Goal: Task Accomplishment & Management: Use online tool/utility

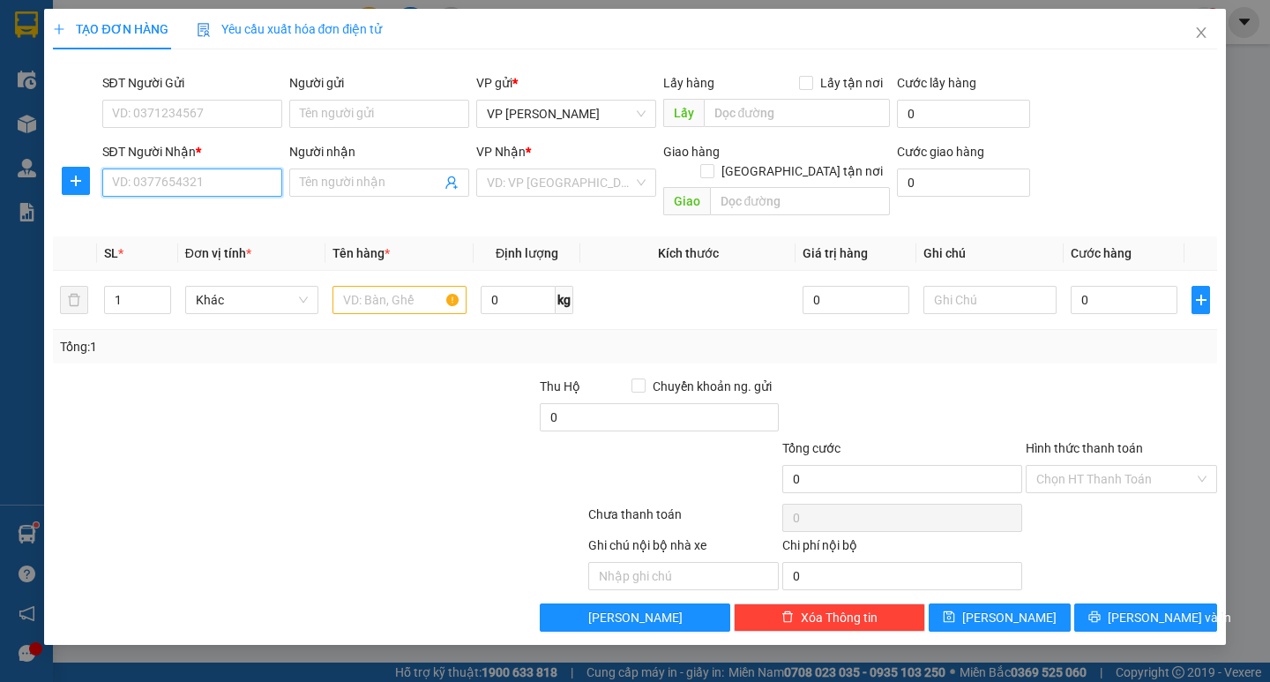
click at [168, 173] on input "SĐT Người Nhận *" at bounding box center [192, 182] width 180 height 28
click at [200, 212] on div "0947692299" at bounding box center [192, 217] width 159 height 19
type input "0947692299"
click at [353, 286] on input "text" at bounding box center [399, 300] width 133 height 28
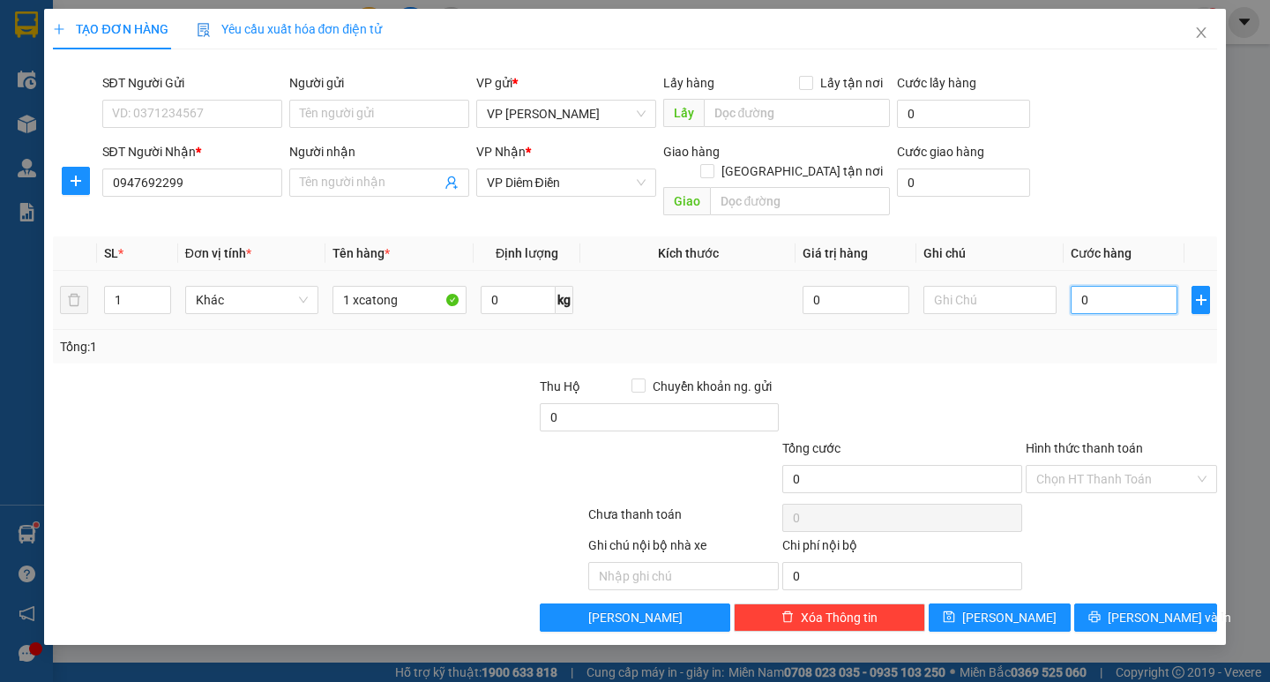
click at [1103, 286] on input "0" at bounding box center [1124, 300] width 107 height 28
drag, startPoint x: 355, startPoint y: 282, endPoint x: 367, endPoint y: 306, distance: 26.8
click at [356, 286] on input "1 xcatong" at bounding box center [399, 300] width 133 height 28
click at [356, 287] on input "1 xcatong" at bounding box center [399, 300] width 133 height 28
type input "1 catong"
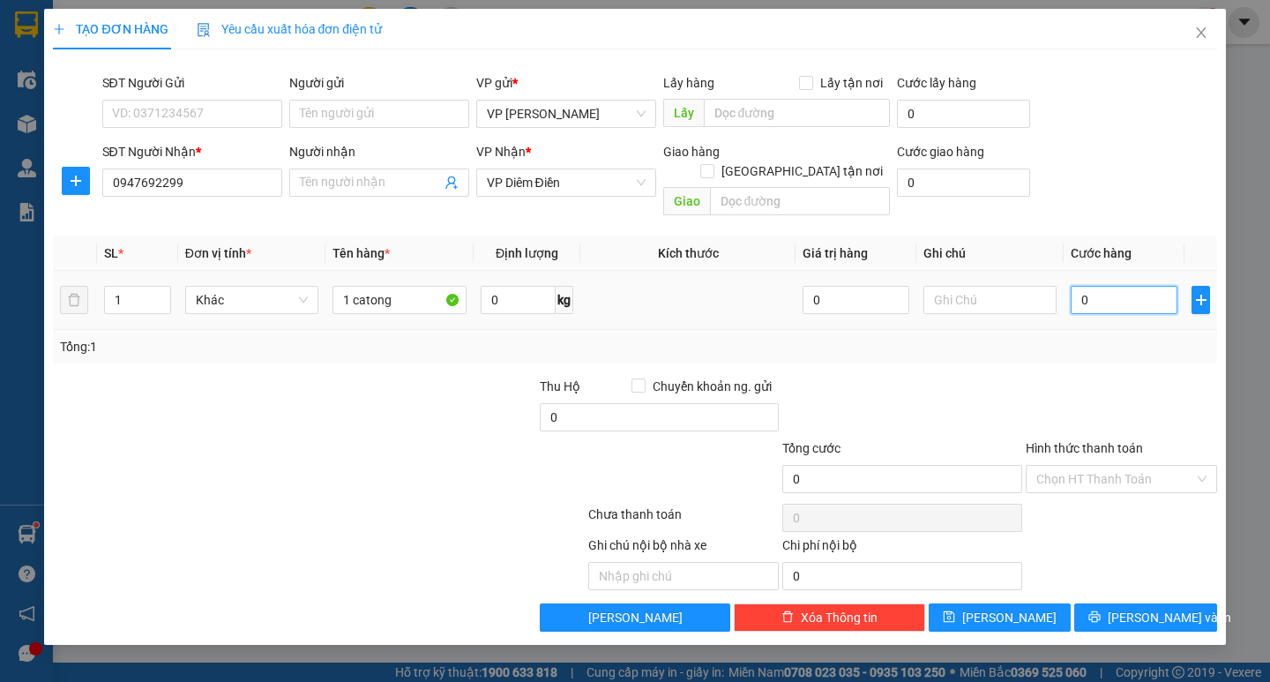
click at [1116, 286] on input "0" at bounding box center [1124, 300] width 107 height 28
click at [1082, 287] on input "0" at bounding box center [1124, 300] width 107 height 28
type input "60"
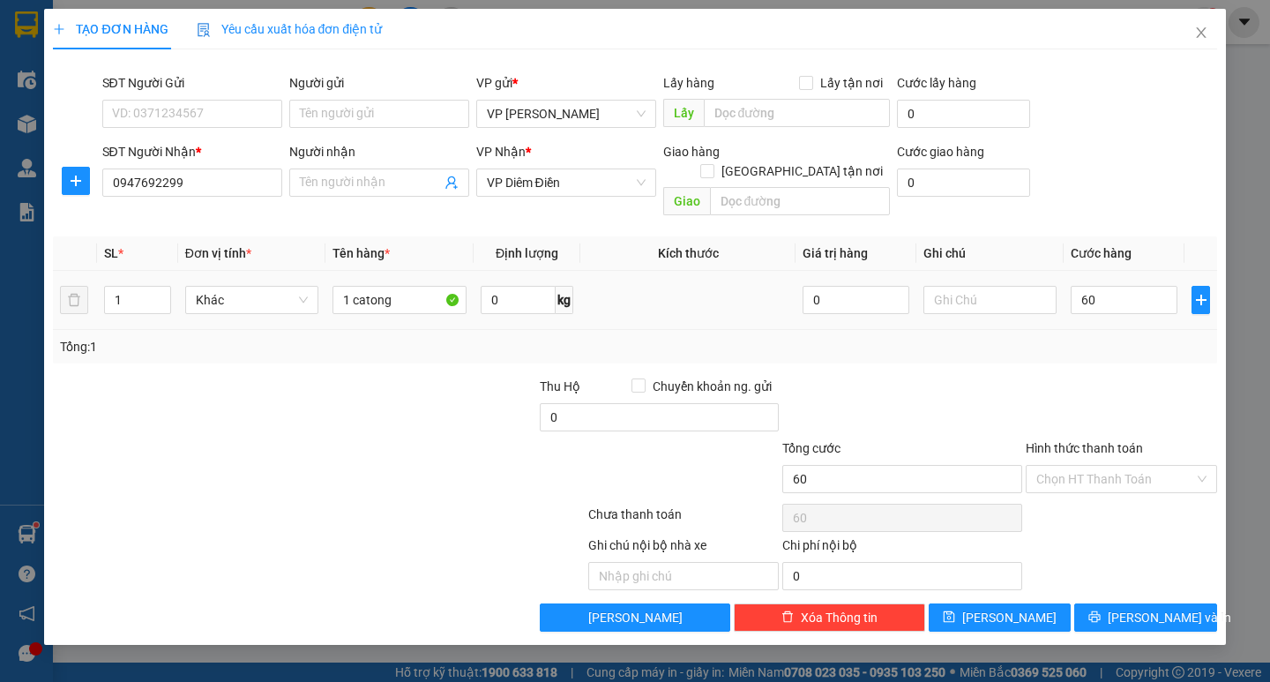
type input "60.000"
click at [1068, 337] on div "Tổng: 1" at bounding box center [634, 346] width 1149 height 19
click at [1127, 567] on div "Ghi chú nội bộ nhà xe Chi phí nội bộ 0" at bounding box center [634, 562] width 1167 height 55
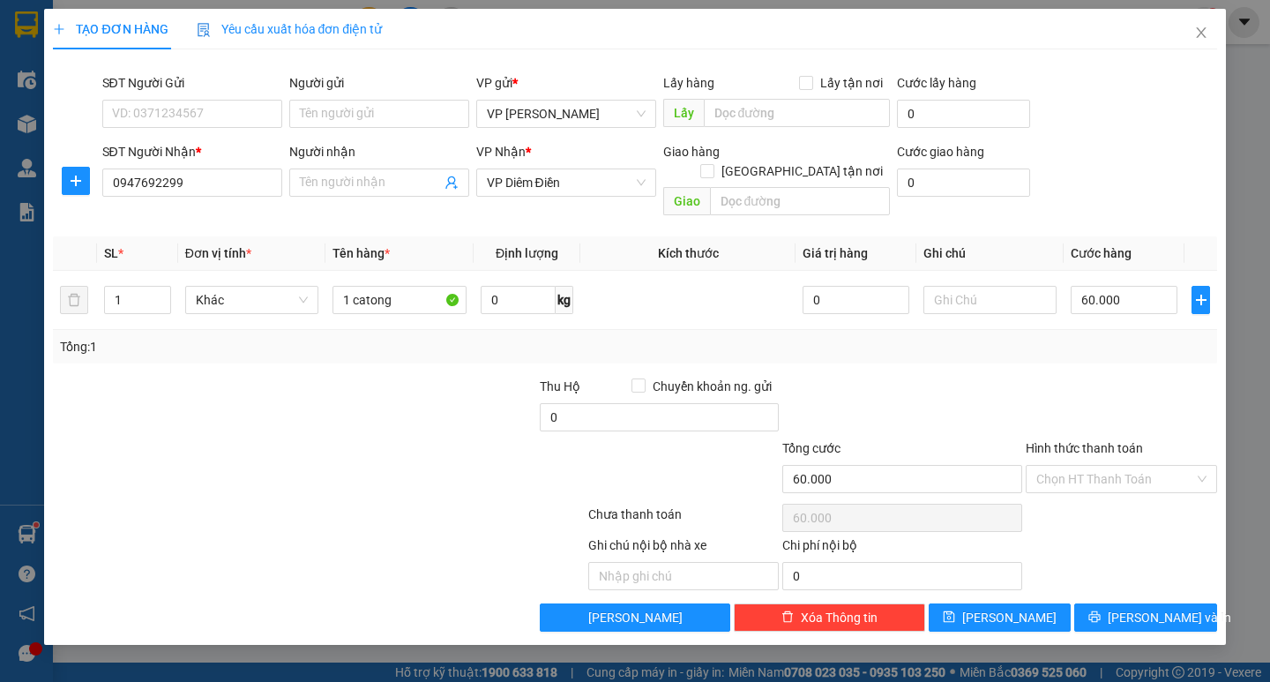
click at [1129, 581] on div "Transit Pickup Surcharge Ids Transit Deliver Surcharge Ids Transit Deliver Surc…" at bounding box center [635, 348] width 1164 height 568
click at [1129, 603] on button "[PERSON_NAME] và In" at bounding box center [1145, 617] width 142 height 28
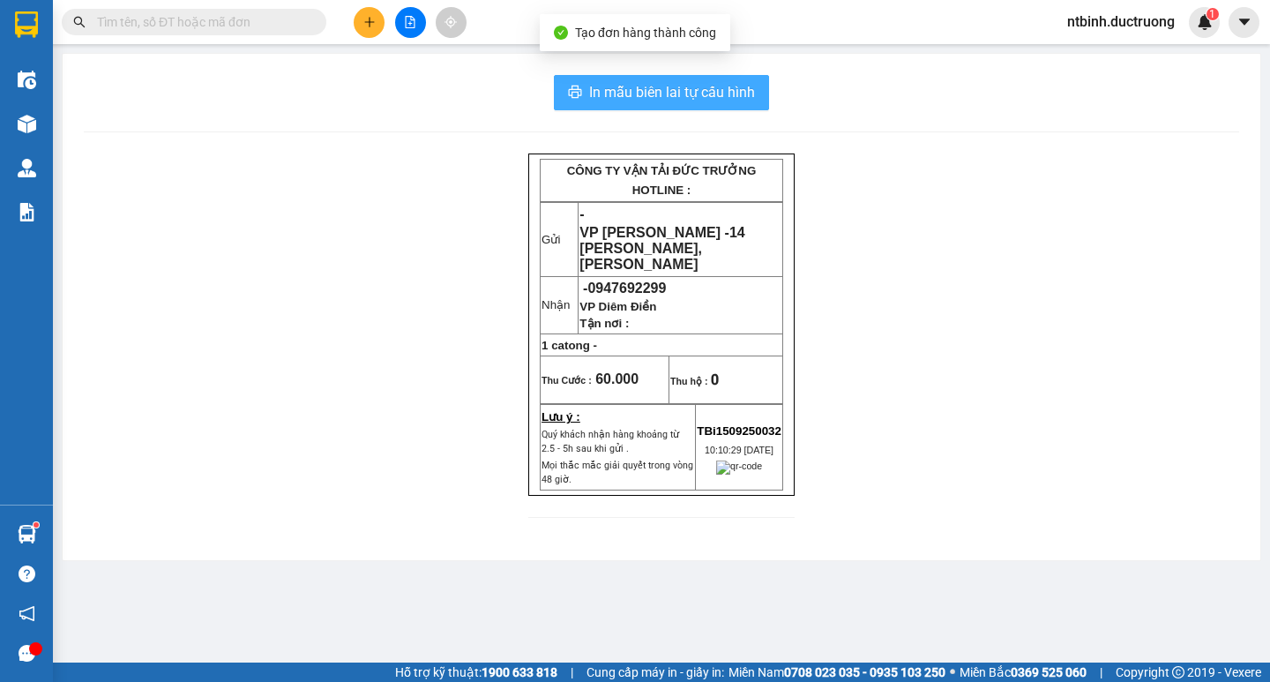
click at [655, 102] on button "In mẫu biên lai tự cấu hình" at bounding box center [661, 92] width 215 height 35
click at [655, 101] on span "In mẫu biên lai tự cấu hình" at bounding box center [672, 92] width 166 height 22
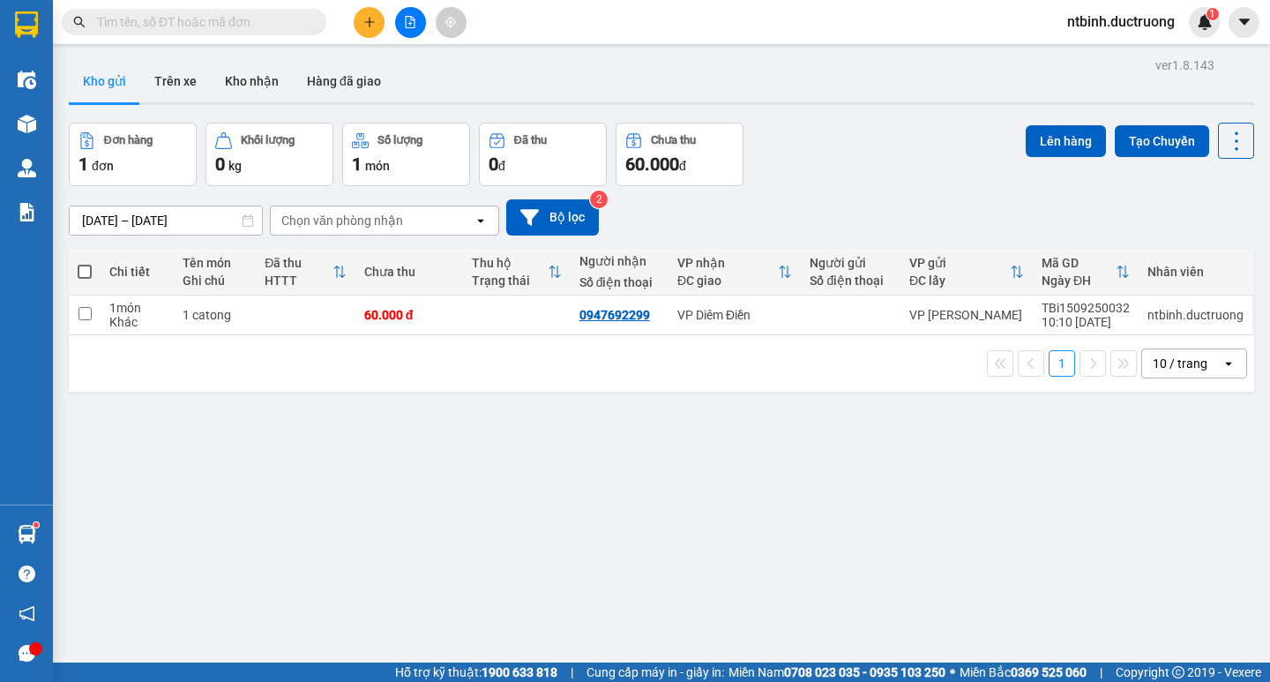
click at [362, 23] on button at bounding box center [369, 22] width 31 height 31
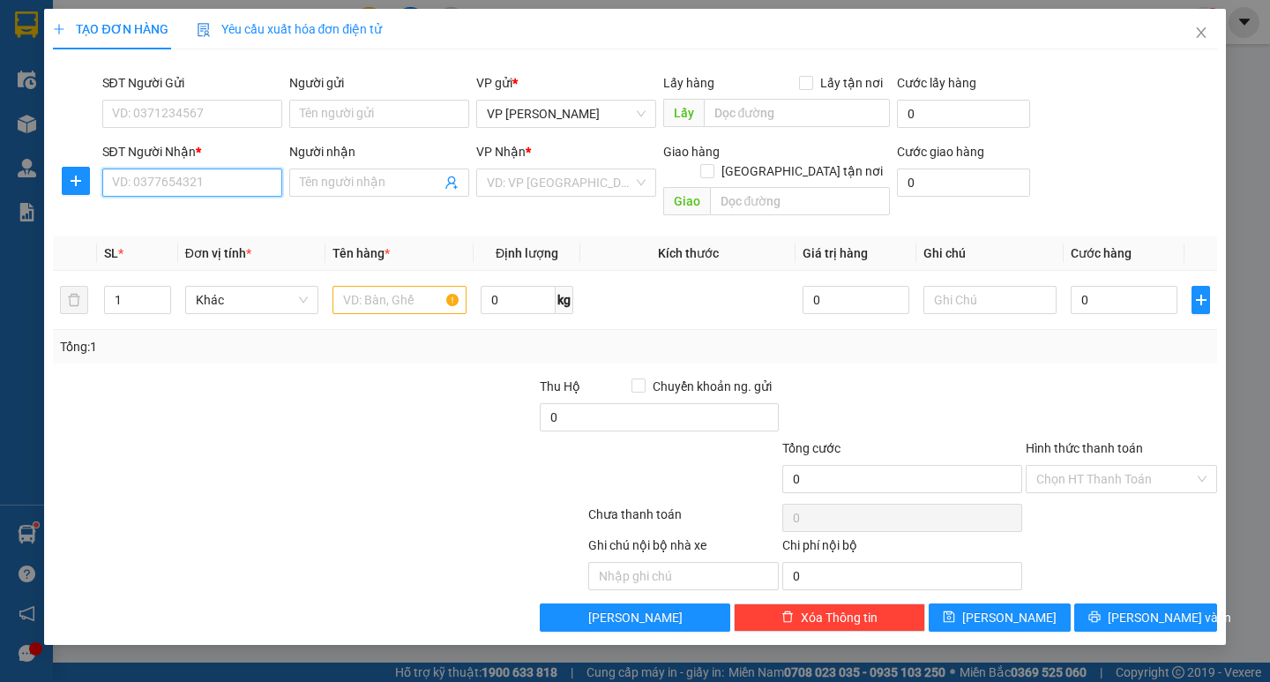
click at [251, 181] on input "SĐT Người Nhận *" at bounding box center [192, 182] width 180 height 28
click at [201, 219] on div "0357609555" at bounding box center [192, 217] width 159 height 19
type input "0357609555"
click at [375, 286] on input "text" at bounding box center [399, 300] width 133 height 28
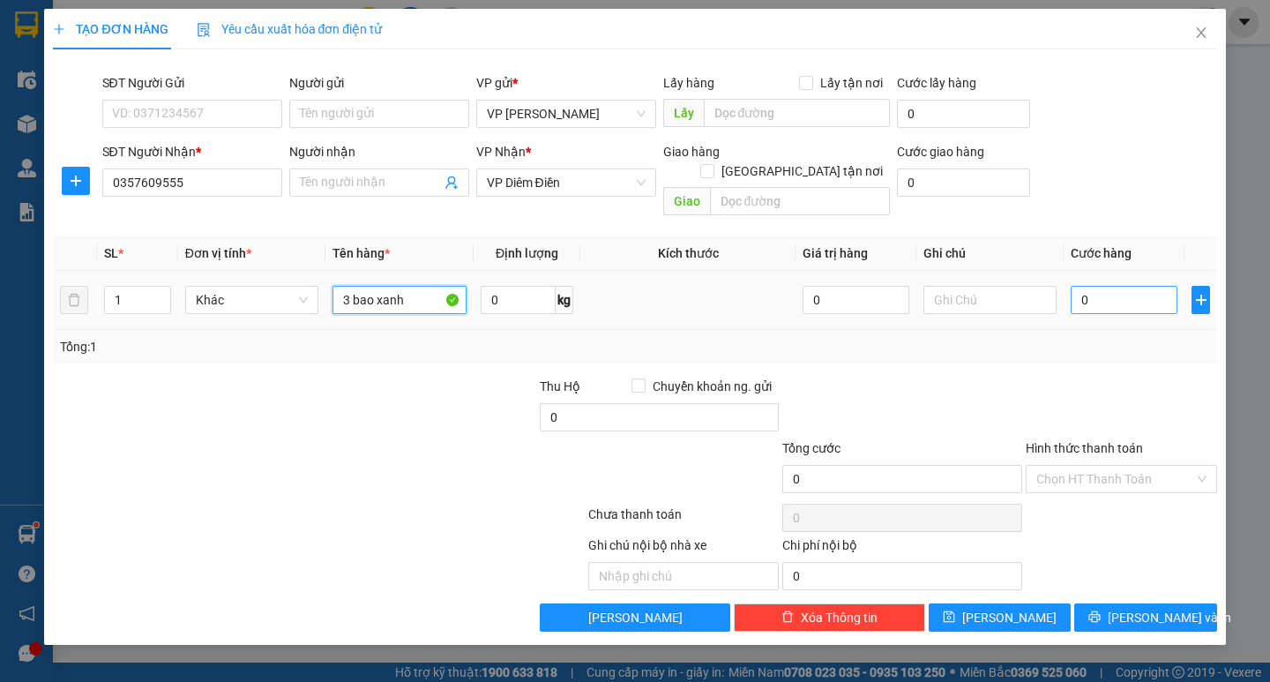
type input "3 bao xanh"
click at [1111, 286] on input "0" at bounding box center [1124, 300] width 107 height 28
click at [1062, 287] on td at bounding box center [990, 300] width 147 height 59
click at [1096, 286] on input "0" at bounding box center [1124, 300] width 107 height 28
click at [1079, 286] on input "0" at bounding box center [1124, 300] width 107 height 28
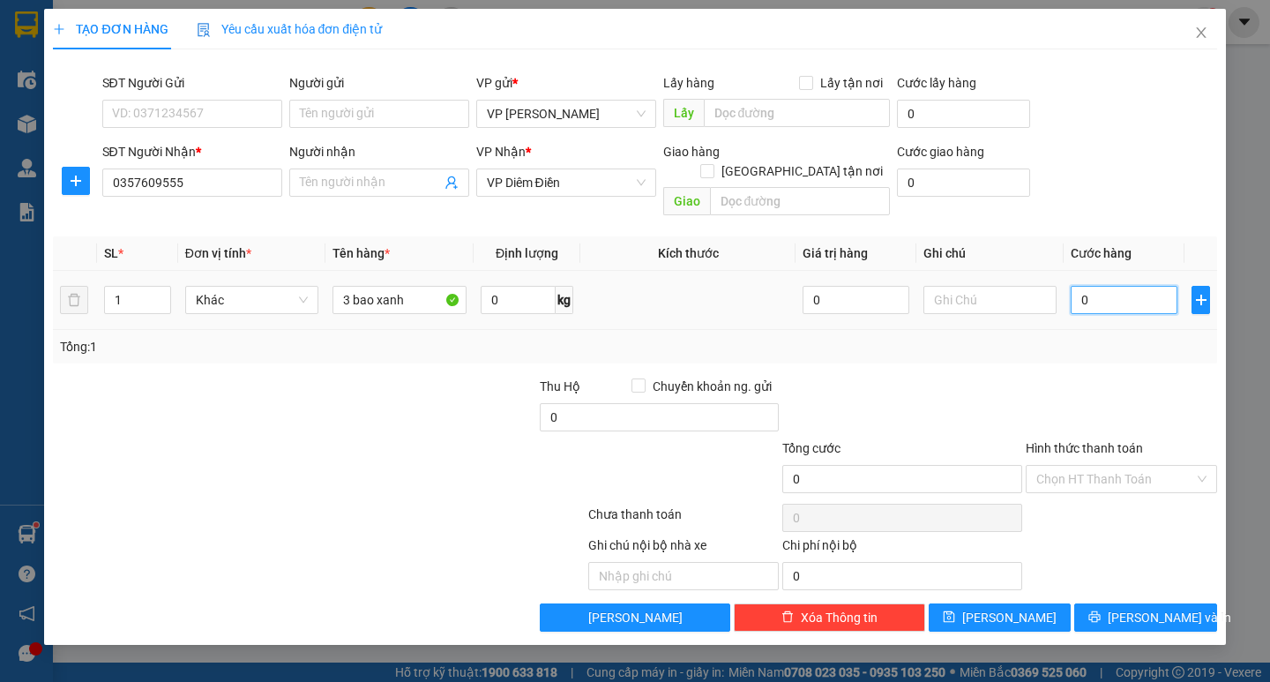
type input "10"
type input "150"
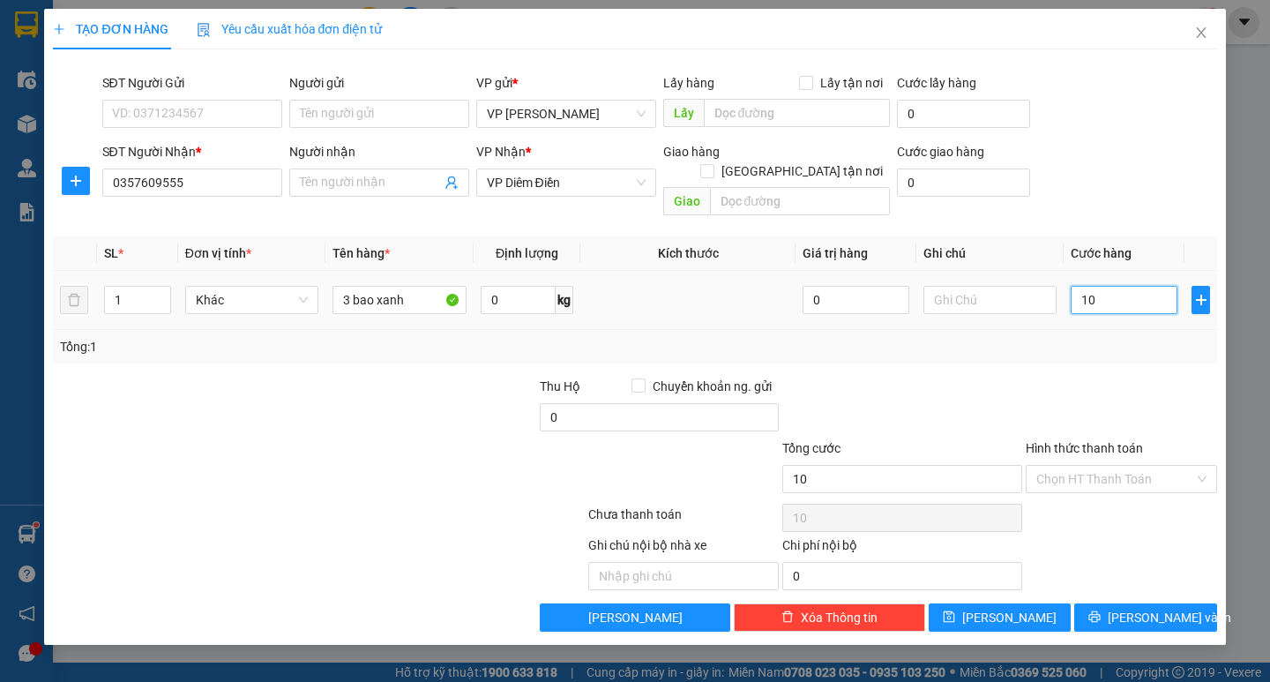
type input "150"
type input "150.000"
click at [1078, 352] on div "Transit Pickup Surcharge Ids Transit Deliver Surcharge Ids Transit Deliver Surc…" at bounding box center [635, 348] width 1164 height 568
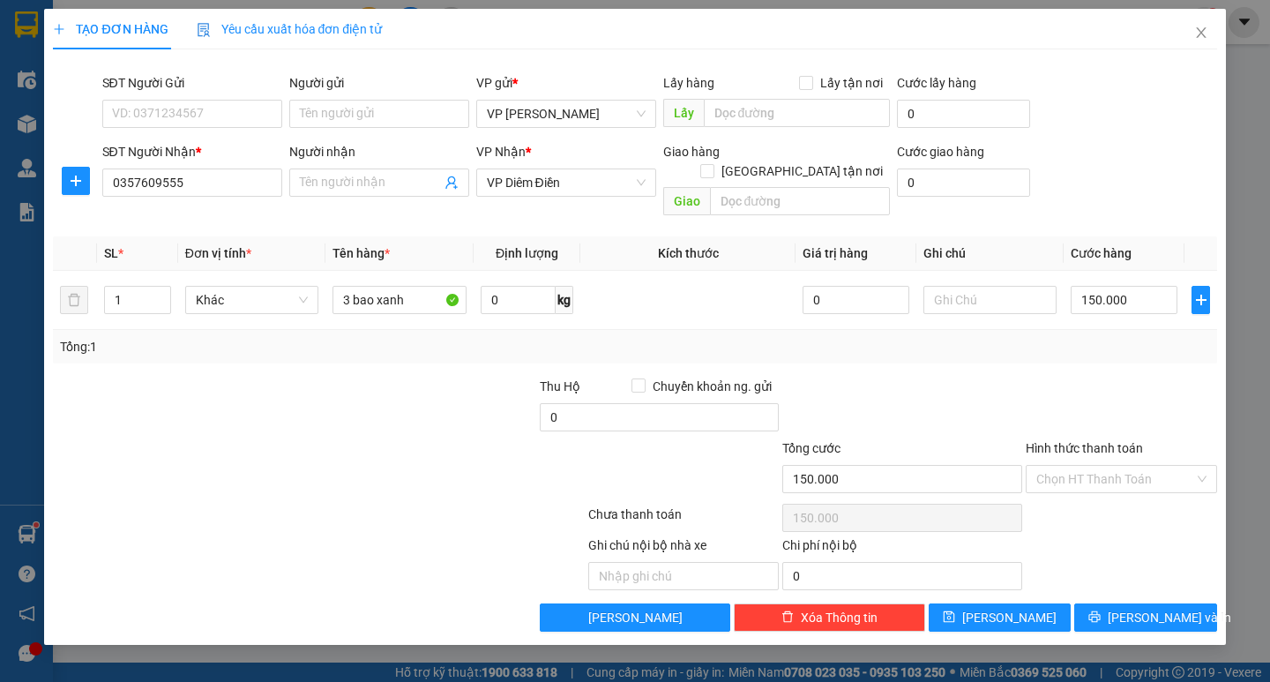
click at [1136, 582] on div "Transit Pickup Surcharge Ids Transit Deliver Surcharge Ids Transit Deliver Surc…" at bounding box center [635, 348] width 1164 height 568
click at [1136, 608] on span "[PERSON_NAME] và In" at bounding box center [1170, 617] width 124 height 19
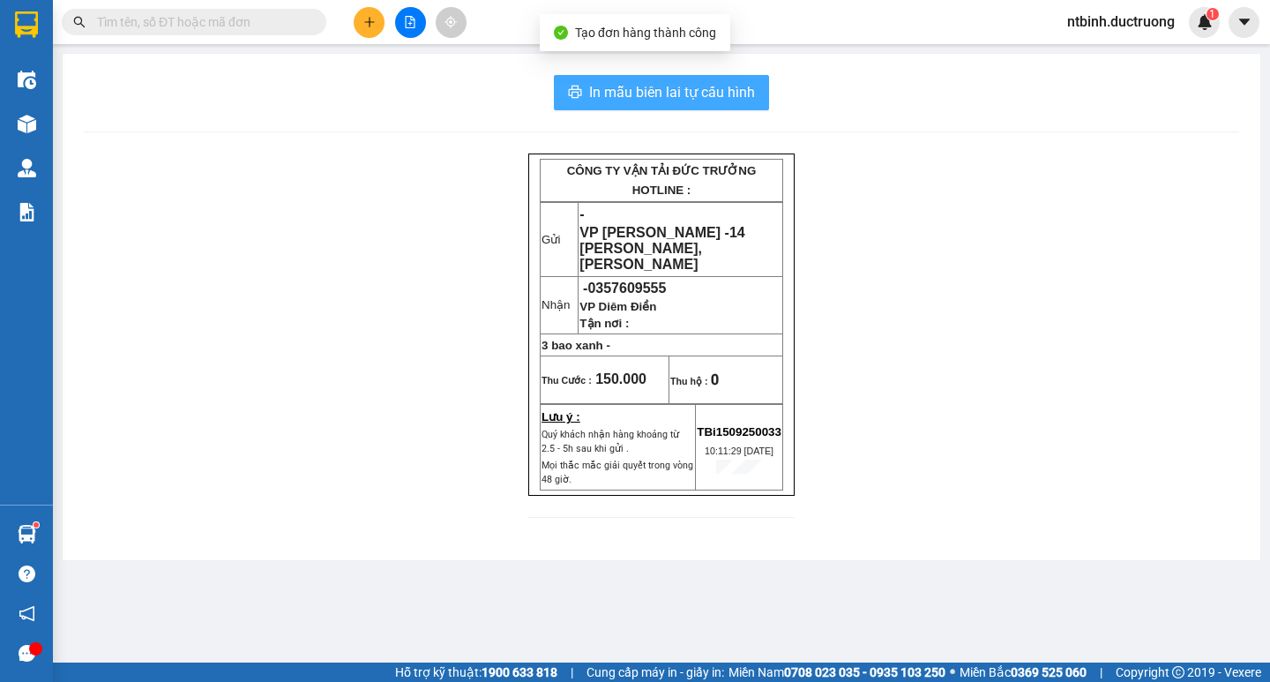
click at [700, 96] on span "In mẫu biên lai tự cấu hình" at bounding box center [672, 92] width 166 height 22
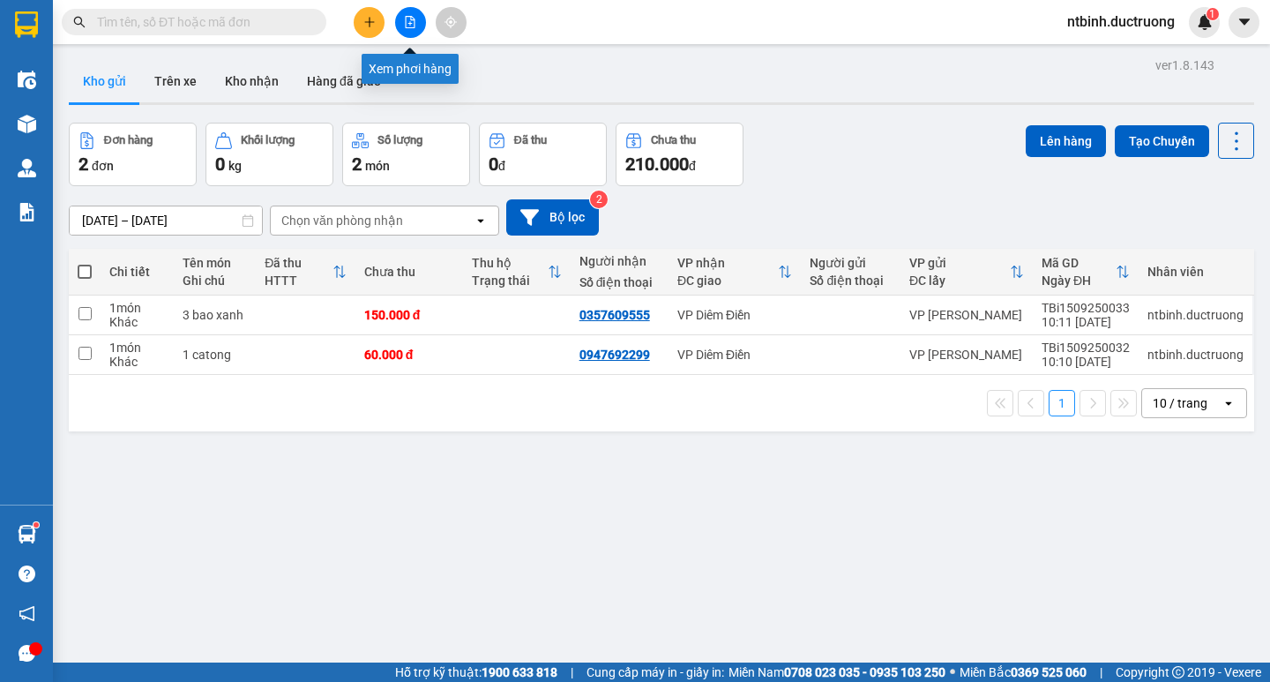
click at [414, 25] on icon "file-add" at bounding box center [410, 22] width 12 height 12
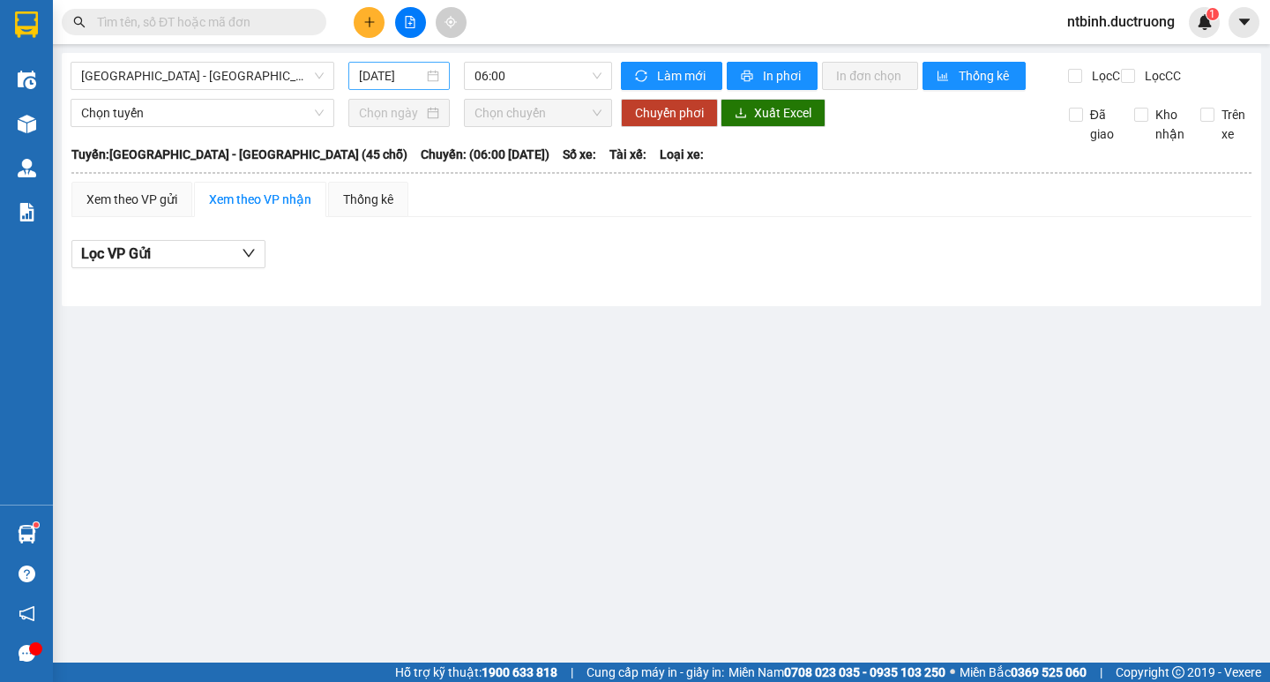
click at [400, 68] on input "[DATE]" at bounding box center [391, 75] width 64 height 19
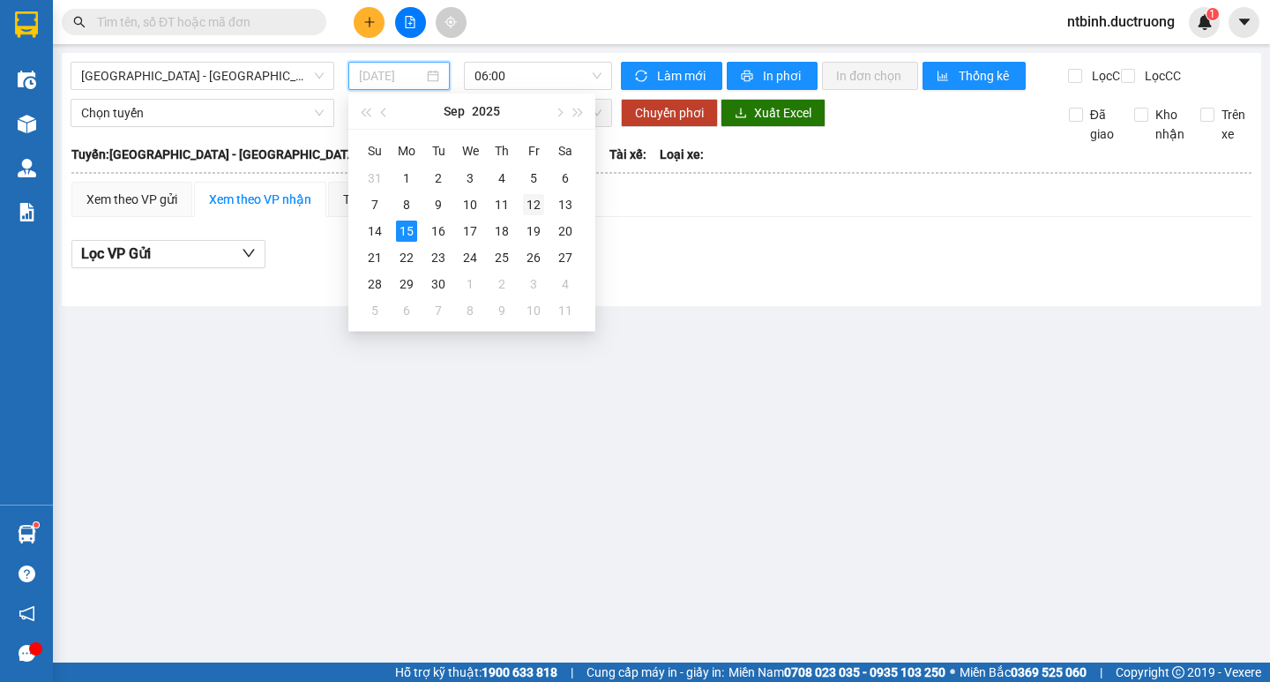
click at [533, 212] on div "12" at bounding box center [533, 204] width 21 height 21
type input "[DATE]"
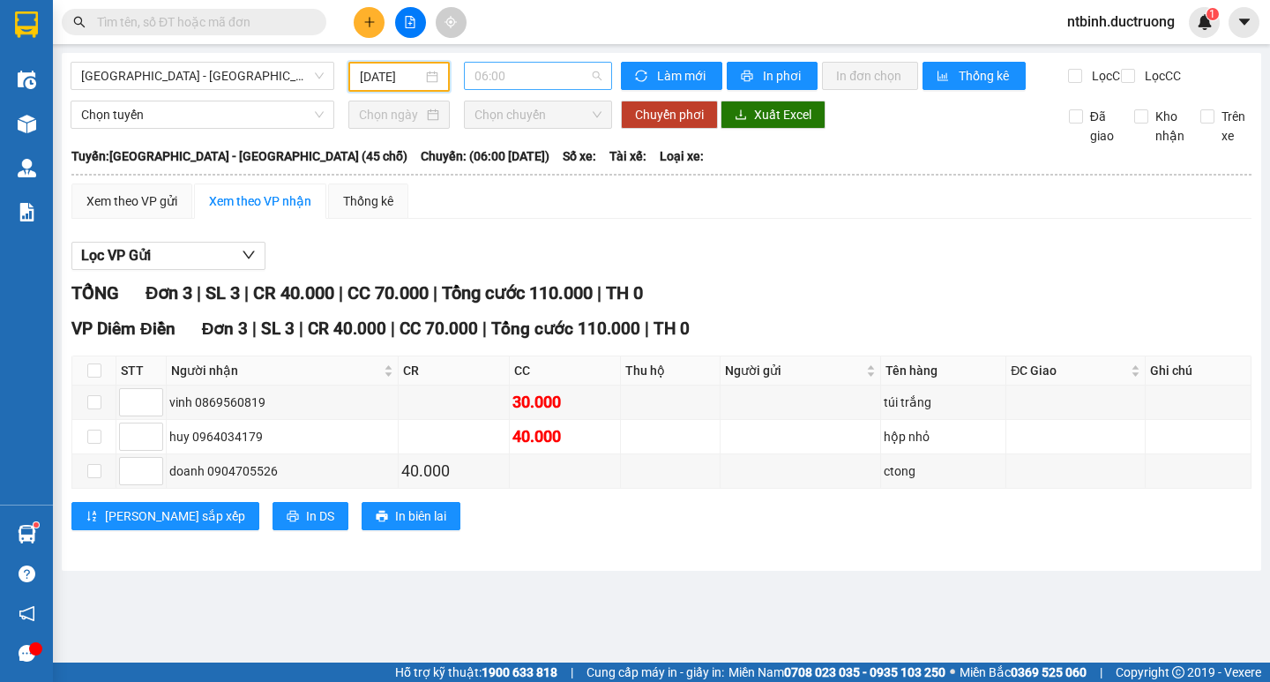
click at [565, 72] on span "06:00" at bounding box center [538, 76] width 127 height 26
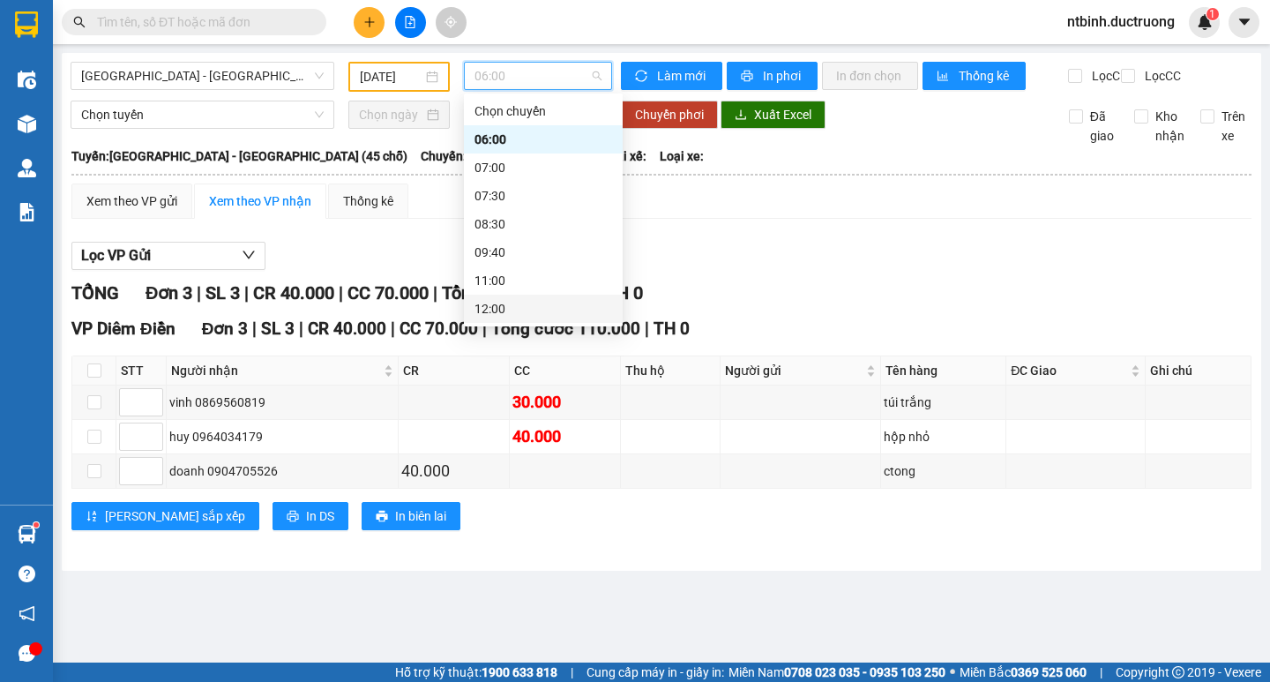
click at [528, 311] on div "12:00" at bounding box center [544, 308] width 138 height 19
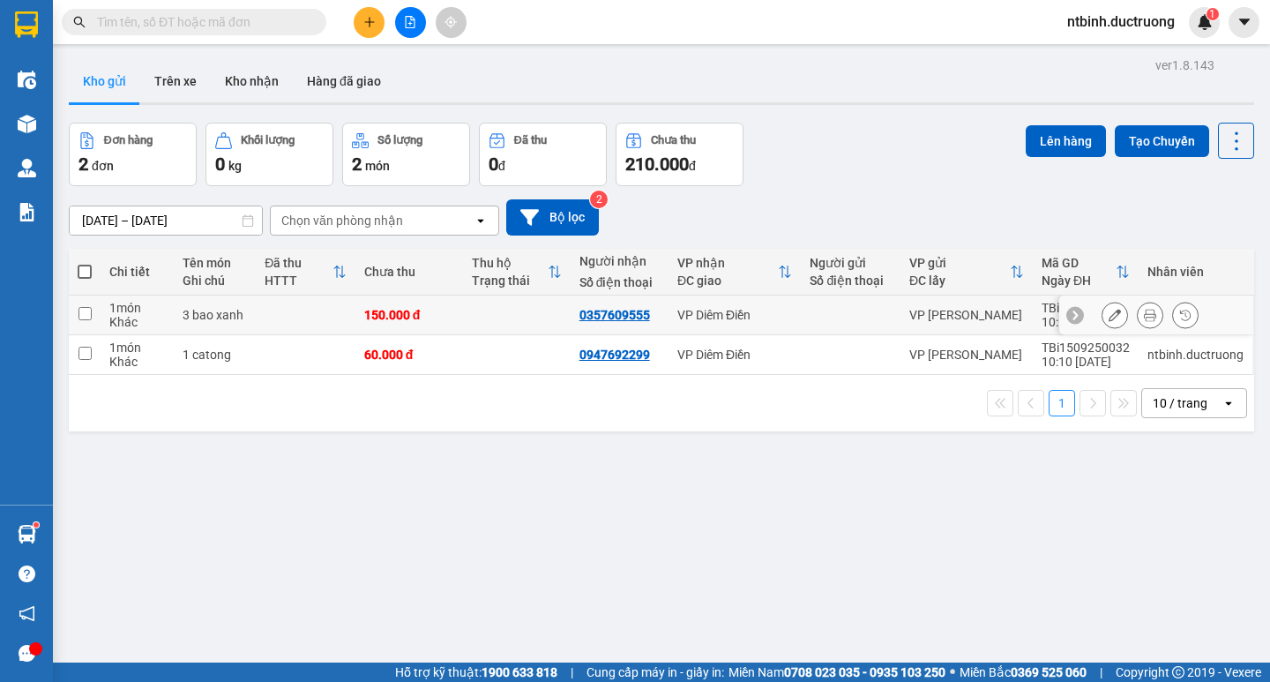
click at [91, 307] on input "checkbox" at bounding box center [85, 313] width 13 height 13
checkbox input "true"
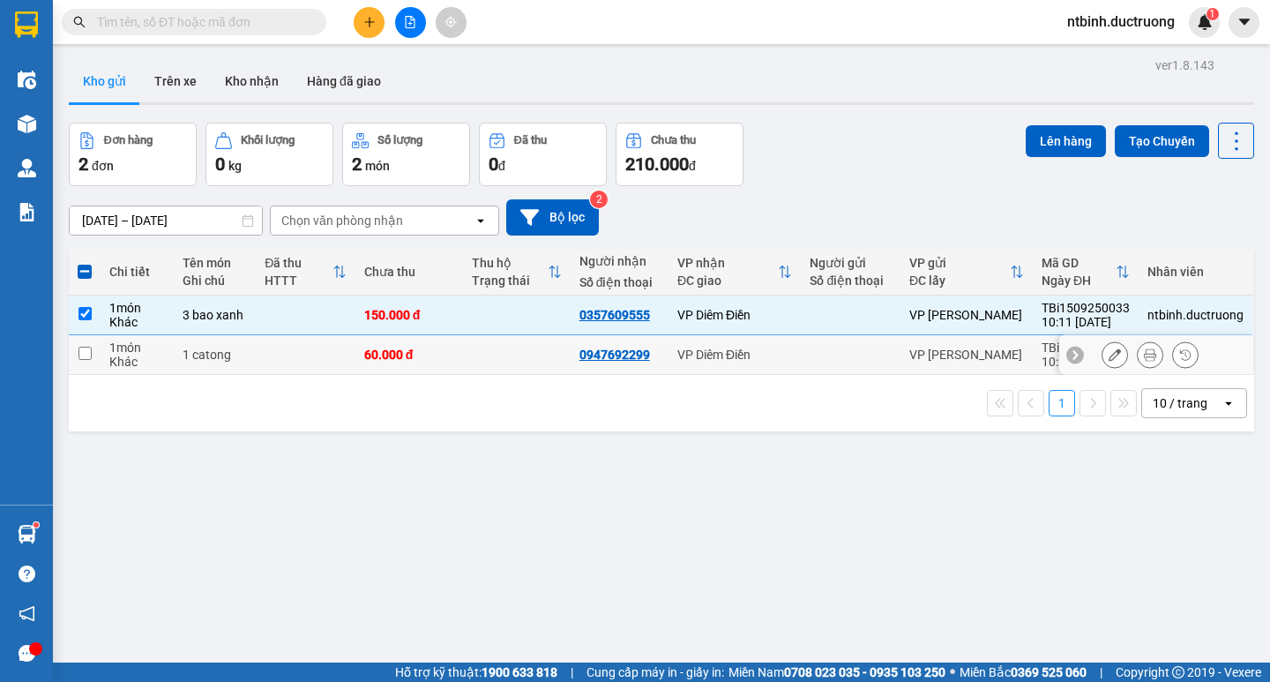
click at [81, 347] on input "checkbox" at bounding box center [85, 353] width 13 height 13
checkbox input "true"
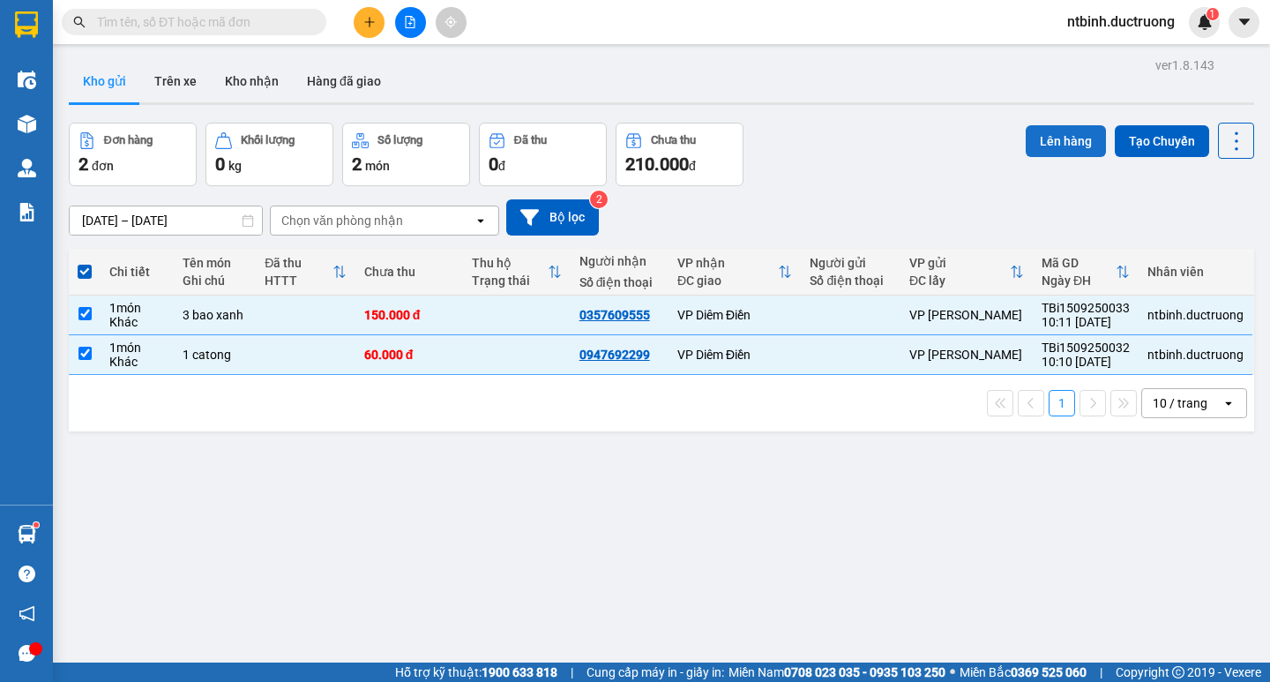
click at [1047, 125] on button "Lên hàng" at bounding box center [1066, 141] width 80 height 32
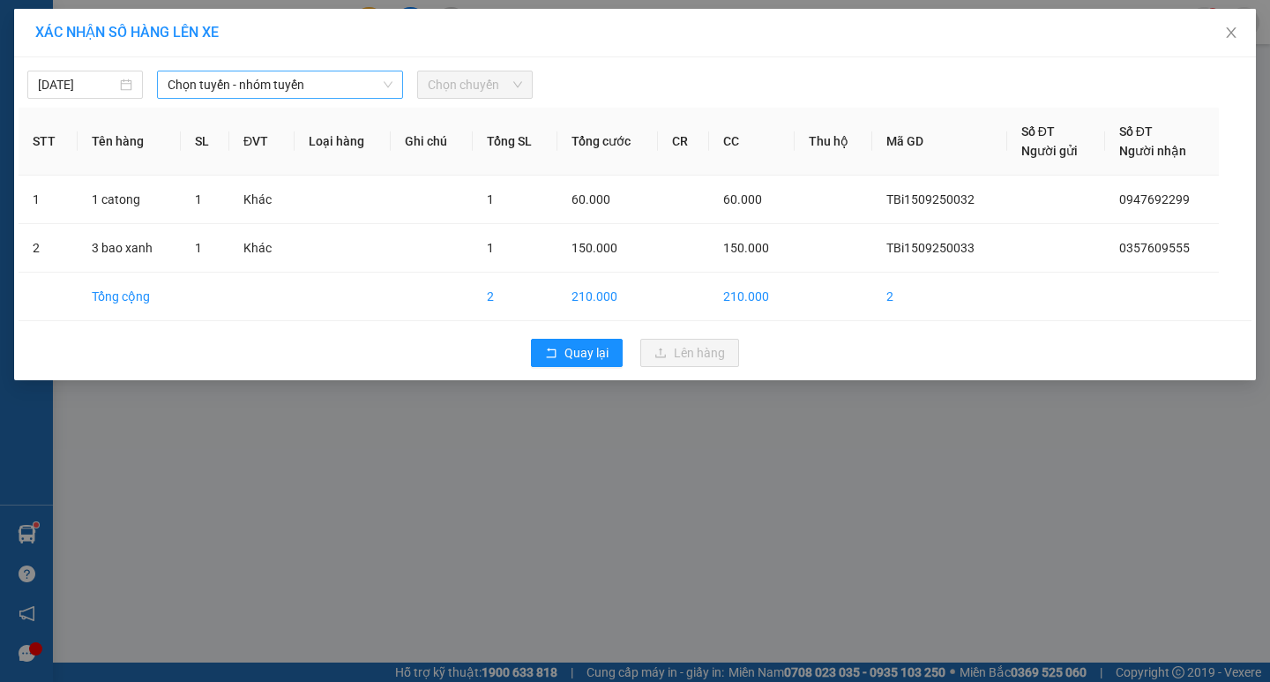
click at [348, 92] on span "Chọn tuyến - nhóm tuyến" at bounding box center [280, 84] width 225 height 26
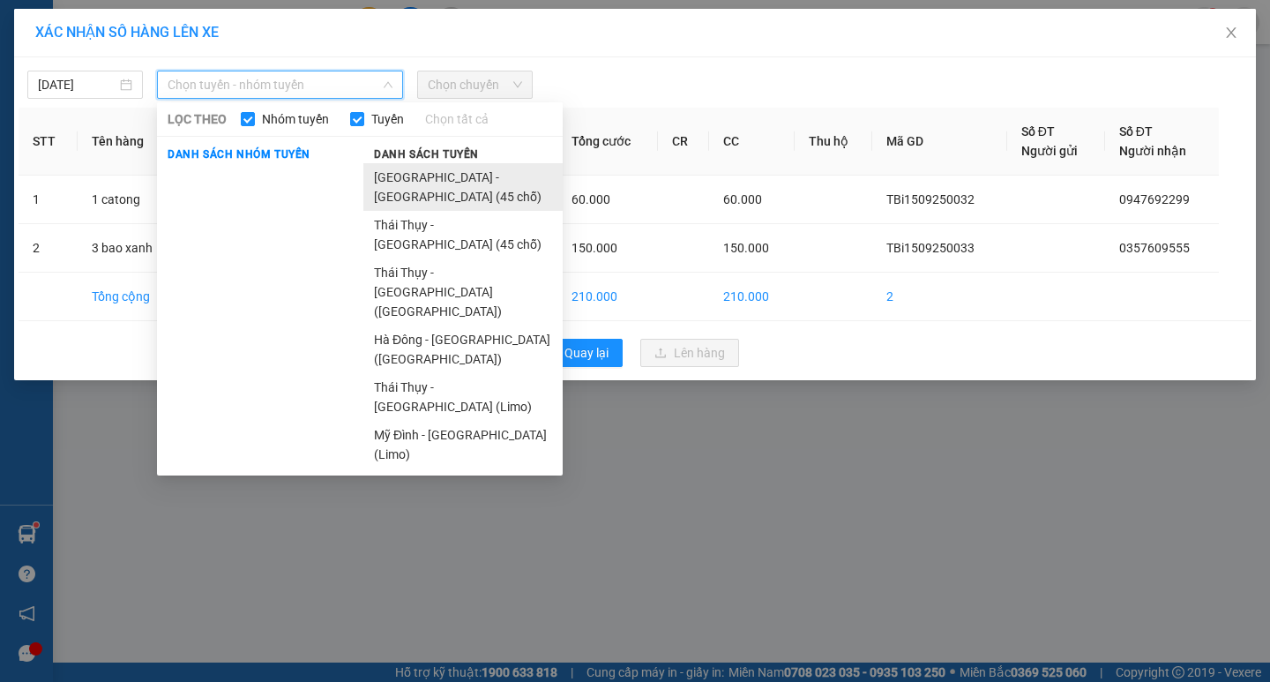
click at [479, 169] on li "[GEOGRAPHIC_DATA] - [GEOGRAPHIC_DATA] (45 chỗ)" at bounding box center [462, 187] width 199 height 48
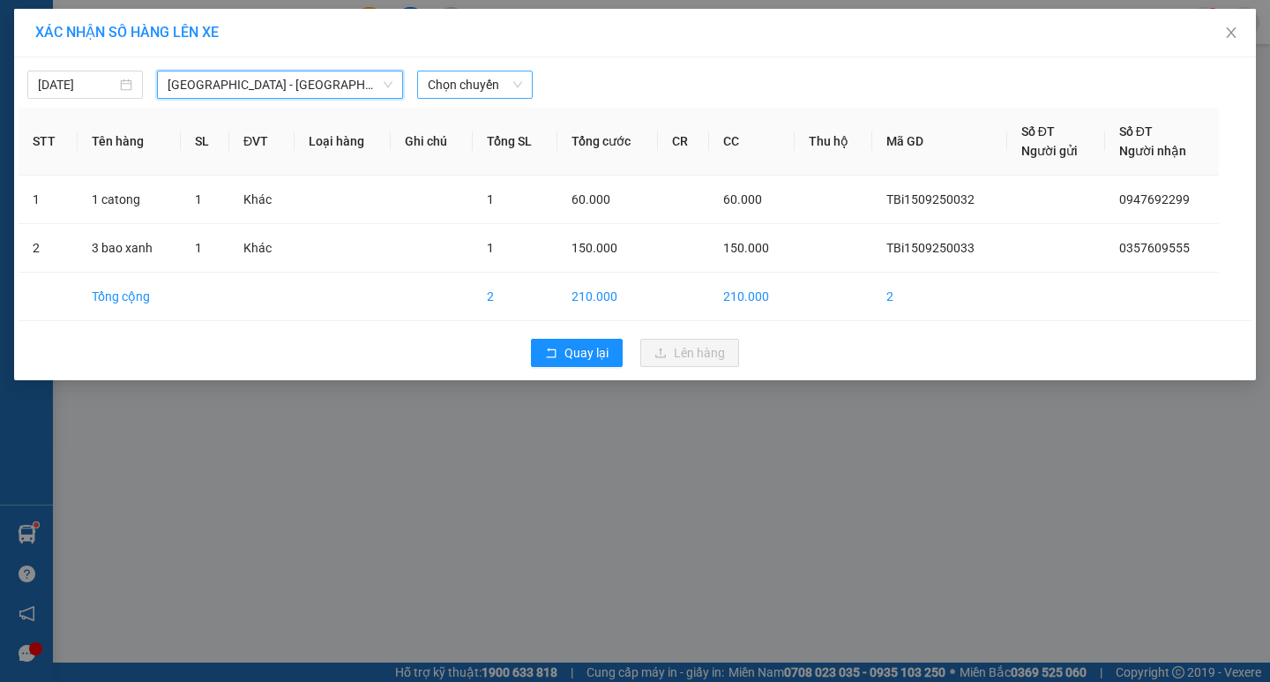
click at [495, 86] on span "Chọn chuyến" at bounding box center [475, 84] width 94 height 26
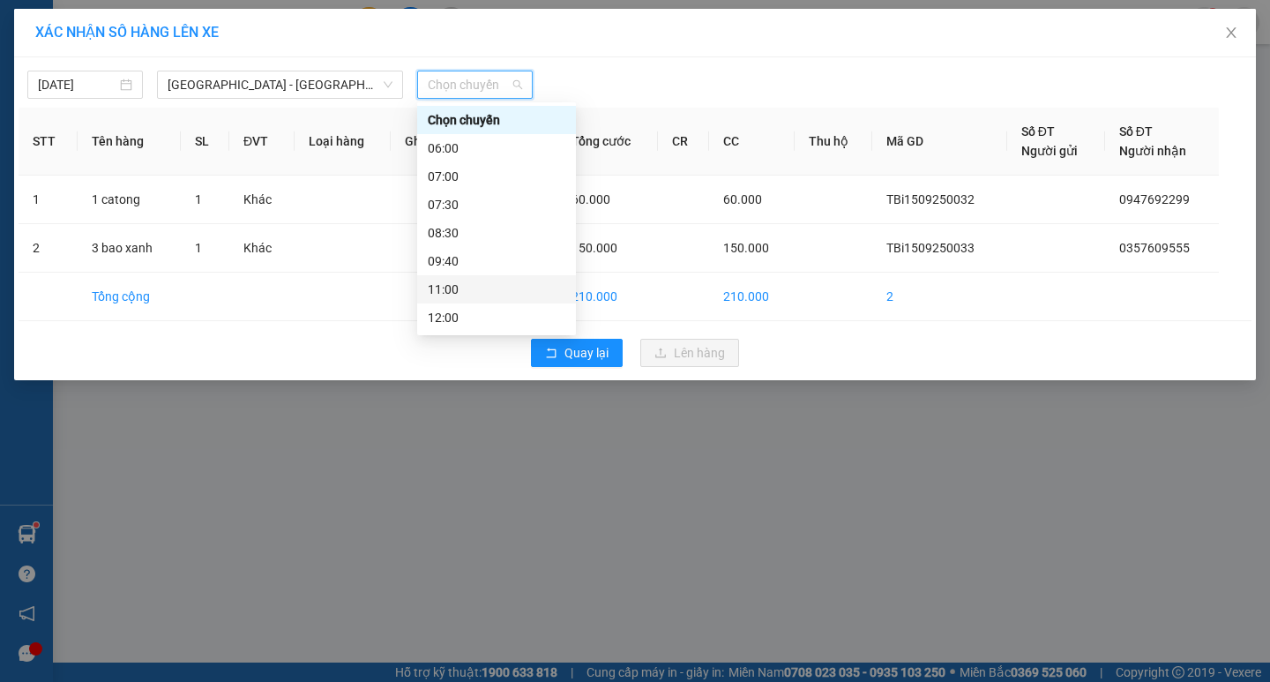
click at [445, 280] on div "11:00" at bounding box center [497, 289] width 138 height 19
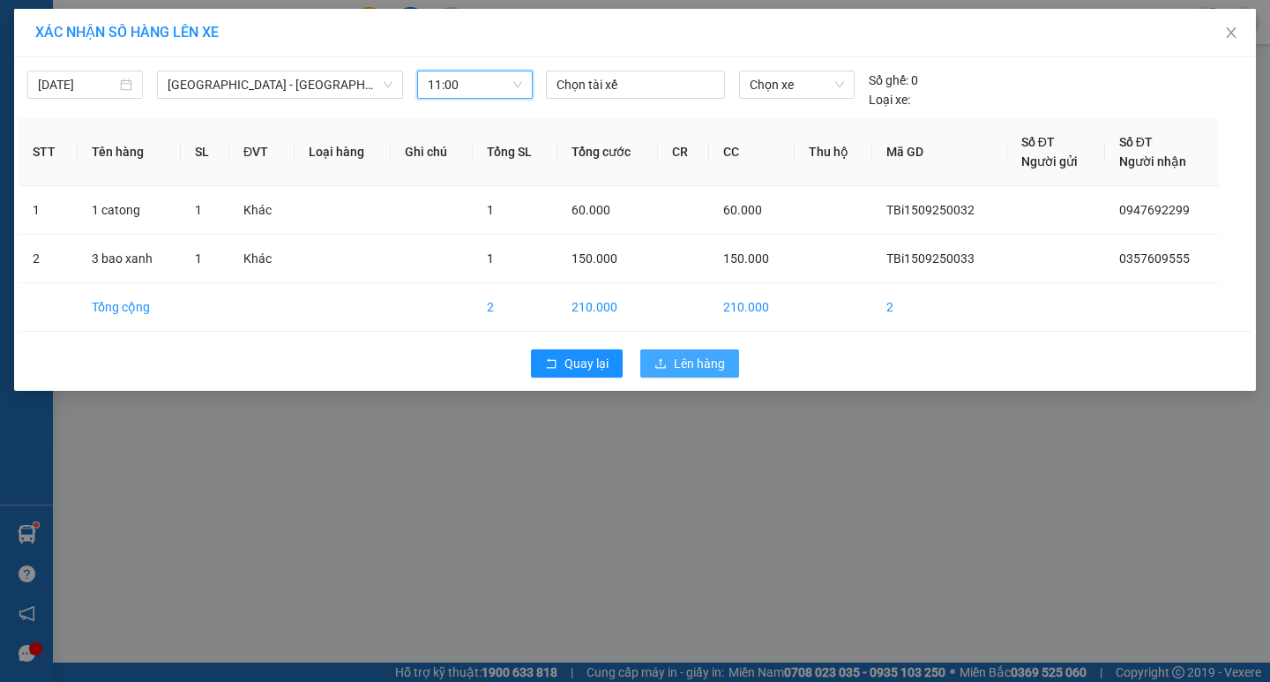
click at [694, 369] on span "Lên hàng" at bounding box center [699, 363] width 51 height 19
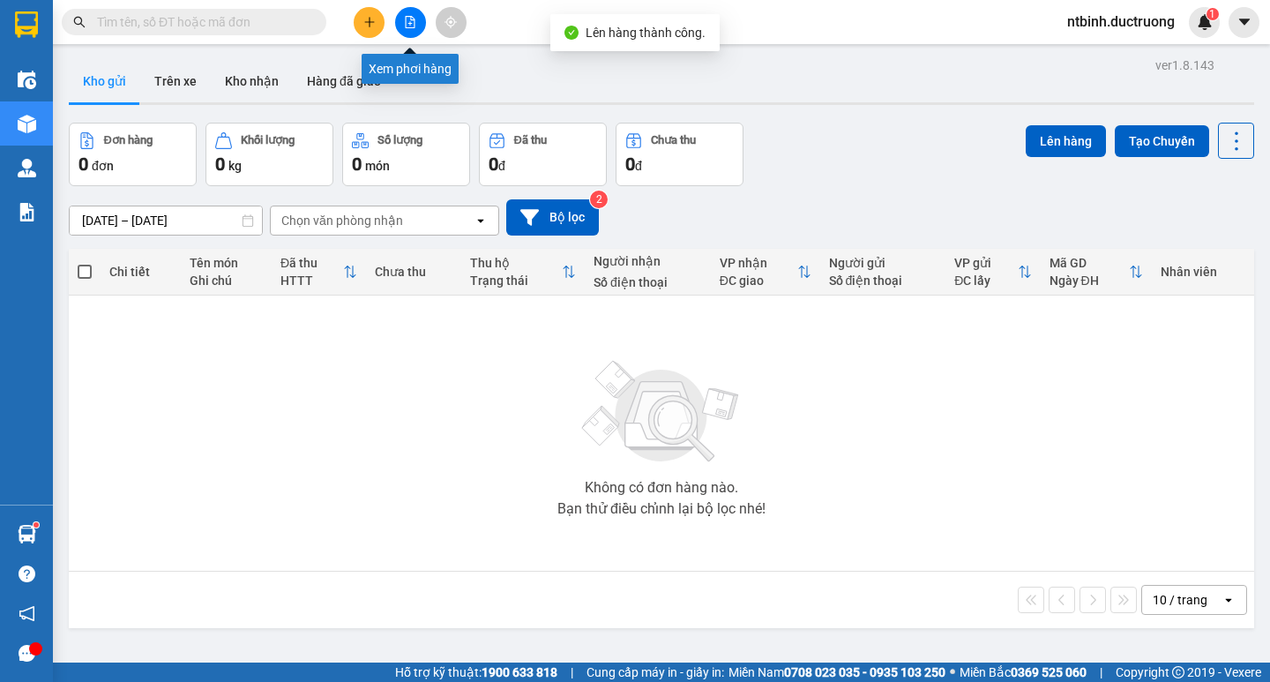
click at [401, 26] on button at bounding box center [410, 22] width 31 height 31
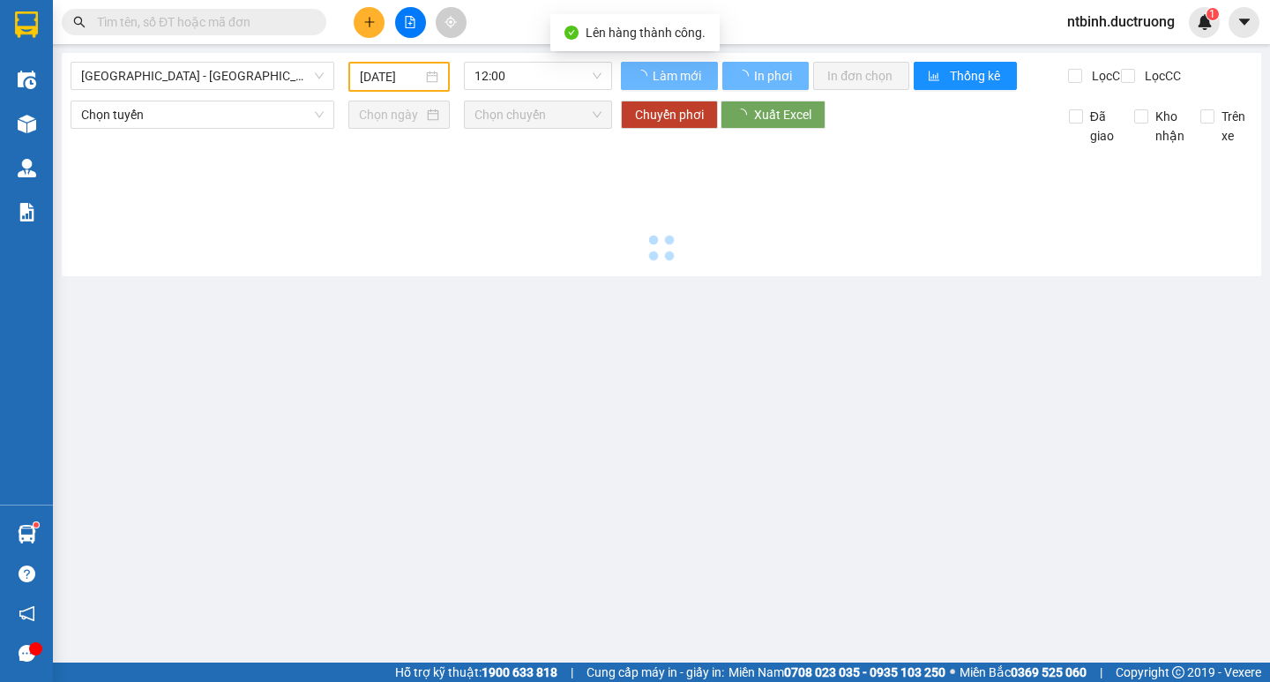
type input "[DATE]"
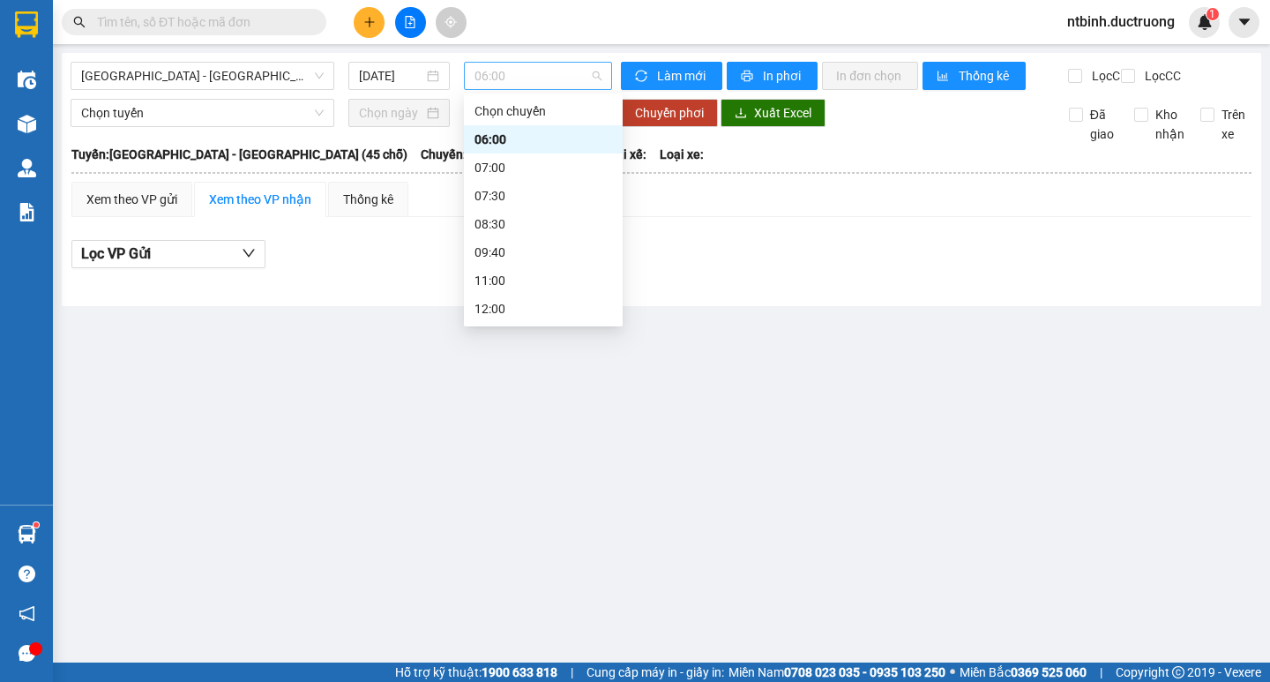
click at [530, 79] on span "06:00" at bounding box center [538, 76] width 127 height 26
click at [488, 277] on div "11:00" at bounding box center [544, 280] width 138 height 19
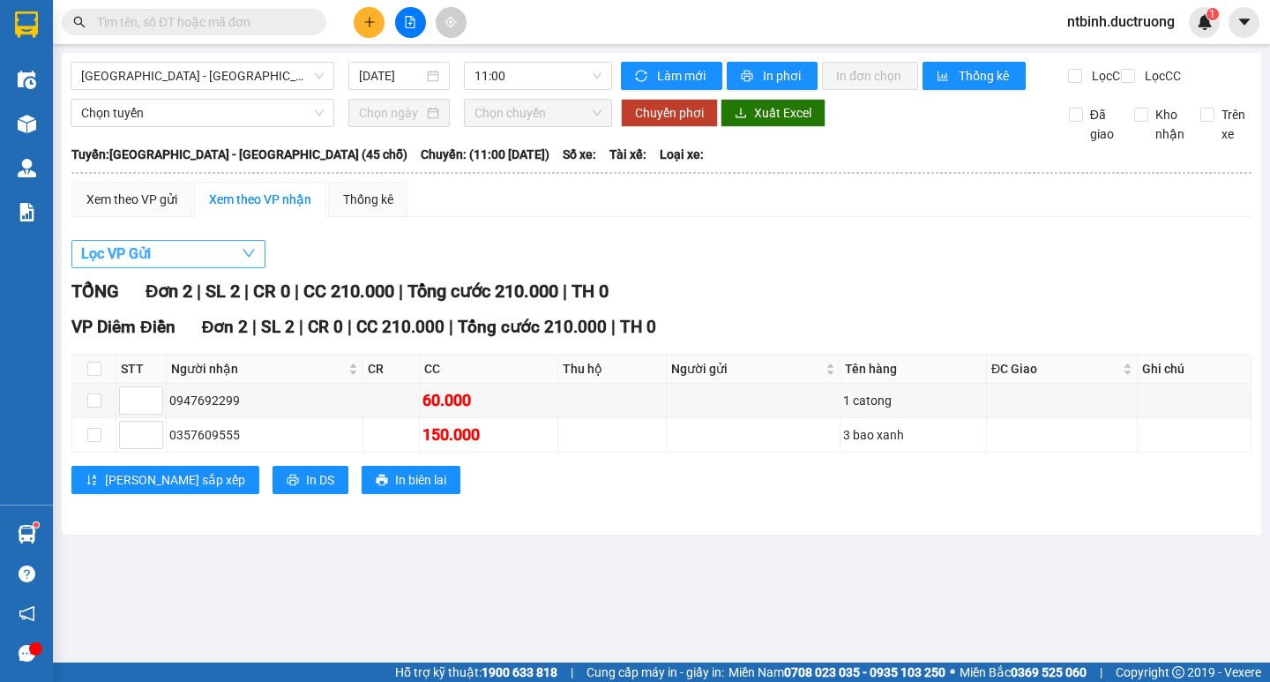
click at [196, 260] on button "Lọc VP Gửi" at bounding box center [168, 254] width 194 height 28
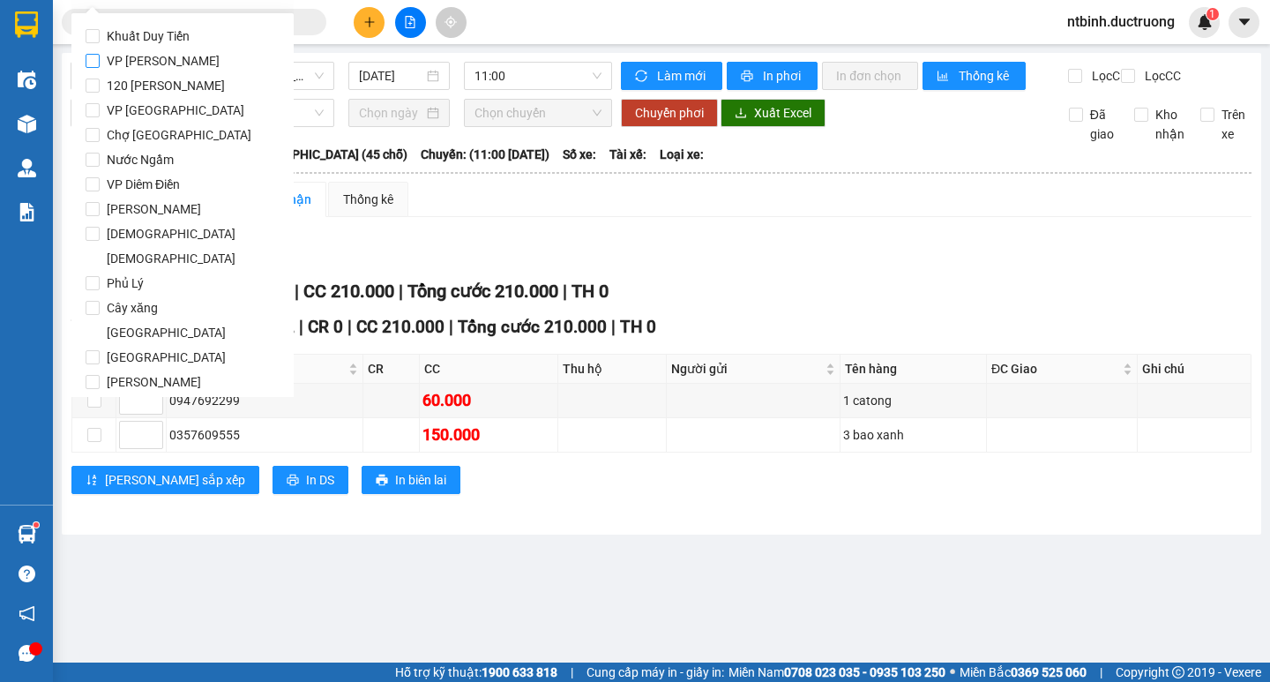
click at [94, 61] on input "VP [PERSON_NAME]" at bounding box center [93, 61] width 14 height 14
checkbox input "true"
click at [520, 268] on div "Lọc VP Gửi" at bounding box center [661, 254] width 1180 height 29
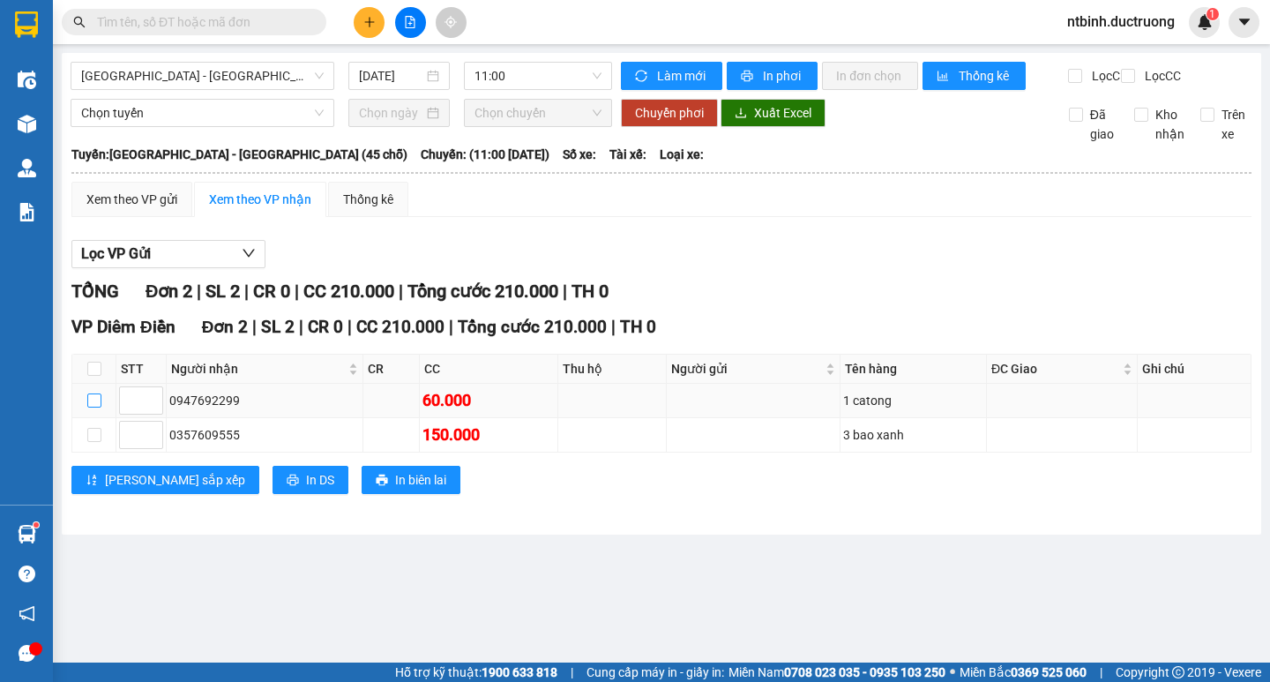
click at [92, 408] on input "checkbox" at bounding box center [94, 400] width 14 height 14
checkbox input "true"
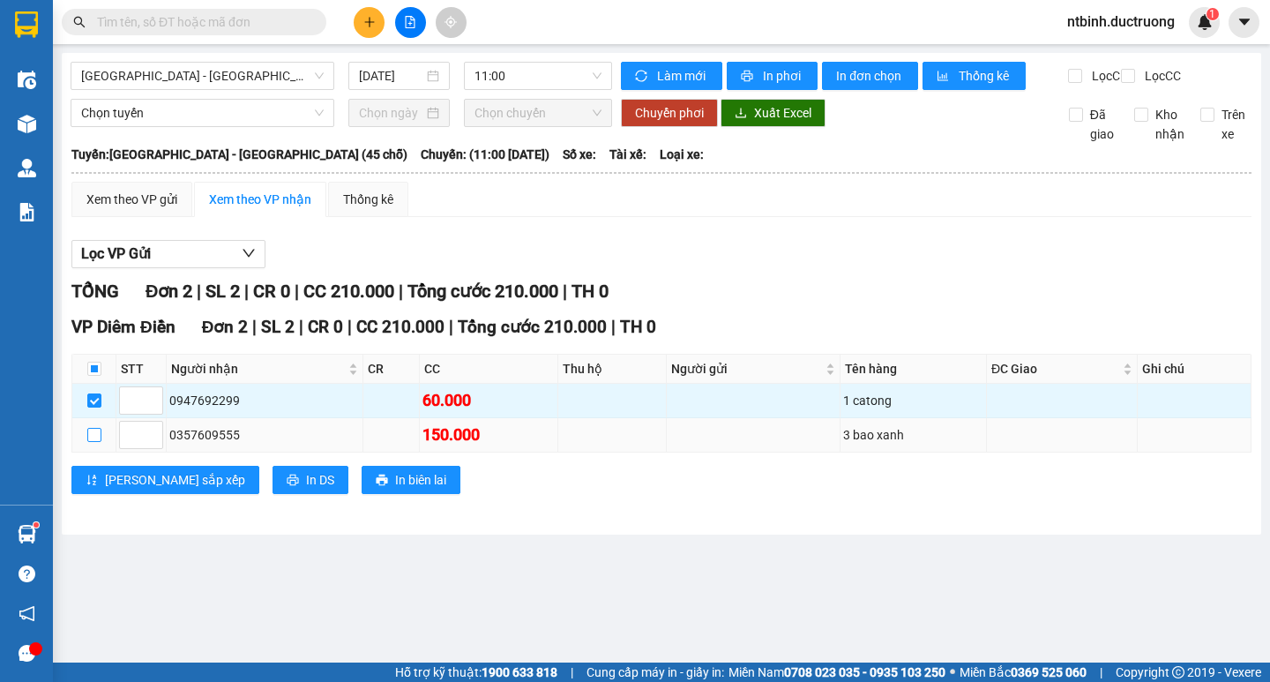
click at [89, 442] on input "checkbox" at bounding box center [94, 435] width 14 height 14
checkbox input "true"
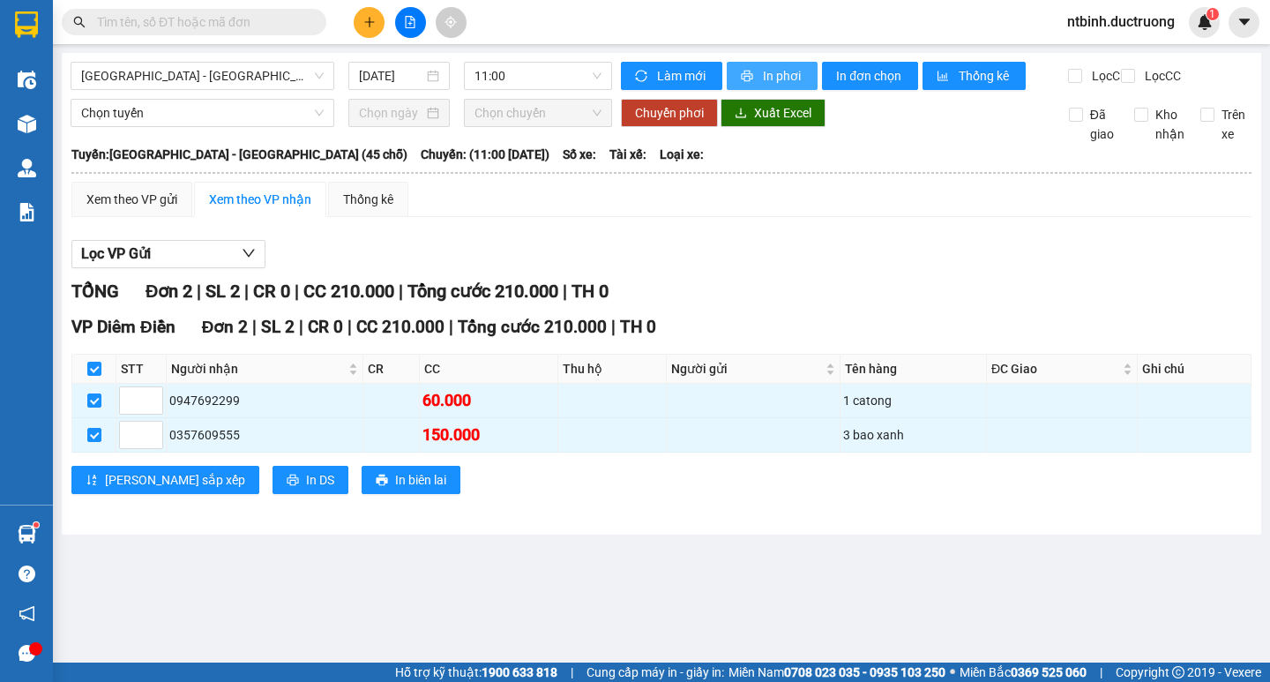
click at [766, 70] on span "In phơi" at bounding box center [783, 75] width 41 height 19
click at [366, 19] on icon "plus" at bounding box center [369, 22] width 12 height 12
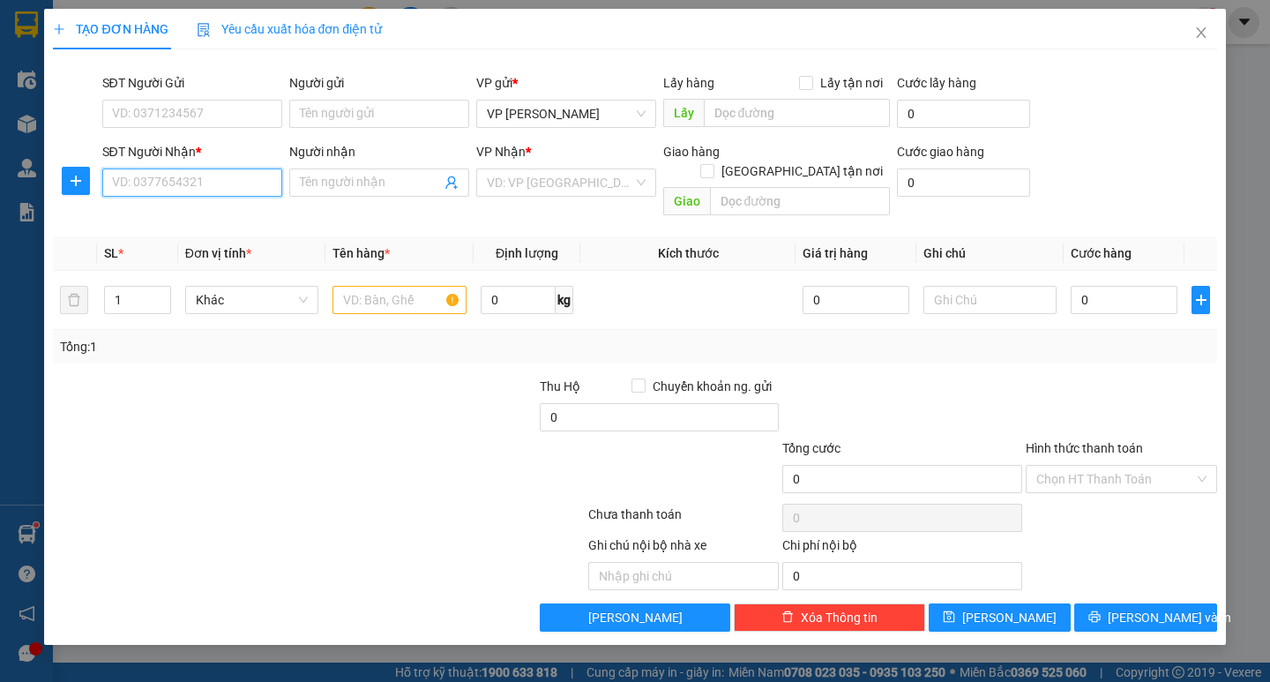
click at [192, 176] on input "SĐT Người Nhận *" at bounding box center [192, 182] width 180 height 28
drag, startPoint x: 160, startPoint y: 193, endPoint x: 163, endPoint y: 211, distance: 18.0
click at [160, 194] on input "0373607" at bounding box center [192, 182] width 180 height 28
click at [170, 219] on div "0373607671" at bounding box center [192, 217] width 159 height 19
type input "0373607671"
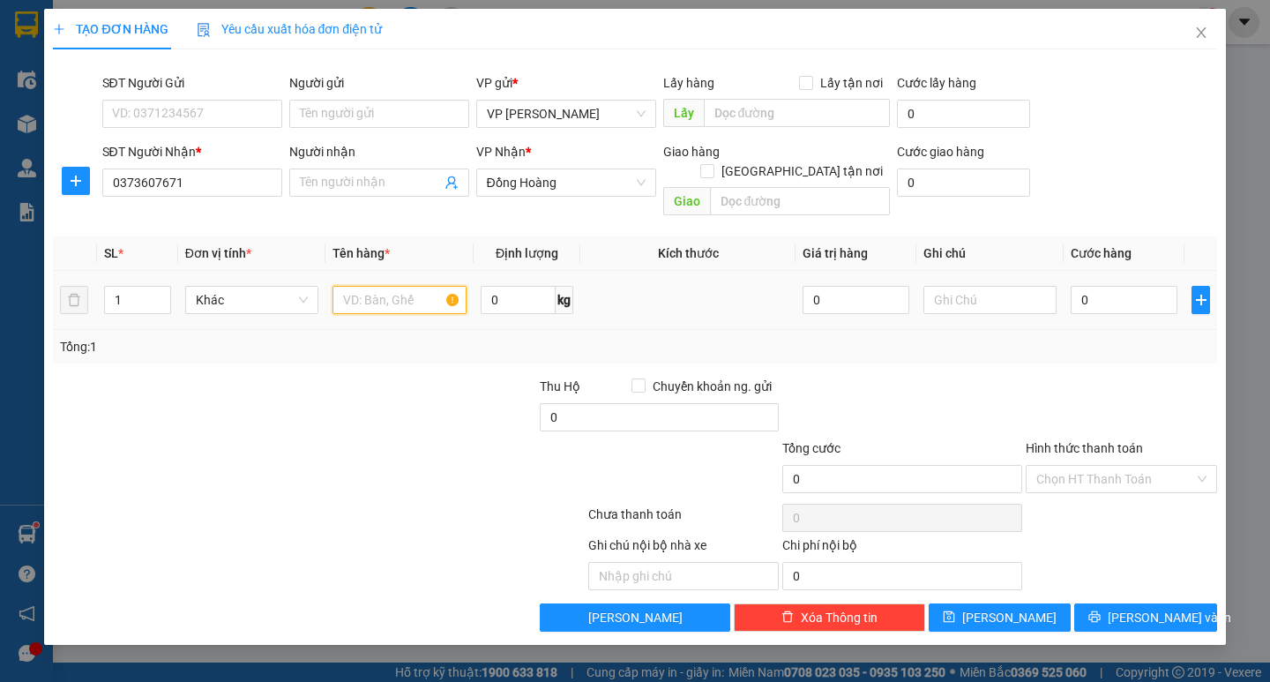
click at [383, 286] on input "text" at bounding box center [399, 300] width 133 height 28
type input "1 tui"
click at [1096, 286] on input "0" at bounding box center [1124, 300] width 107 height 28
type input "4"
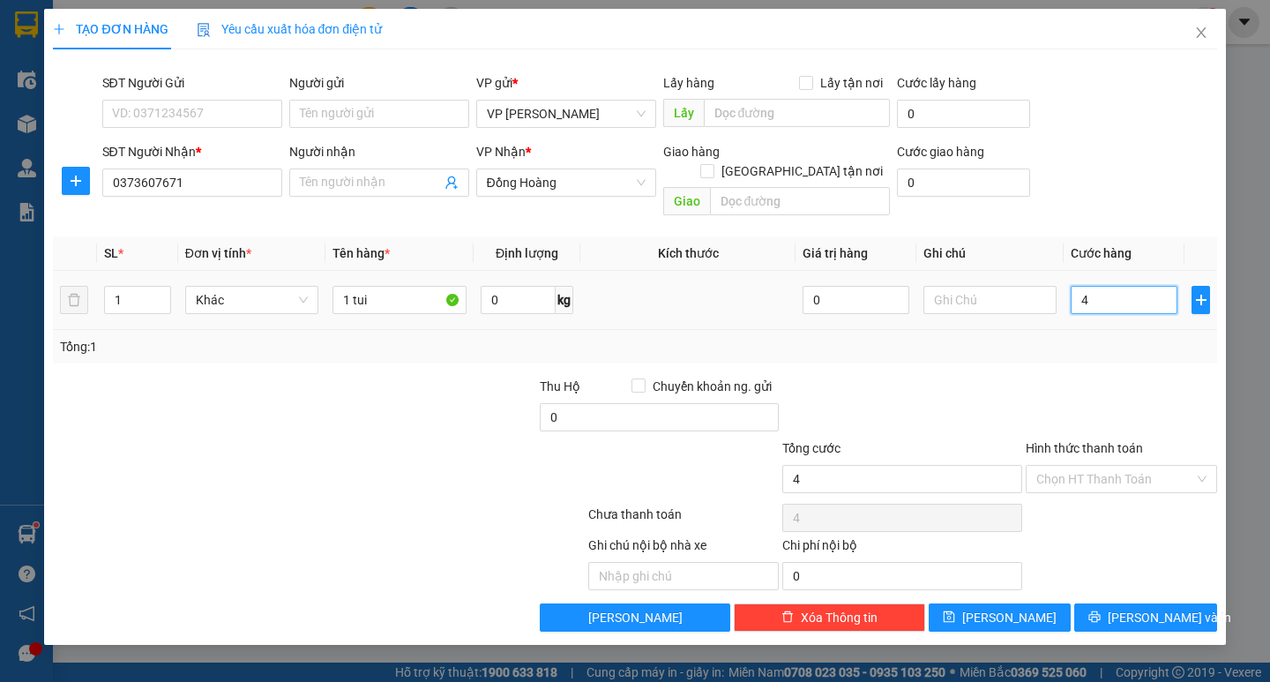
type input "4"
click at [1096, 286] on input "40" at bounding box center [1124, 300] width 107 height 28
click at [1084, 573] on div "Transit Pickup Surcharge Ids Transit Deliver Surcharge Ids Transit Deliver Surc…" at bounding box center [635, 348] width 1164 height 568
click at [1136, 608] on span "[PERSON_NAME] và In" at bounding box center [1170, 617] width 124 height 19
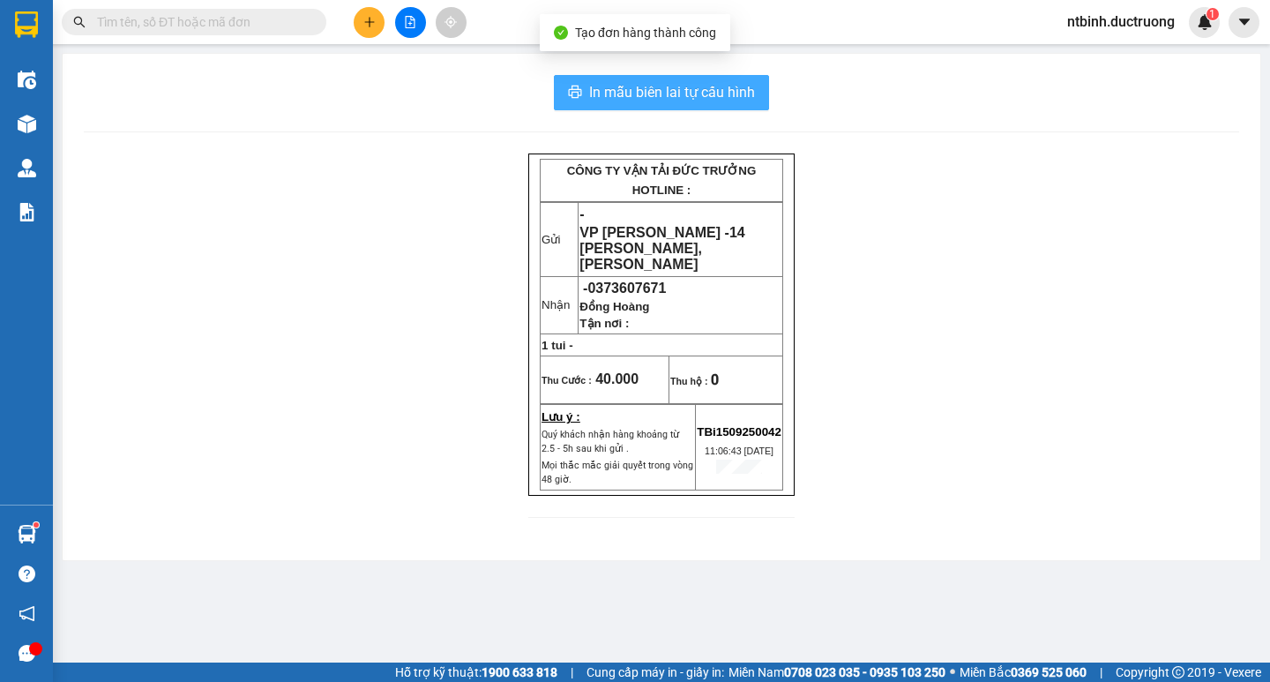
click at [715, 92] on span "In mẫu biên lai tự cấu hình" at bounding box center [672, 92] width 166 height 22
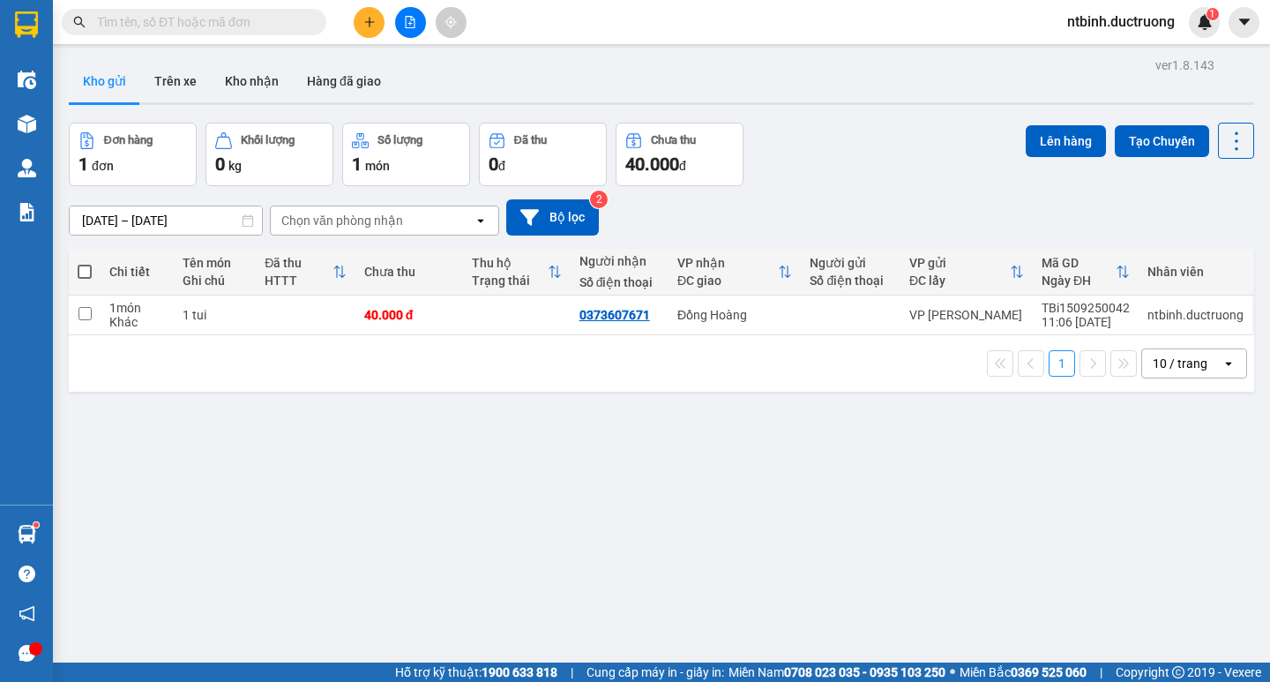
click at [369, 11] on button at bounding box center [369, 22] width 31 height 31
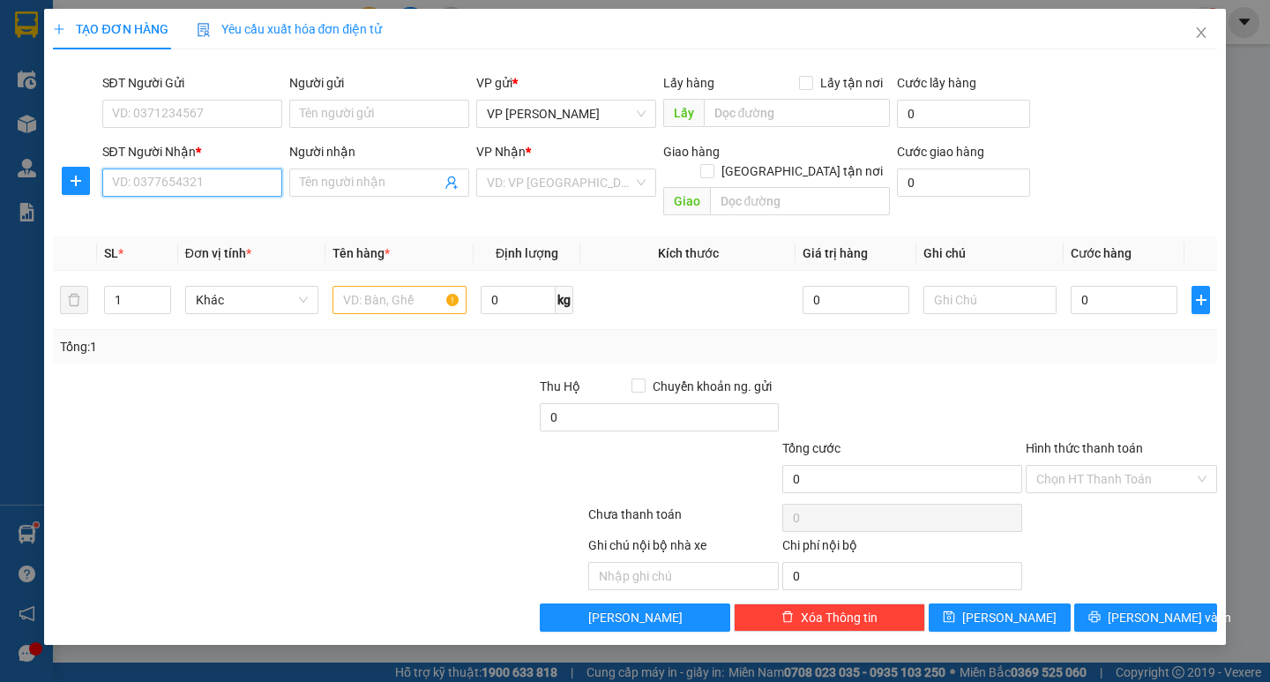
click at [219, 173] on input "SĐT Người Nhận *" at bounding box center [192, 182] width 180 height 28
click at [226, 215] on div "0967009236" at bounding box center [192, 217] width 159 height 19
type input "0967009236"
click at [373, 287] on input "text" at bounding box center [399, 300] width 133 height 28
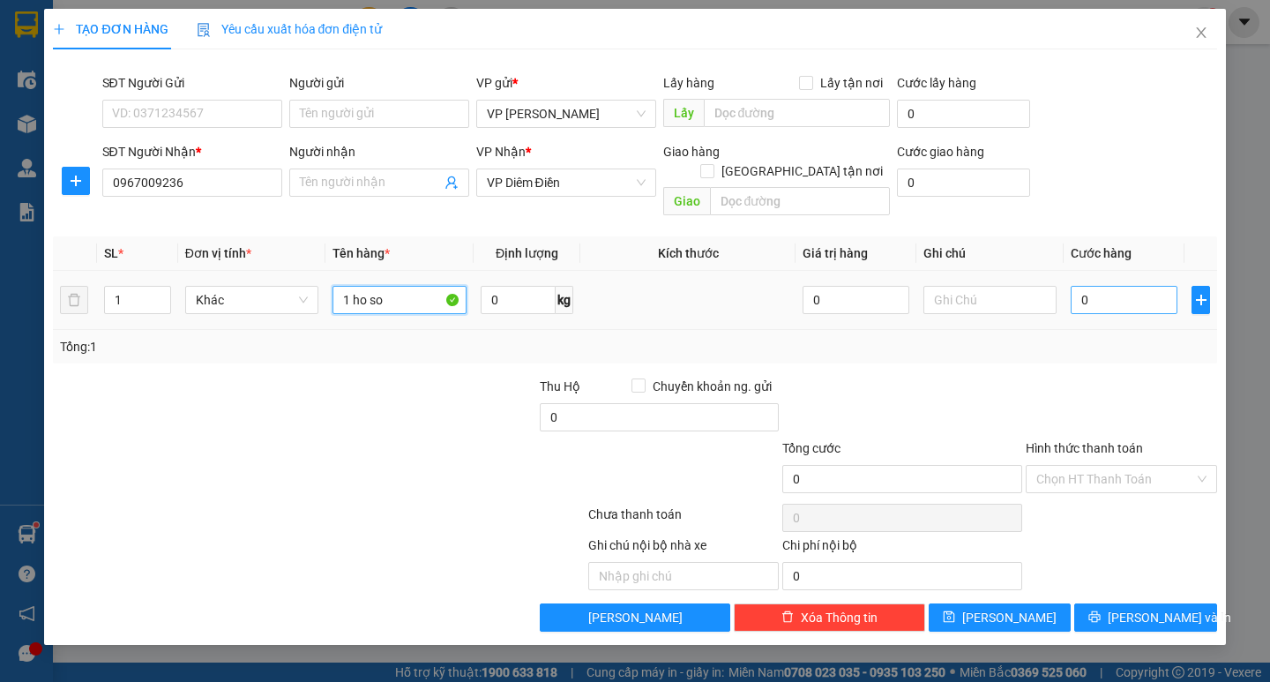
type input "1 ho so"
click at [1106, 286] on input "0" at bounding box center [1124, 300] width 107 height 28
type input "3"
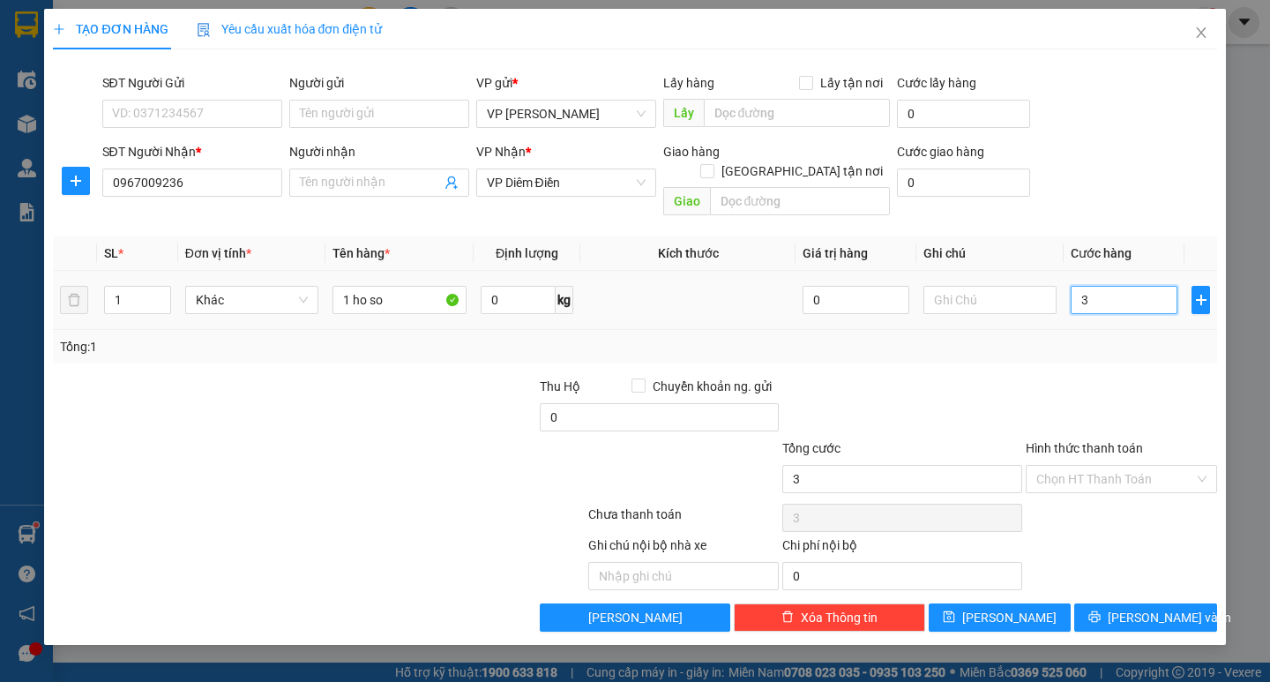
type input "30"
click at [1106, 286] on input "30" at bounding box center [1124, 300] width 107 height 28
click at [1157, 608] on span "[PERSON_NAME] và In" at bounding box center [1170, 617] width 124 height 19
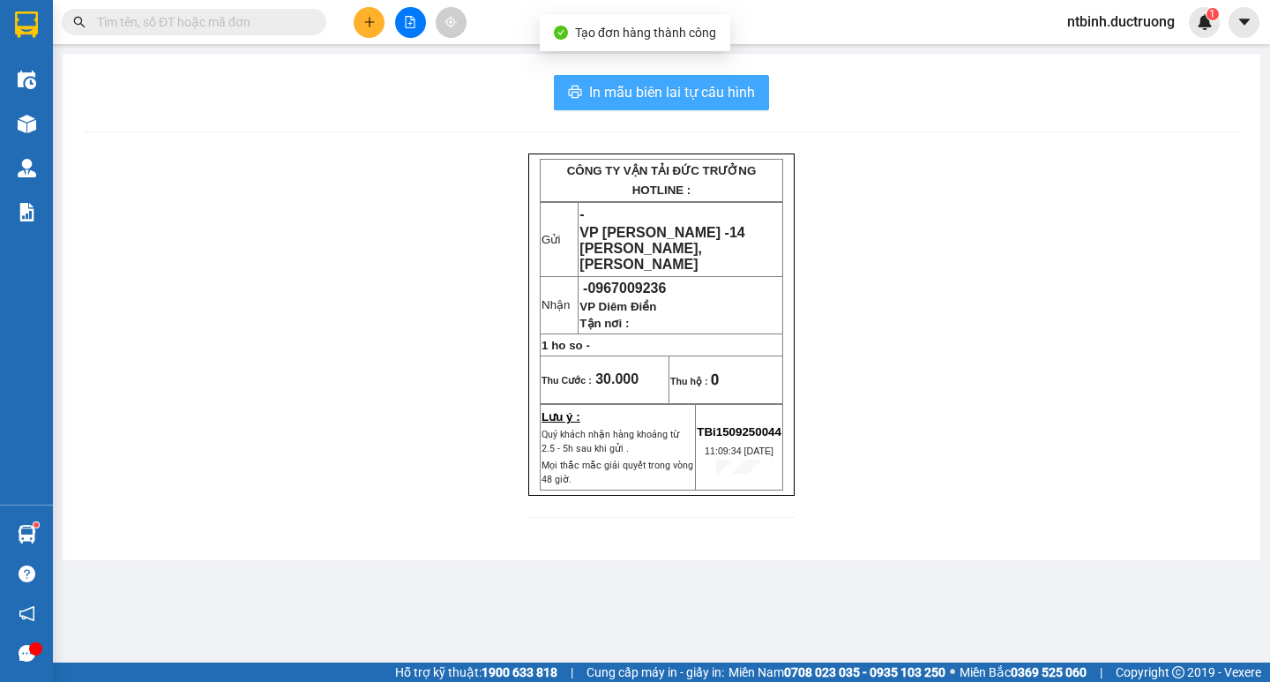
click at [700, 101] on span "In mẫu biên lai tự cấu hình" at bounding box center [672, 92] width 166 height 22
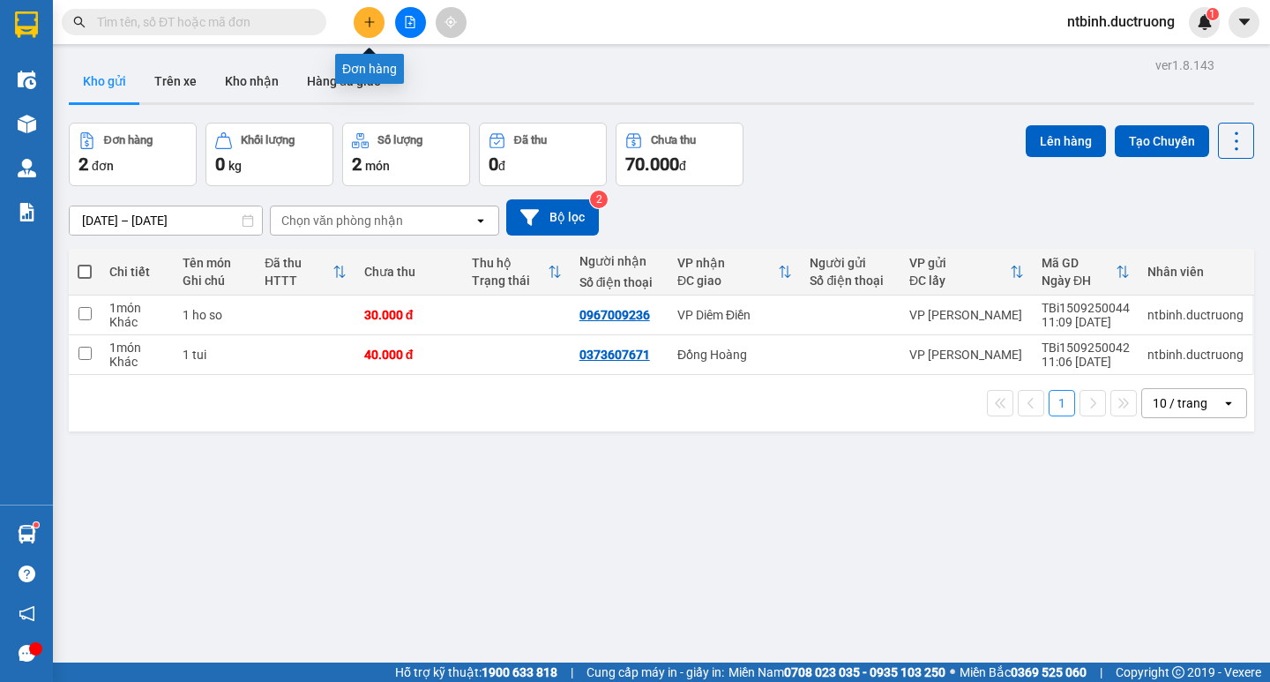
click at [364, 28] on button at bounding box center [369, 22] width 31 height 31
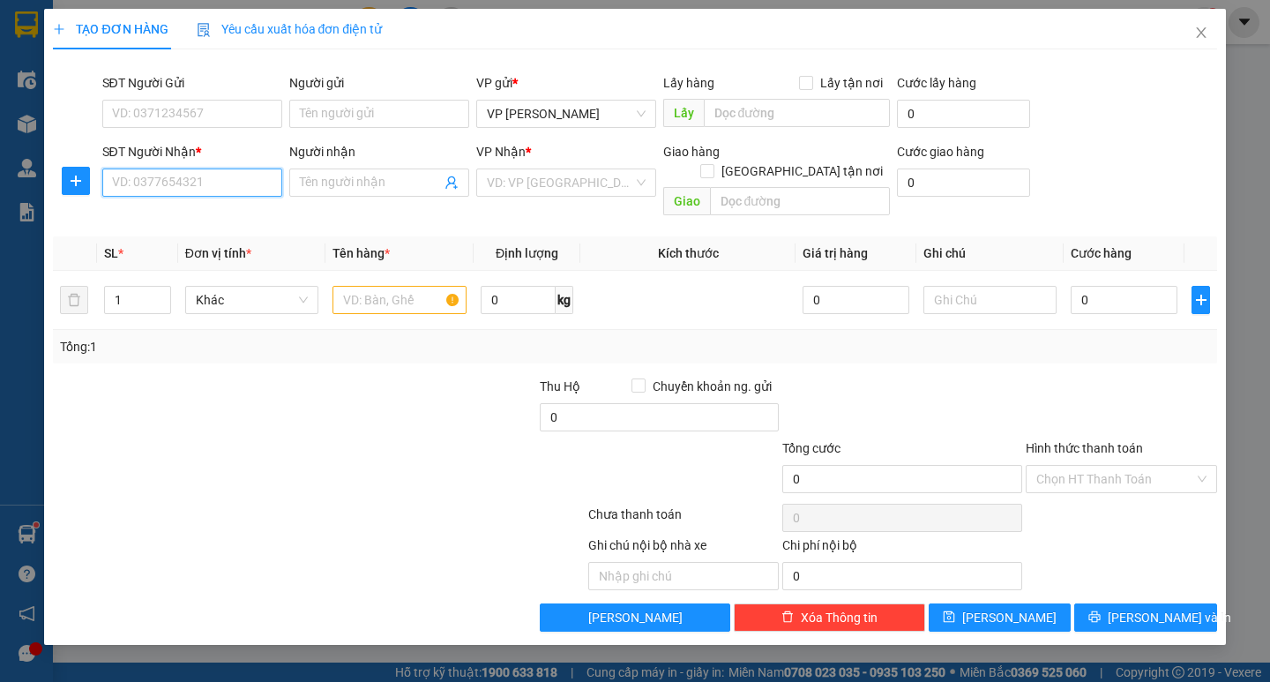
click at [165, 183] on input "SĐT Người Nhận *" at bounding box center [192, 182] width 180 height 28
click at [538, 185] on input "search" at bounding box center [560, 182] width 146 height 26
click at [214, 187] on input "0904487882" at bounding box center [192, 182] width 180 height 28
click at [145, 181] on input "09044879" at bounding box center [192, 182] width 180 height 28
click at [164, 225] on div "0904879882" at bounding box center [192, 217] width 159 height 19
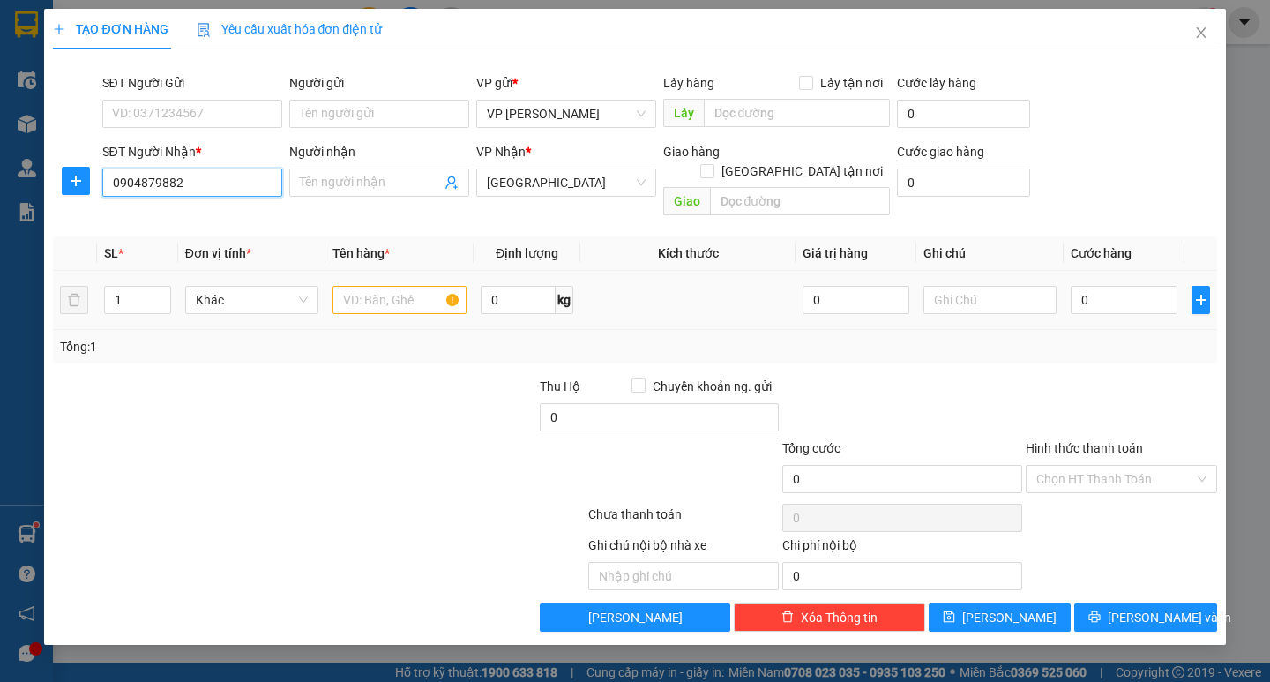
type input "0904879882"
click at [393, 286] on input "text" at bounding box center [399, 300] width 133 height 28
type input "hop"
click at [1106, 287] on input "0" at bounding box center [1124, 300] width 107 height 28
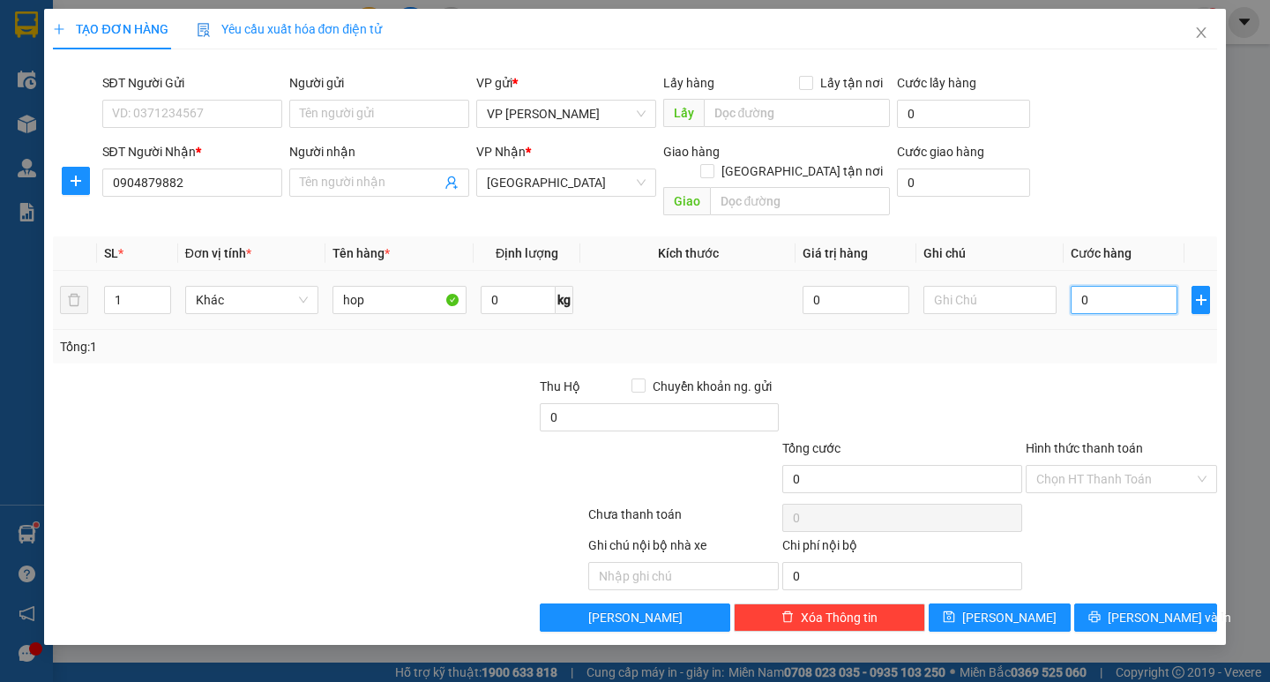
click at [1106, 287] on input "0" at bounding box center [1124, 300] width 107 height 28
type input "4"
type input "40"
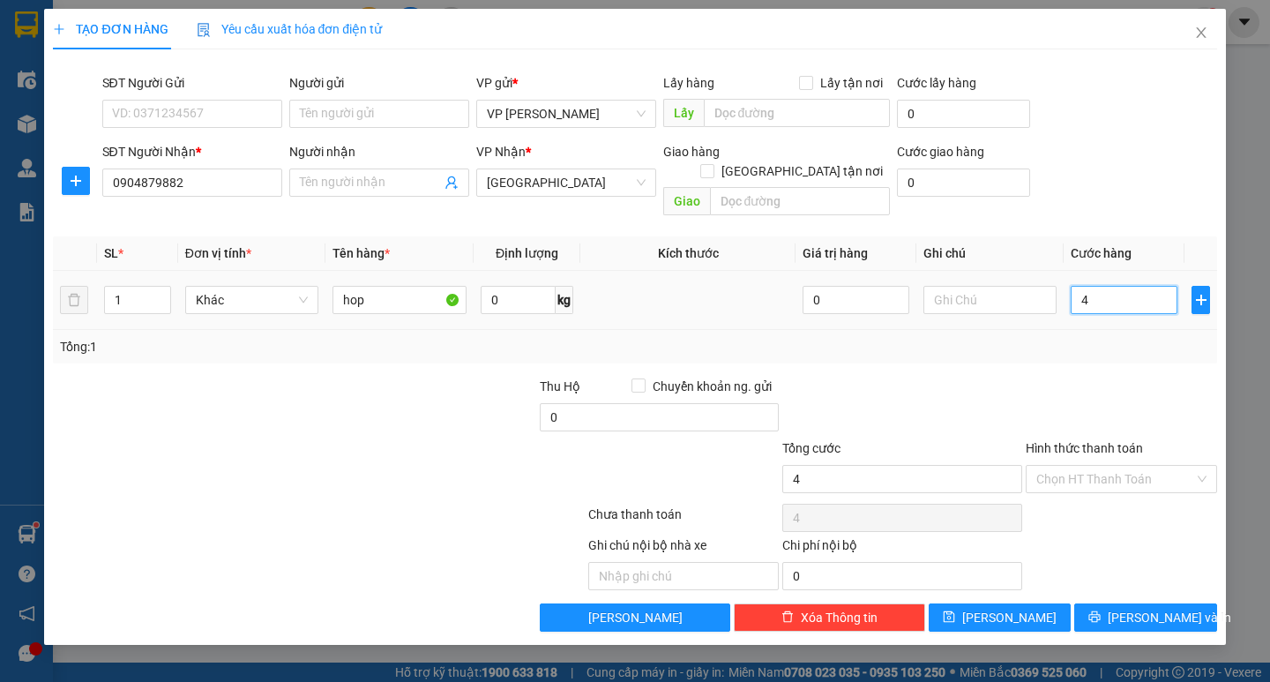
type input "40"
drag, startPoint x: 1092, startPoint y: 281, endPoint x: 1071, endPoint y: 281, distance: 21.2
click at [1071, 286] on input "40" at bounding box center [1124, 300] width 107 height 28
click at [1168, 608] on span "[PERSON_NAME] và In" at bounding box center [1170, 617] width 124 height 19
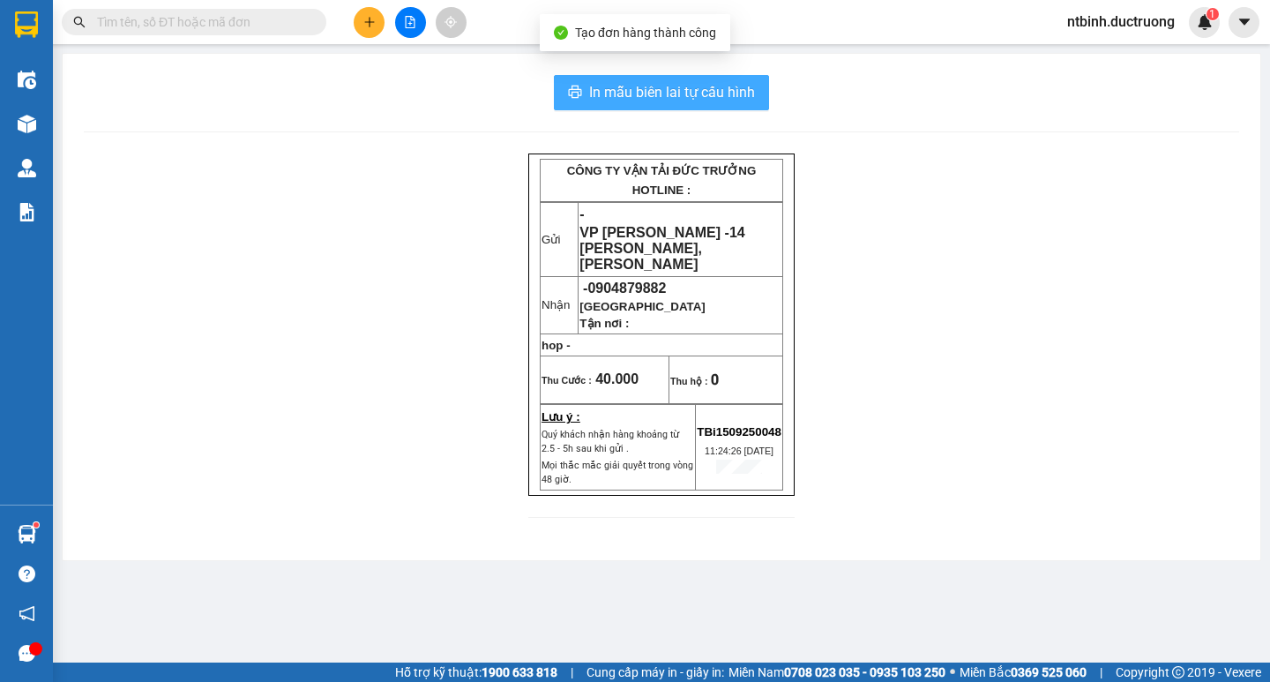
click at [673, 96] on span "In mẫu biên lai tự cấu hình" at bounding box center [672, 92] width 166 height 22
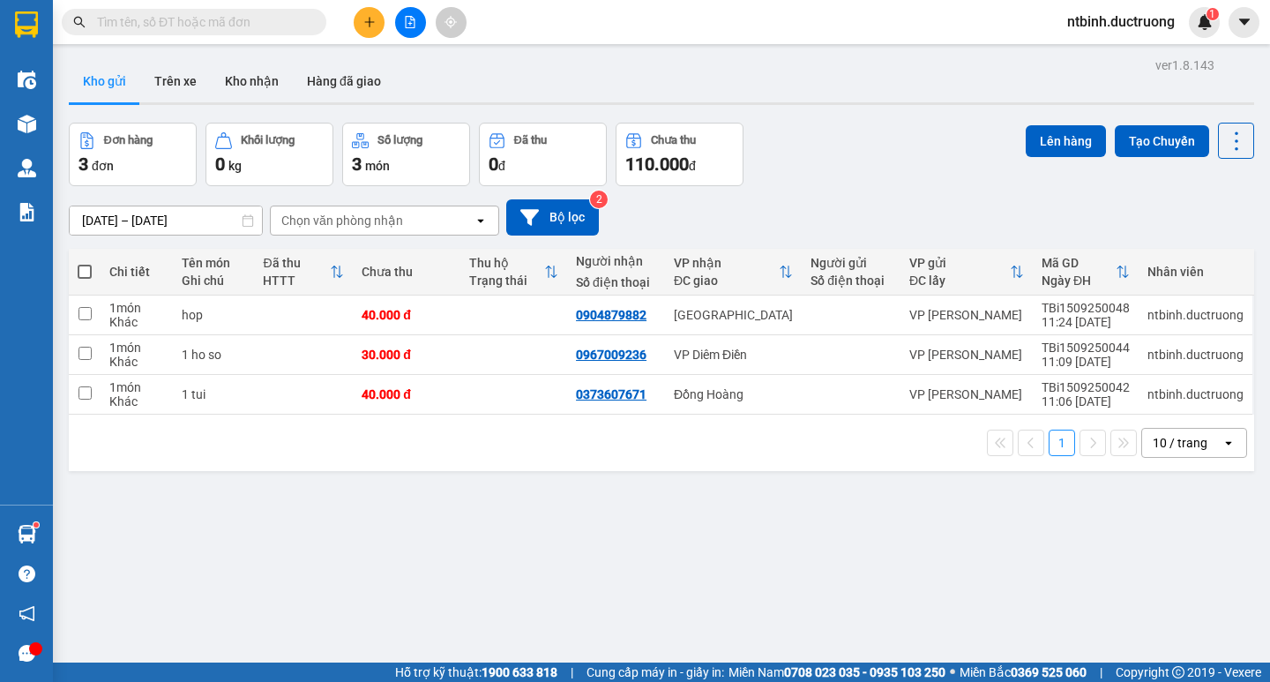
click at [370, 14] on button at bounding box center [369, 22] width 31 height 31
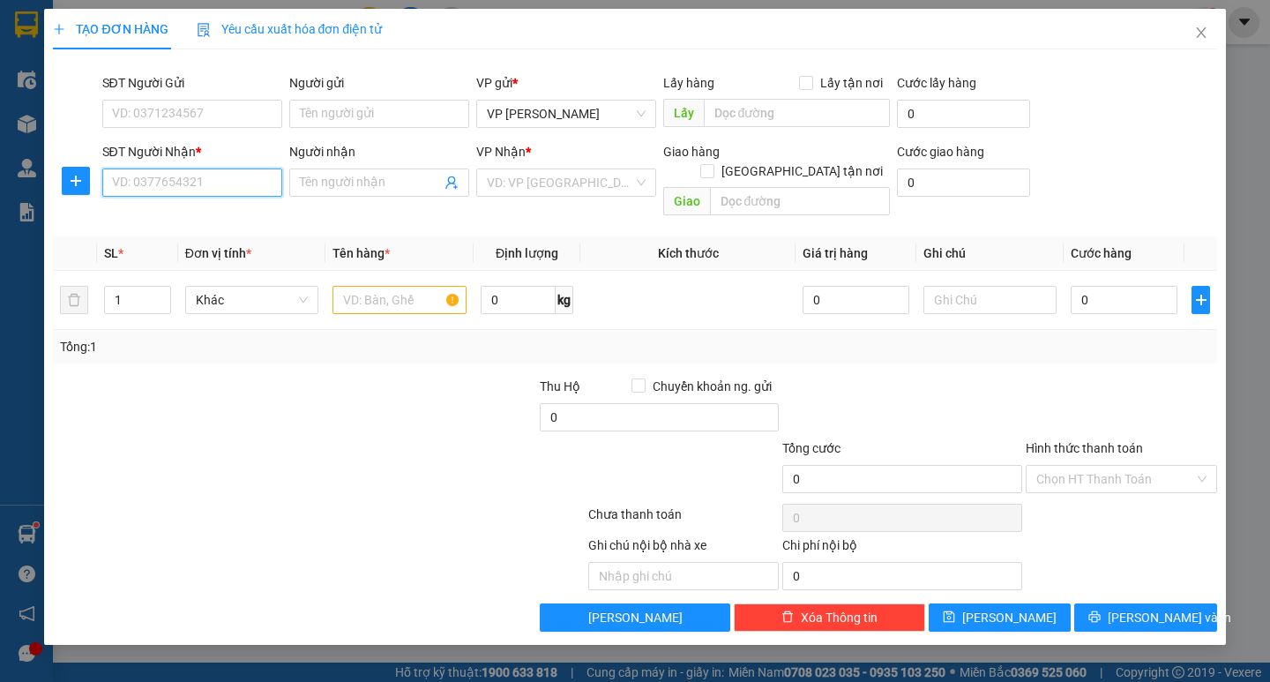
click at [168, 186] on input "SĐT Người Nhận *" at bounding box center [192, 182] width 180 height 28
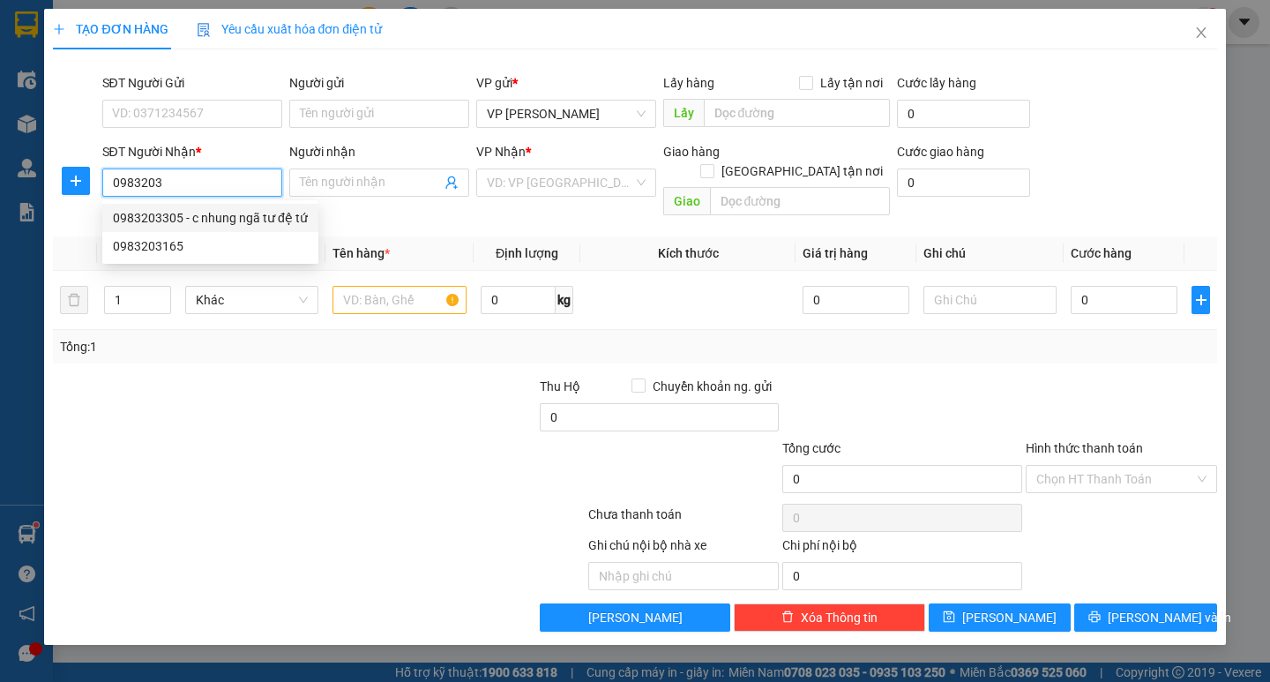
click at [177, 210] on div "0983203305 - c nhung ngã tư đệ tứ" at bounding box center [210, 217] width 195 height 19
type input "0983203305"
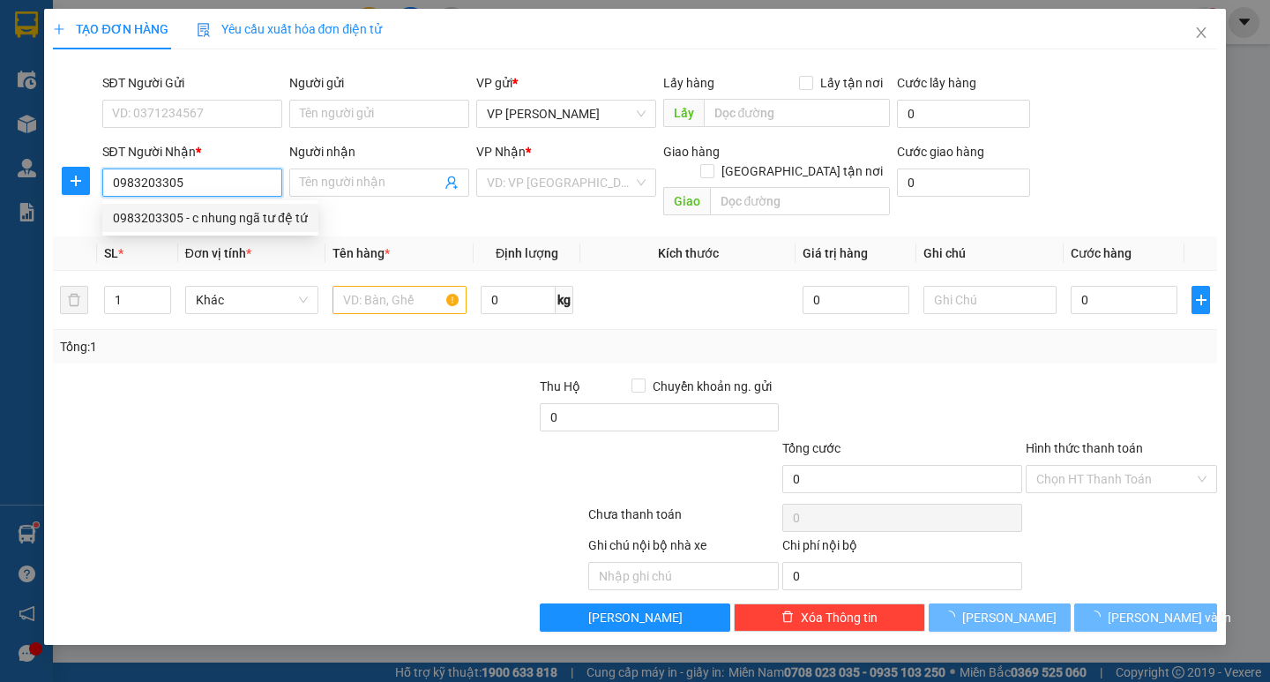
type input "c nhung ngã tư đệ tứ"
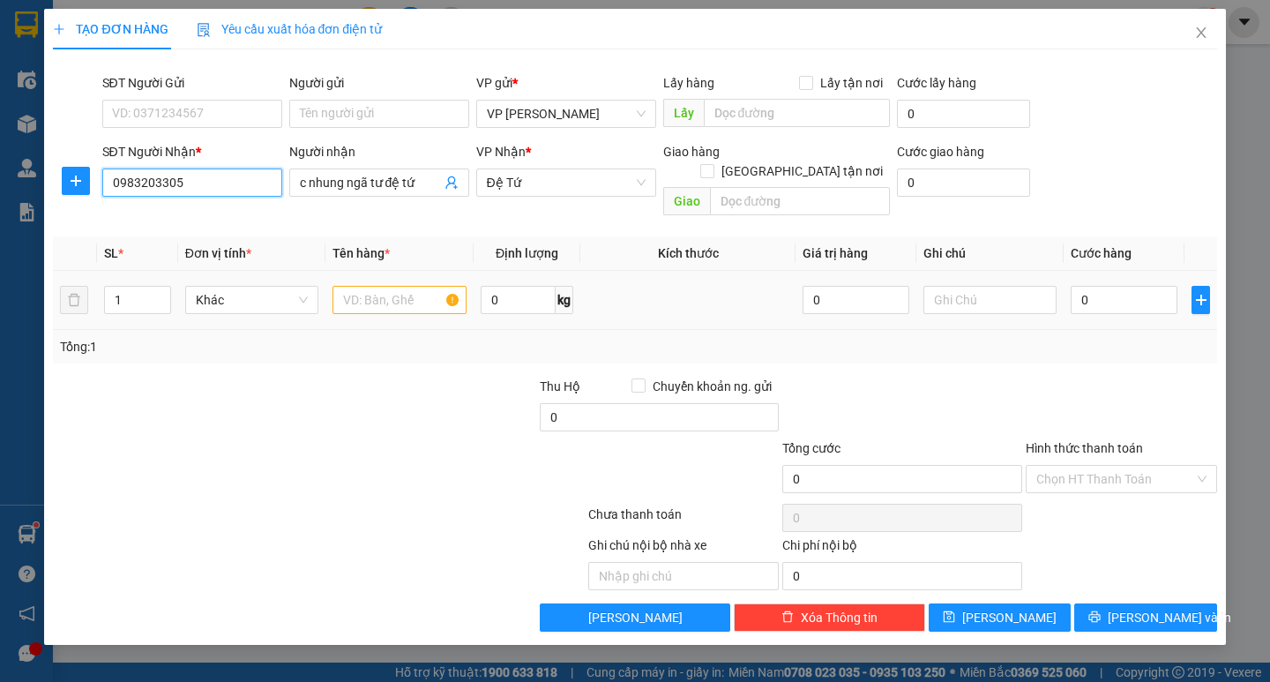
type input "0983203305"
click at [391, 286] on input "text" at bounding box center [399, 300] width 133 height 28
type input "1 ctong"
click at [1099, 286] on input "0" at bounding box center [1124, 300] width 107 height 28
type input "5"
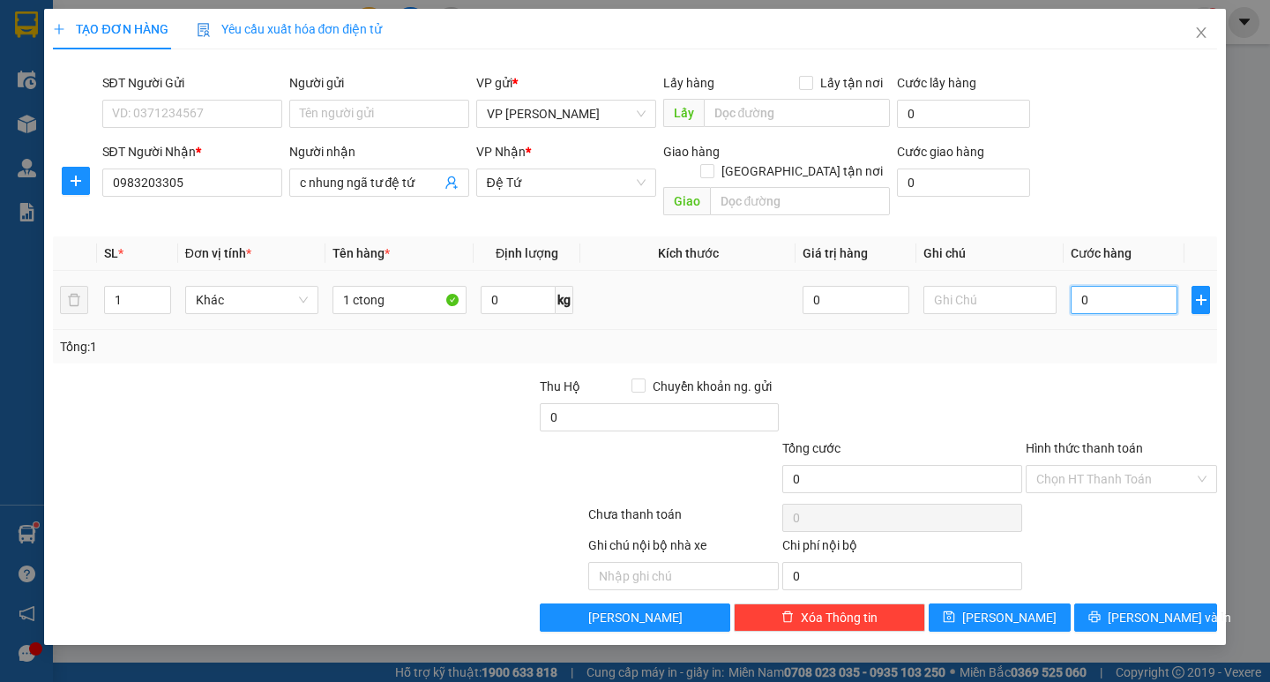
type input "5"
type input "50"
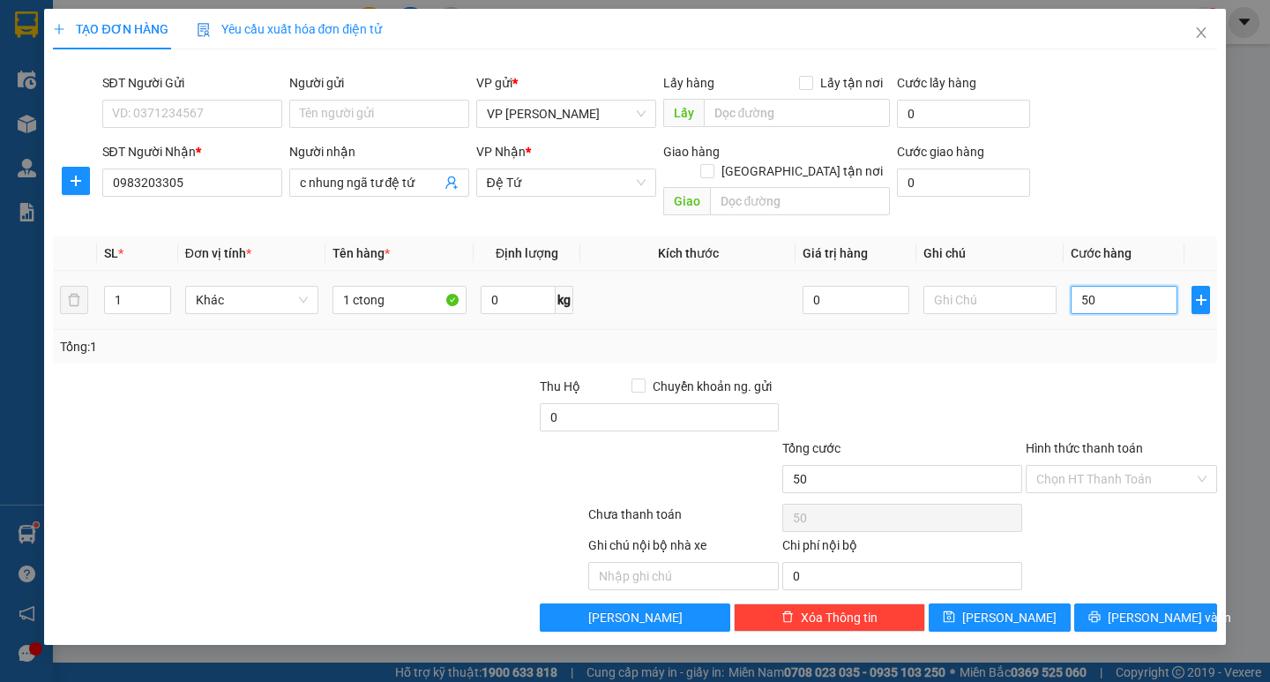
click at [1099, 286] on input "50" at bounding box center [1124, 300] width 107 height 28
click at [1160, 608] on span "[PERSON_NAME] và In" at bounding box center [1170, 617] width 124 height 19
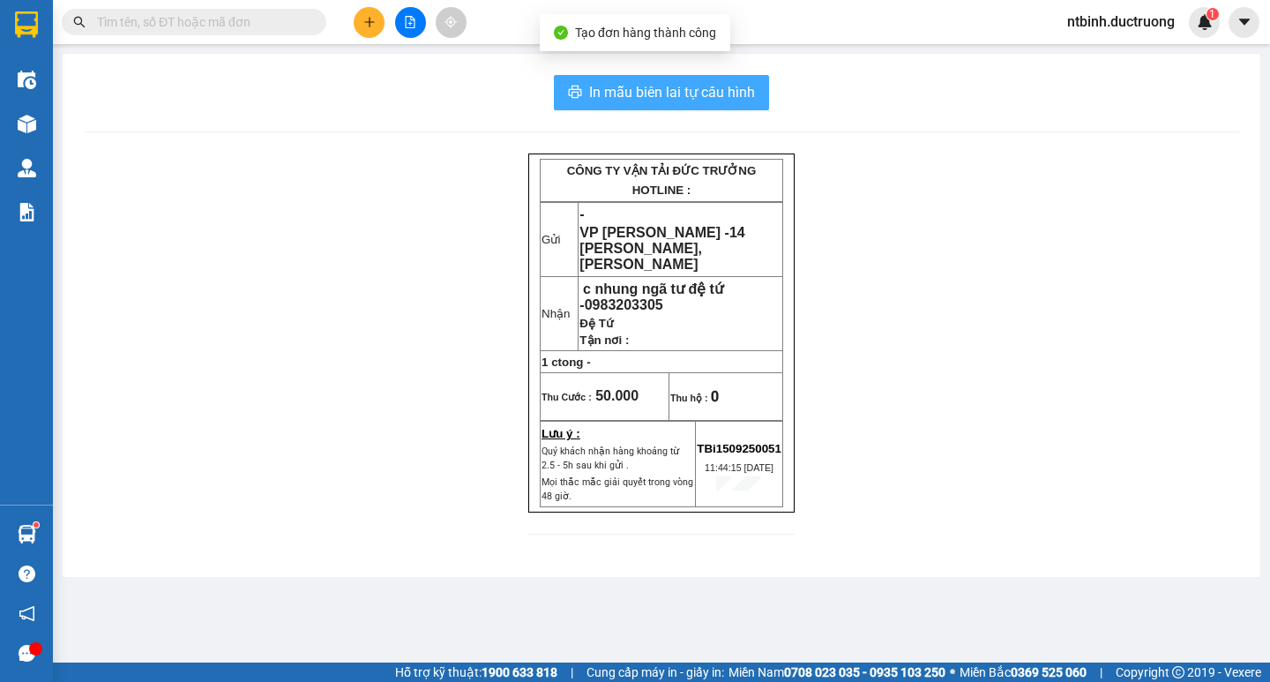
click at [625, 82] on span "In mẫu biên lai tự cấu hình" at bounding box center [672, 92] width 166 height 22
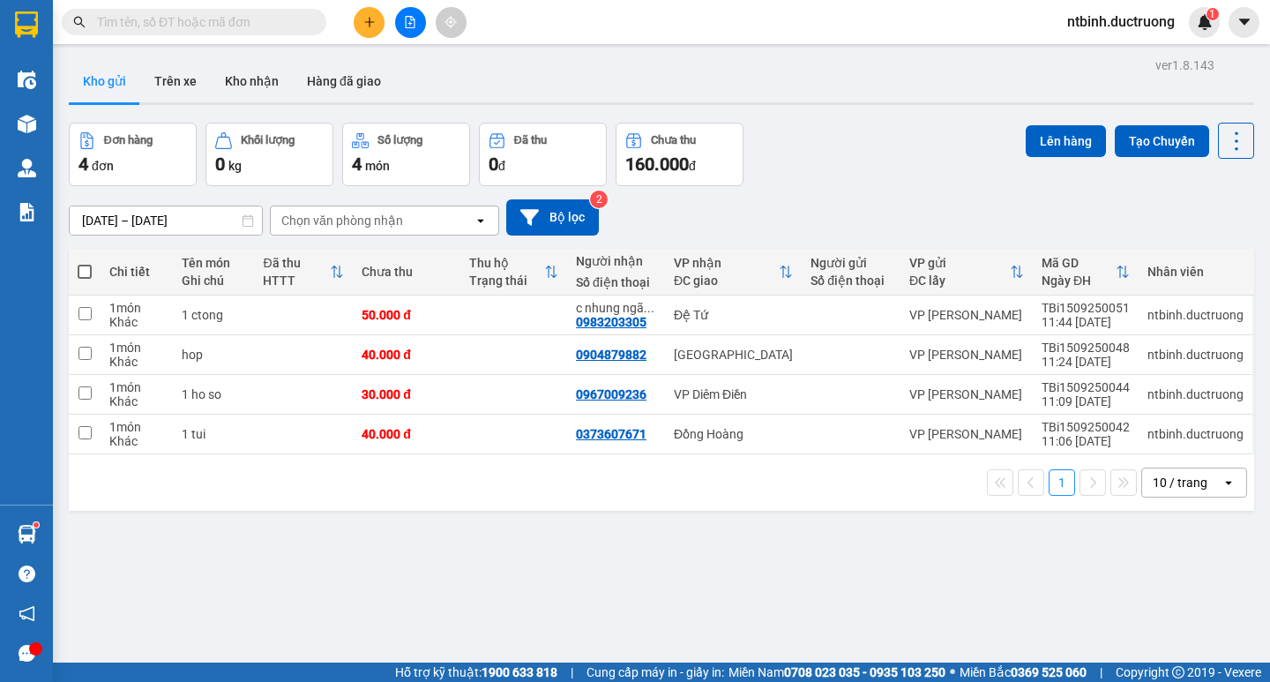
click at [371, 29] on button at bounding box center [369, 22] width 31 height 31
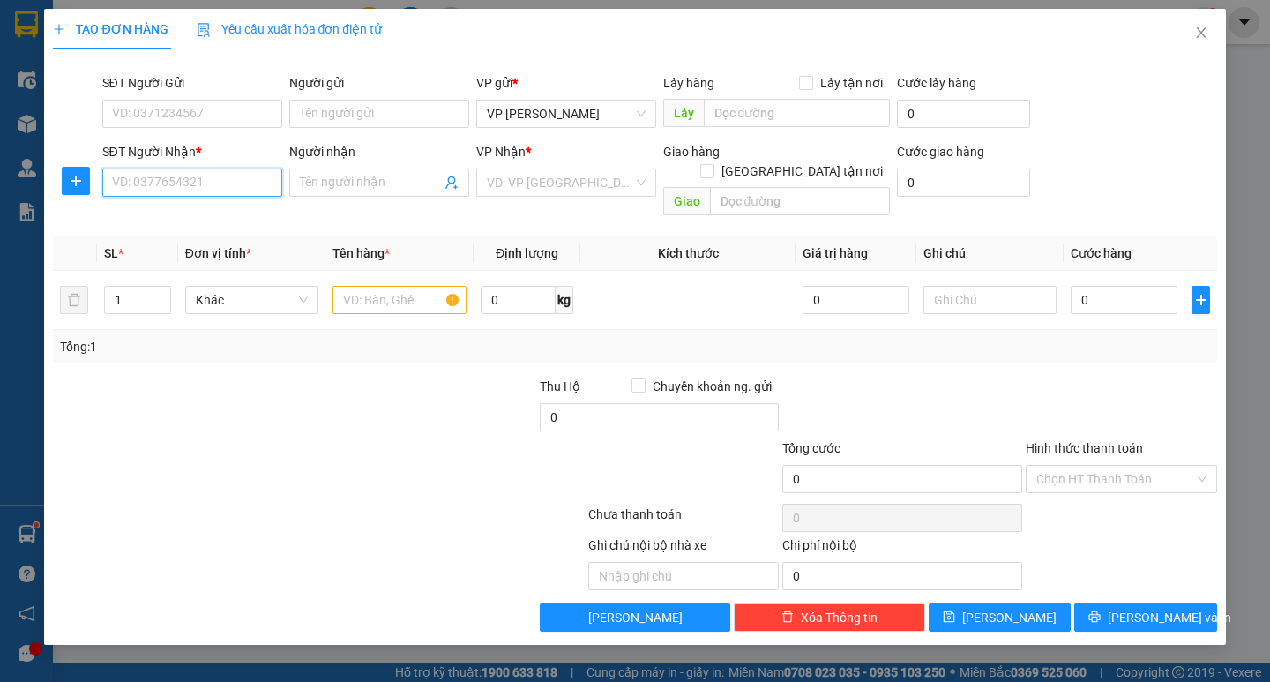
click at [191, 173] on input "SĐT Người Nhận *" at bounding box center [192, 182] width 180 height 28
click at [229, 225] on div "0344486311 - hằng ngã 3 kì đồng" at bounding box center [205, 217] width 184 height 19
type input "0344486311"
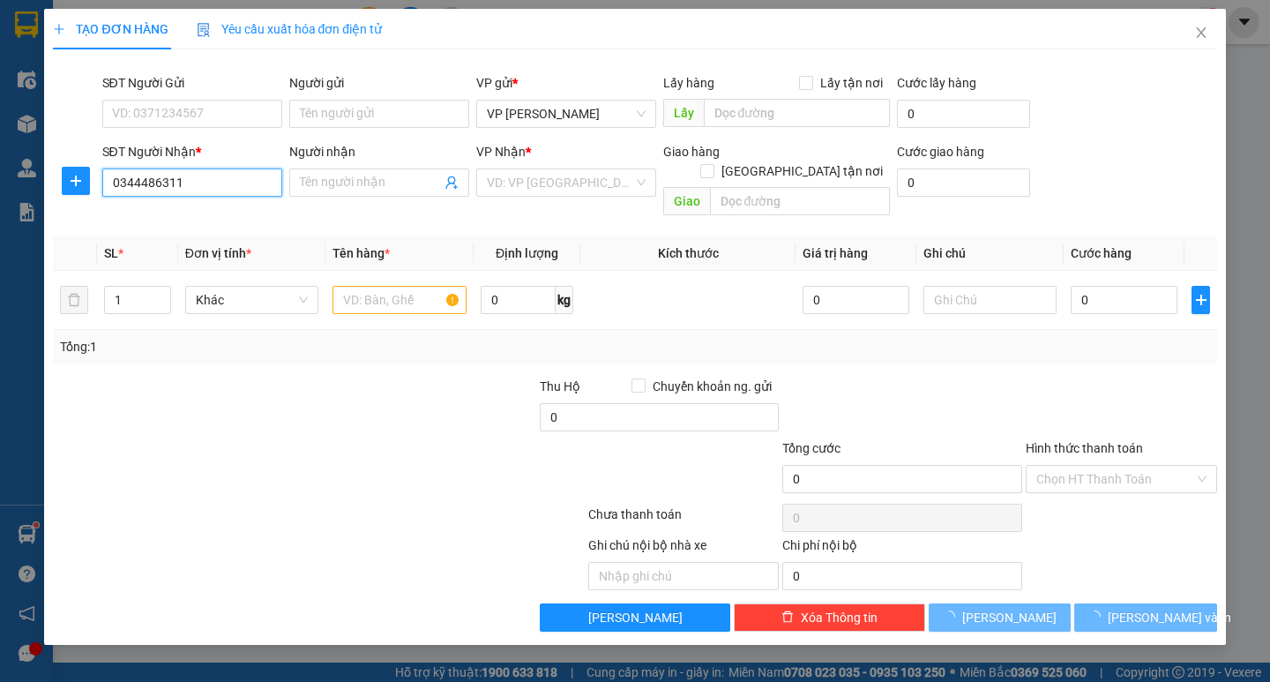
type input "hằng ngã 3 kì đồng"
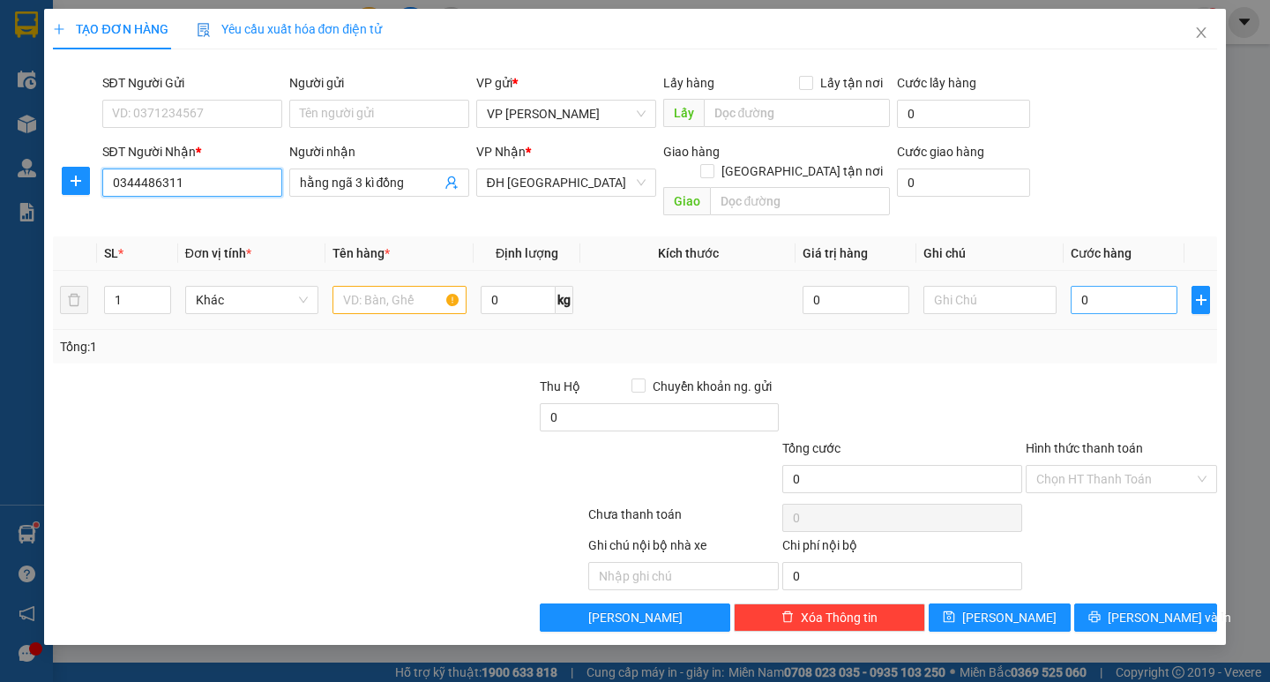
type input "0344486311"
click at [1083, 288] on input "0" at bounding box center [1124, 300] width 107 height 28
type input "7"
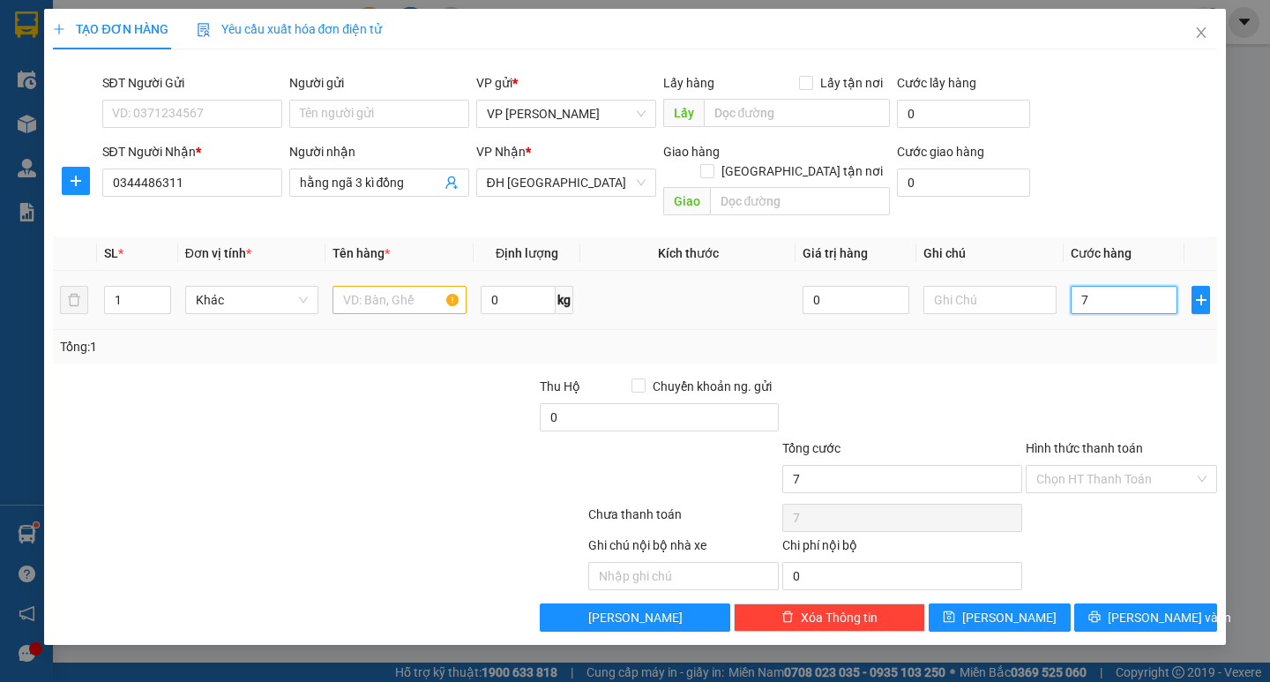
type input "70"
click at [1101, 286] on input "70" at bounding box center [1124, 300] width 107 height 28
type input "70.000"
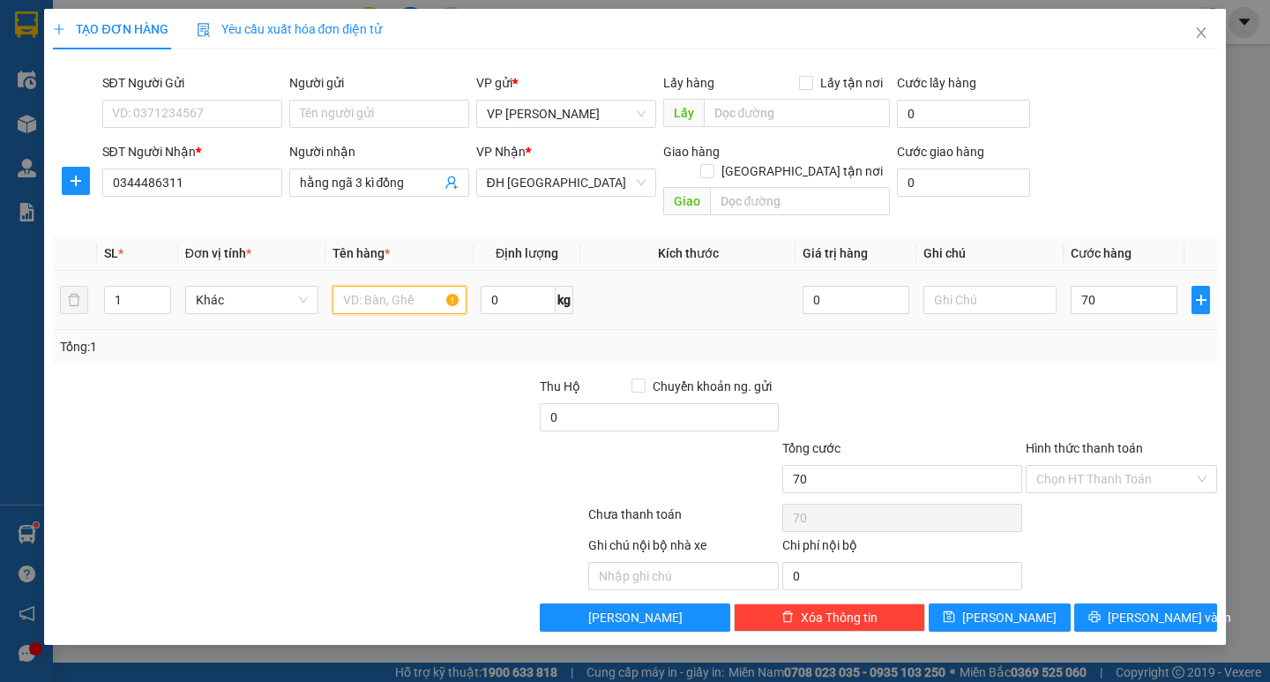
type input "70.000"
click at [404, 286] on input "text" at bounding box center [399, 300] width 133 height 28
type input "1 ctong"
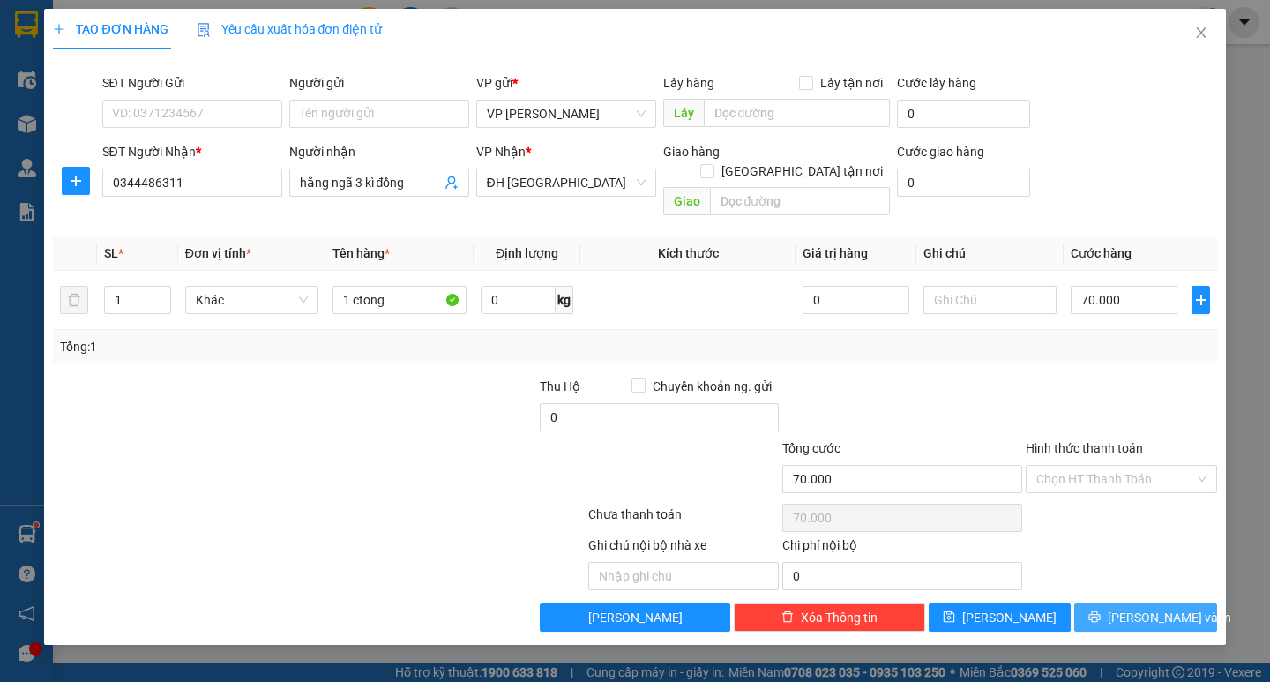
click at [1129, 603] on button "[PERSON_NAME] và In" at bounding box center [1145, 617] width 142 height 28
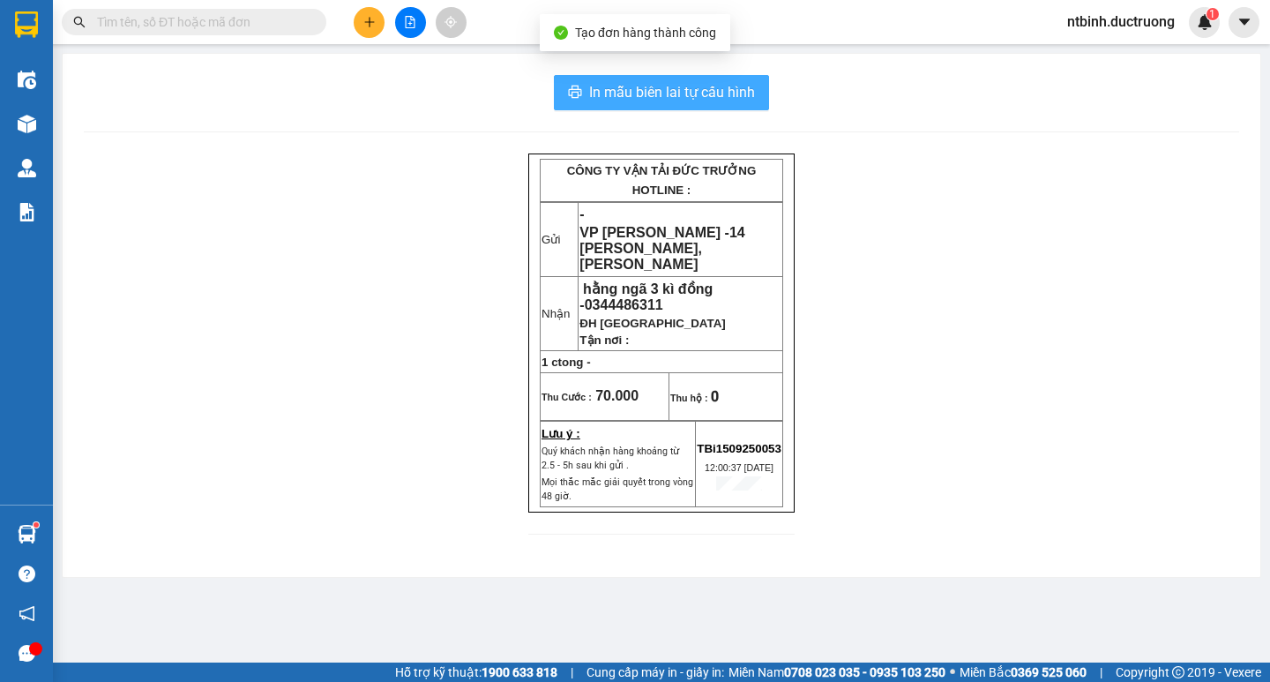
click at [661, 86] on span "In mẫu biên lai tự cấu hình" at bounding box center [672, 92] width 166 height 22
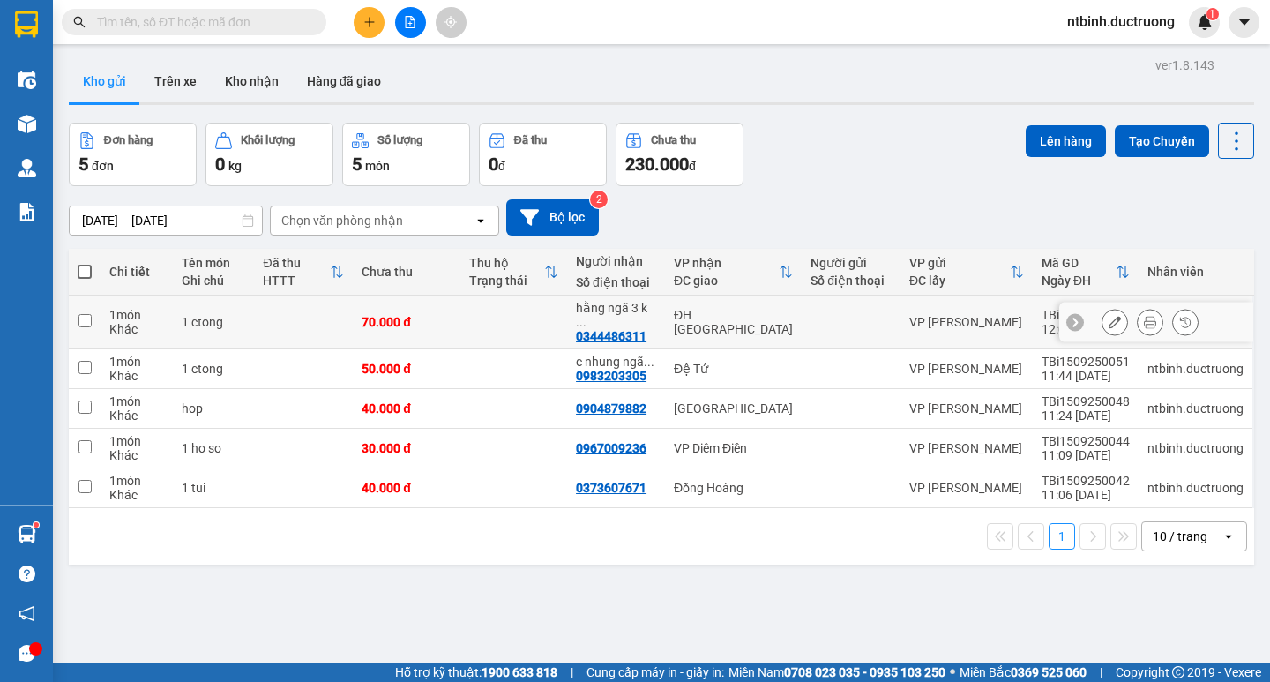
click at [86, 301] on td at bounding box center [85, 323] width 32 height 54
checkbox input "true"
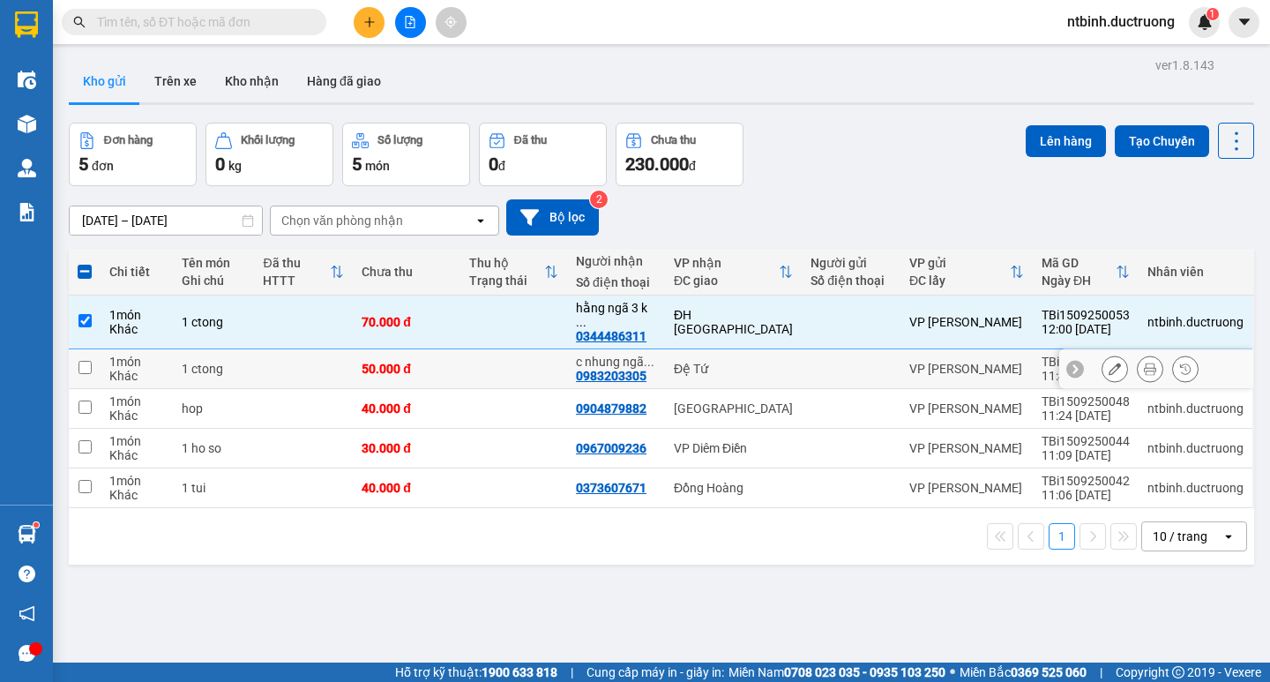
click at [86, 361] on input "checkbox" at bounding box center [85, 367] width 13 height 13
checkbox input "true"
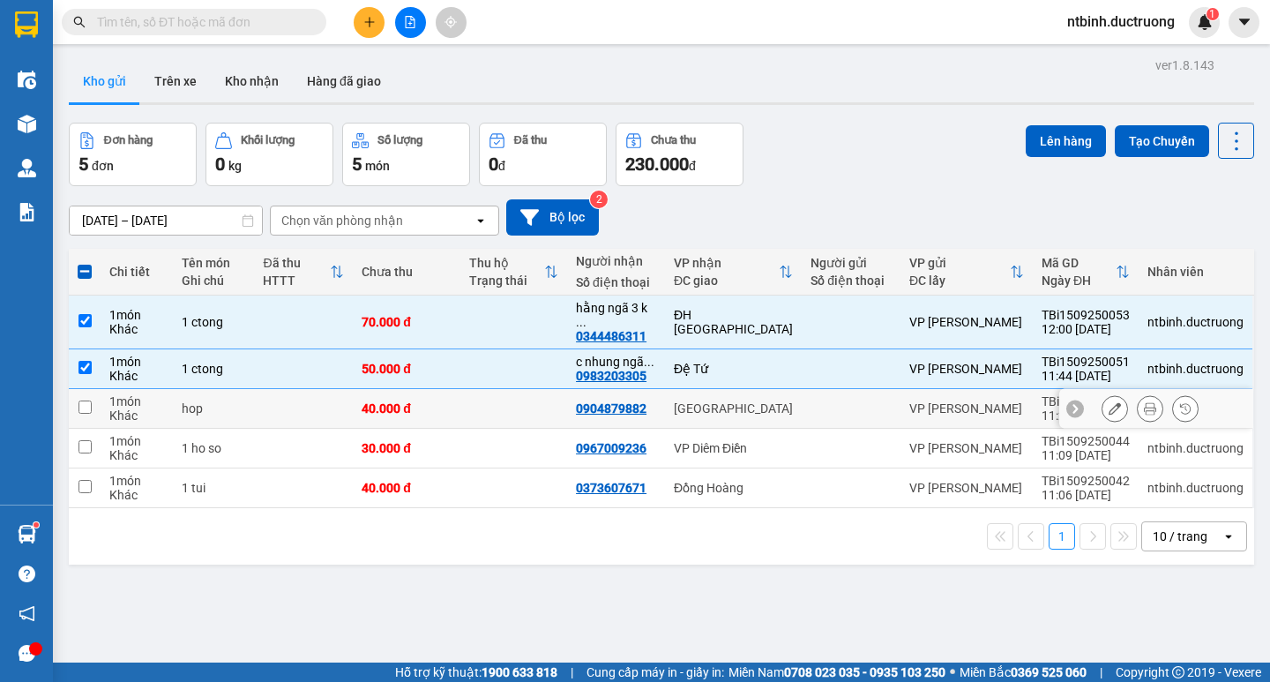
click at [93, 392] on td at bounding box center [85, 409] width 32 height 40
checkbox input "true"
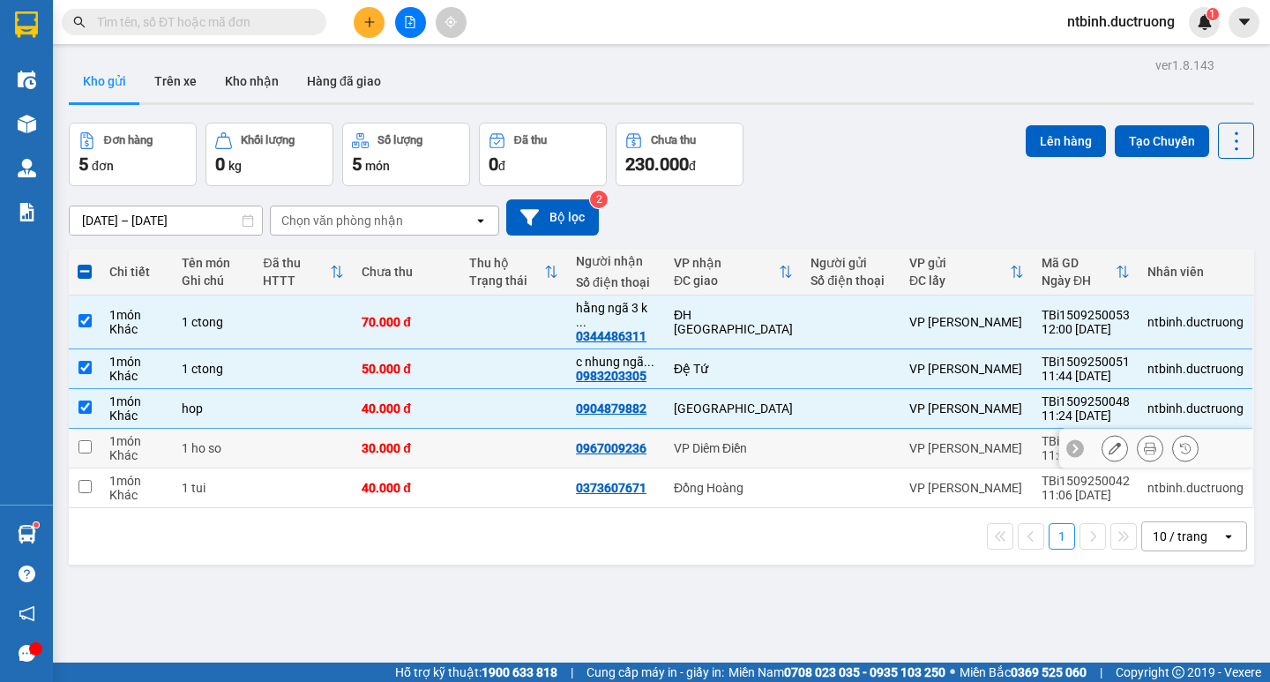
click at [90, 440] on input "checkbox" at bounding box center [85, 446] width 13 height 13
checkbox input "true"
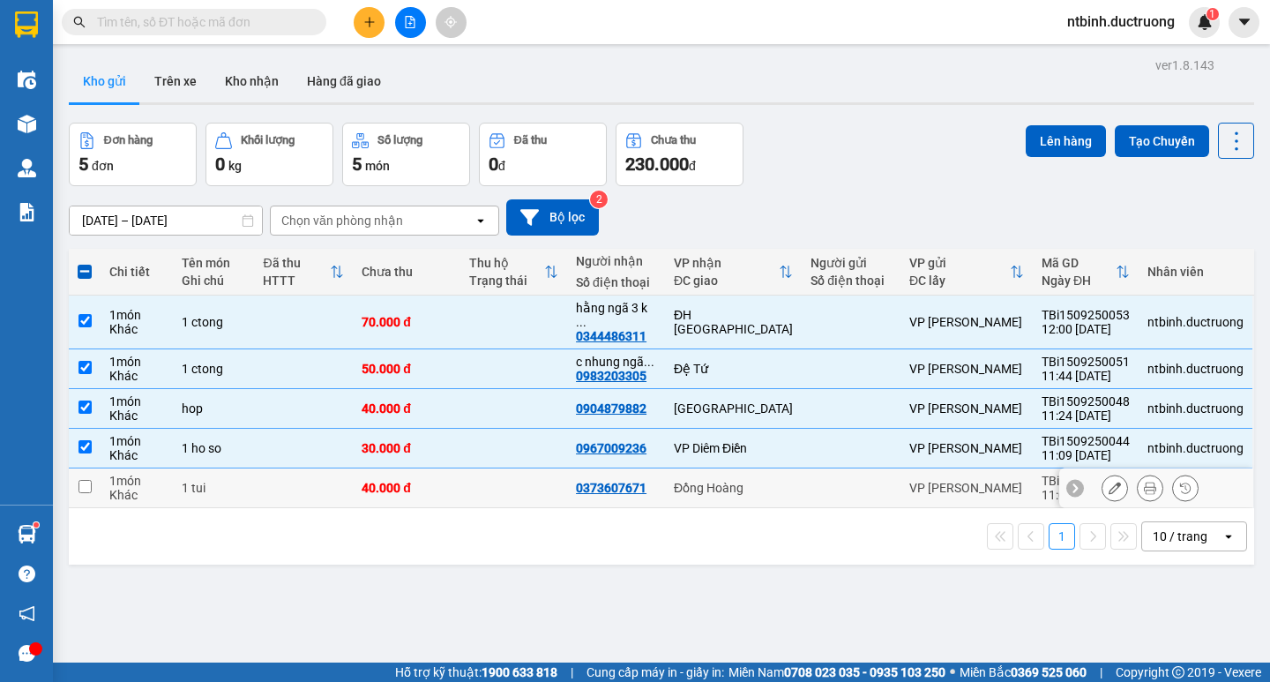
click at [78, 480] on td at bounding box center [85, 488] width 32 height 40
checkbox input "true"
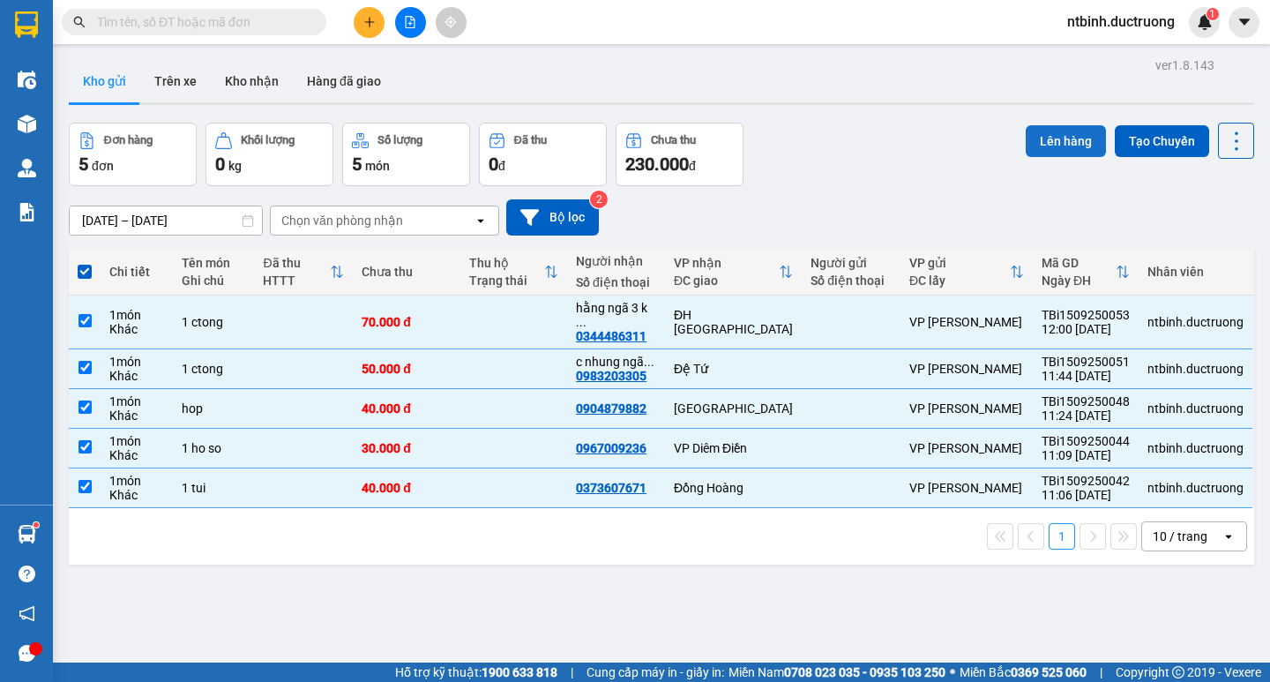
click at [1041, 138] on button "Lên hàng" at bounding box center [1066, 141] width 80 height 32
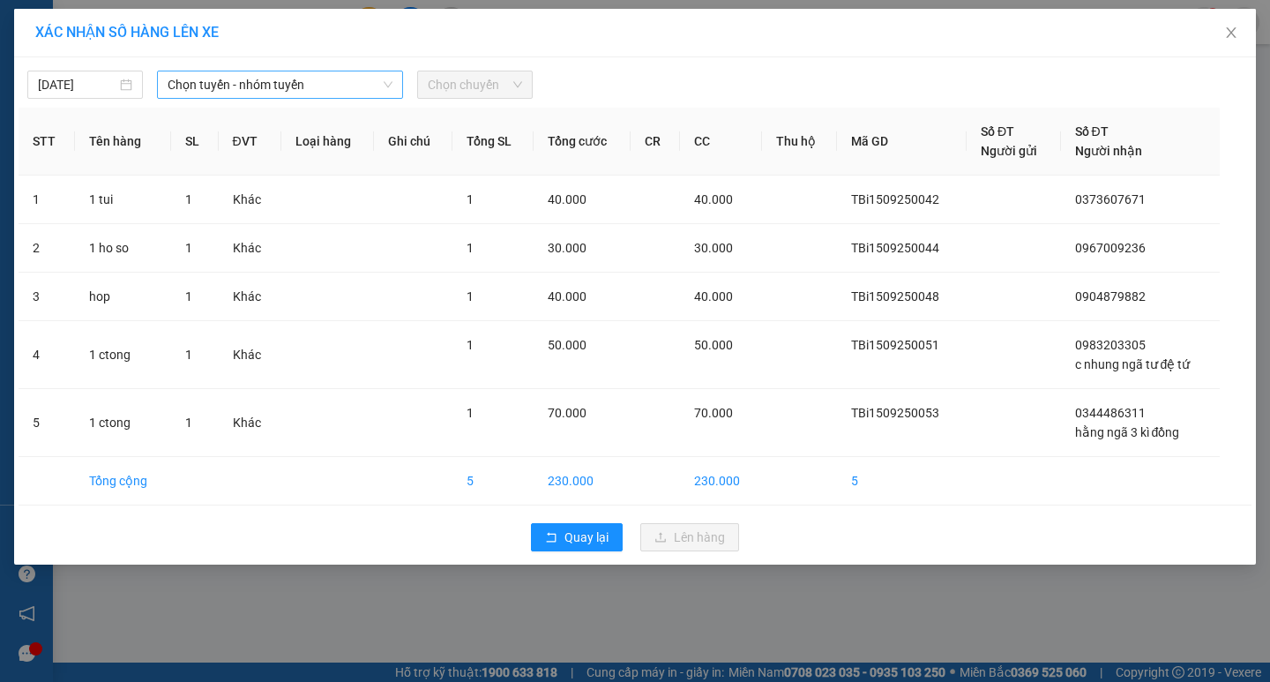
click at [339, 78] on span "Chọn tuyến - nhóm tuyến" at bounding box center [280, 84] width 225 height 26
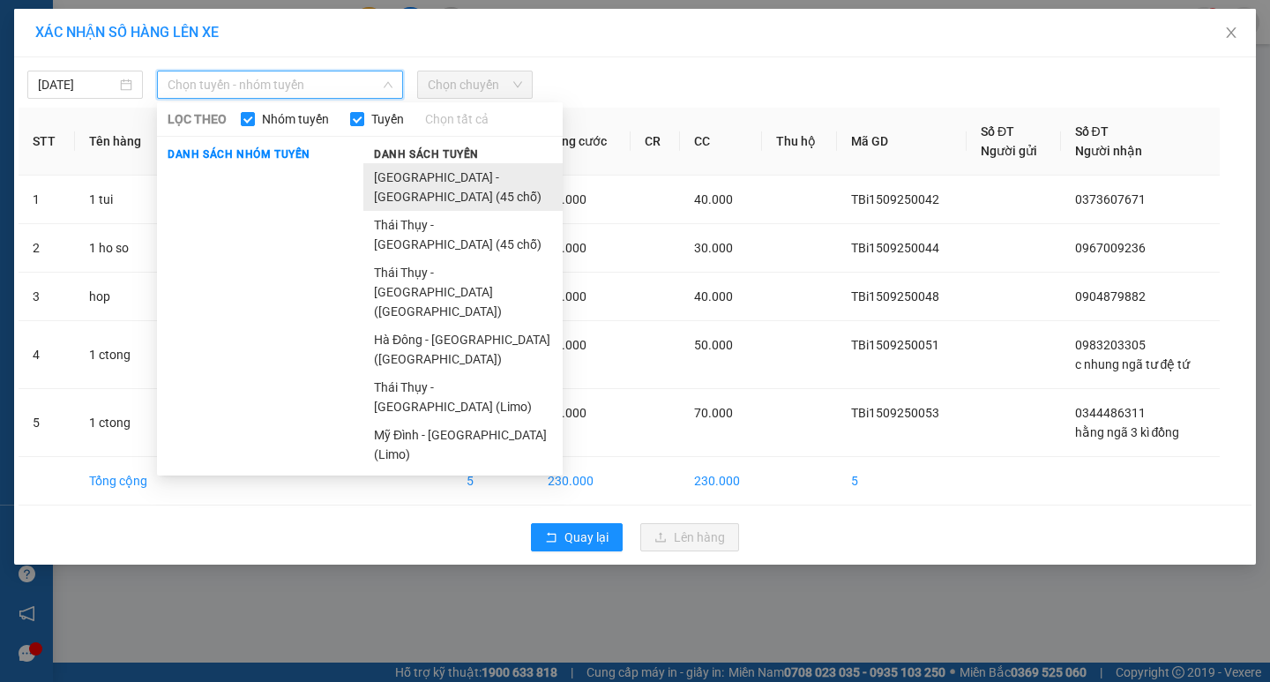
click at [401, 168] on li "[GEOGRAPHIC_DATA] - [GEOGRAPHIC_DATA] (45 chỗ)" at bounding box center [462, 187] width 199 height 48
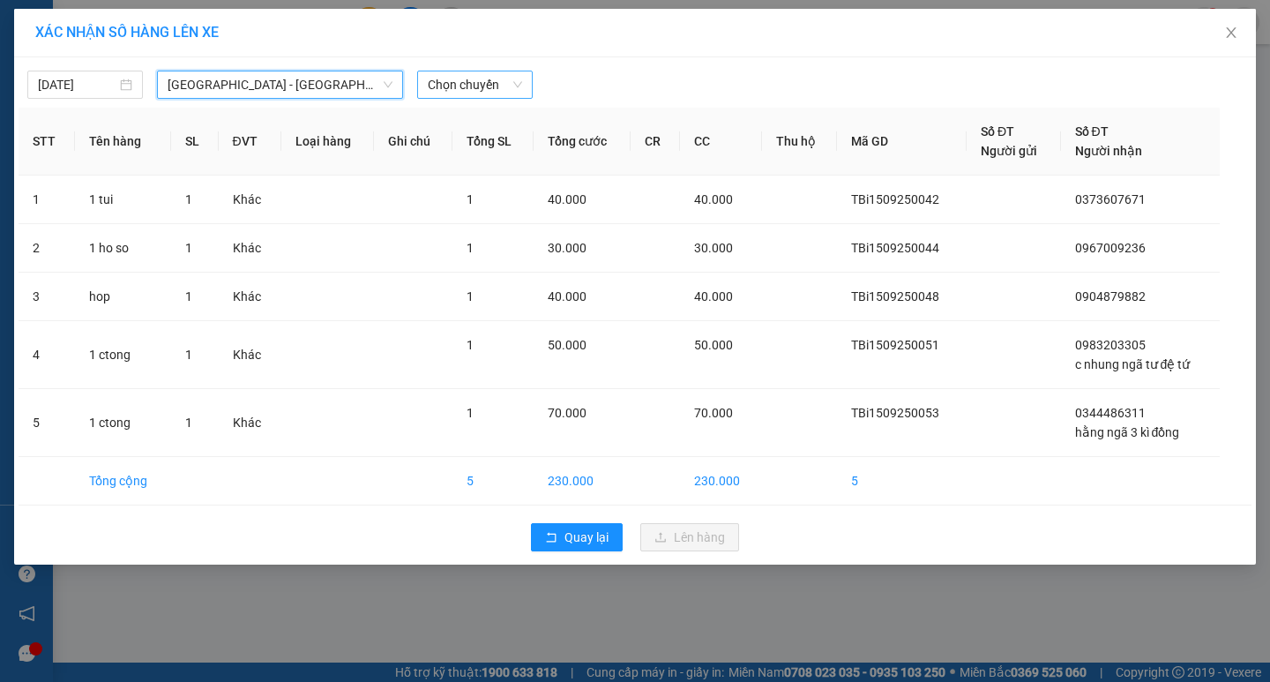
click at [455, 88] on span "Chọn chuyến" at bounding box center [475, 84] width 94 height 26
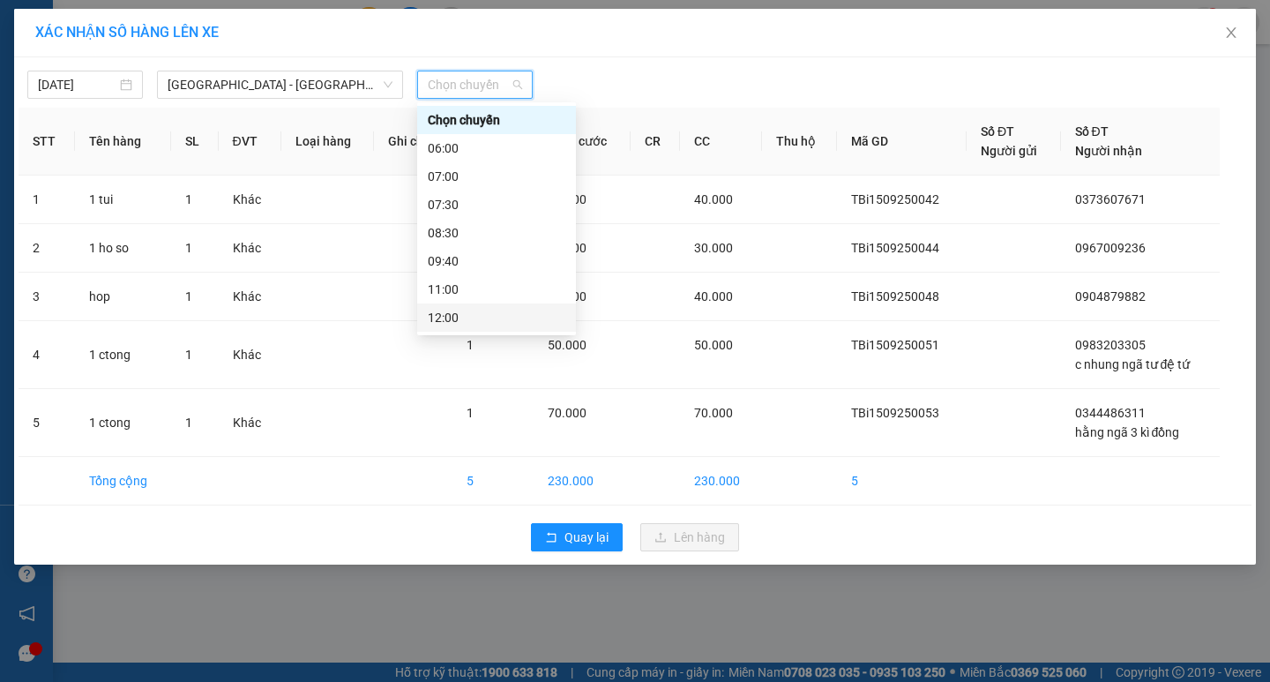
click at [451, 308] on div "12:00" at bounding box center [497, 317] width 138 height 19
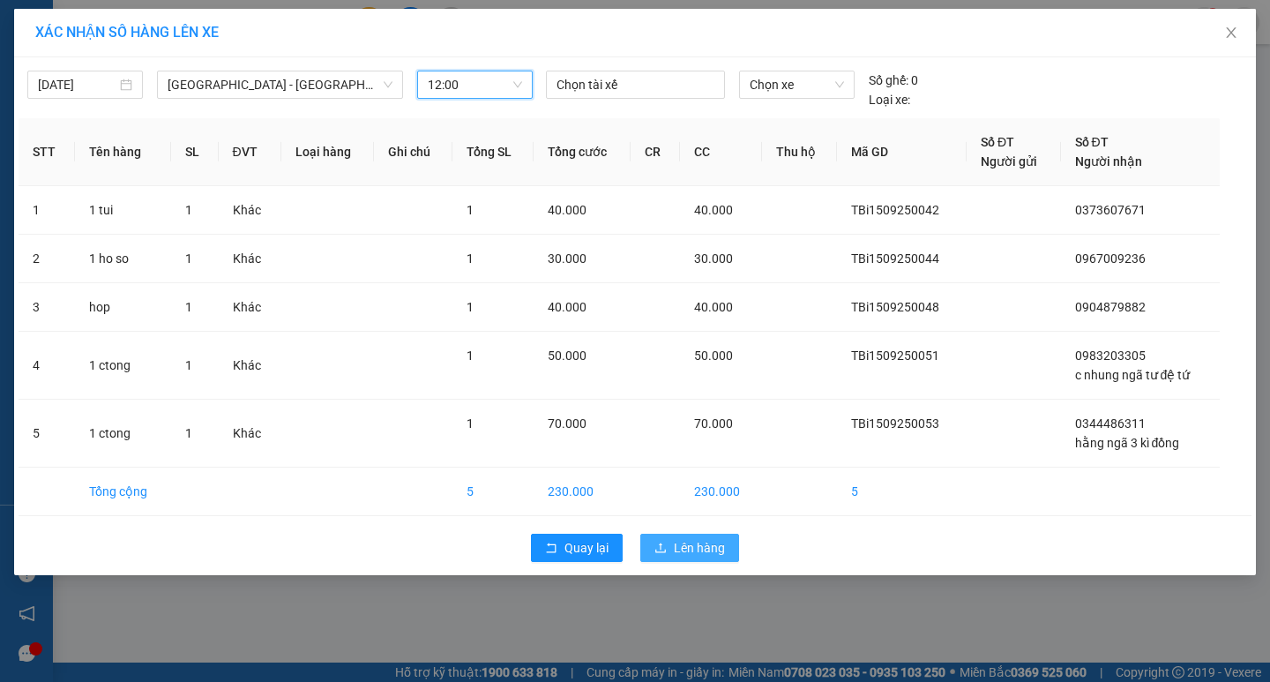
click at [694, 545] on span "Lên hàng" at bounding box center [699, 547] width 51 height 19
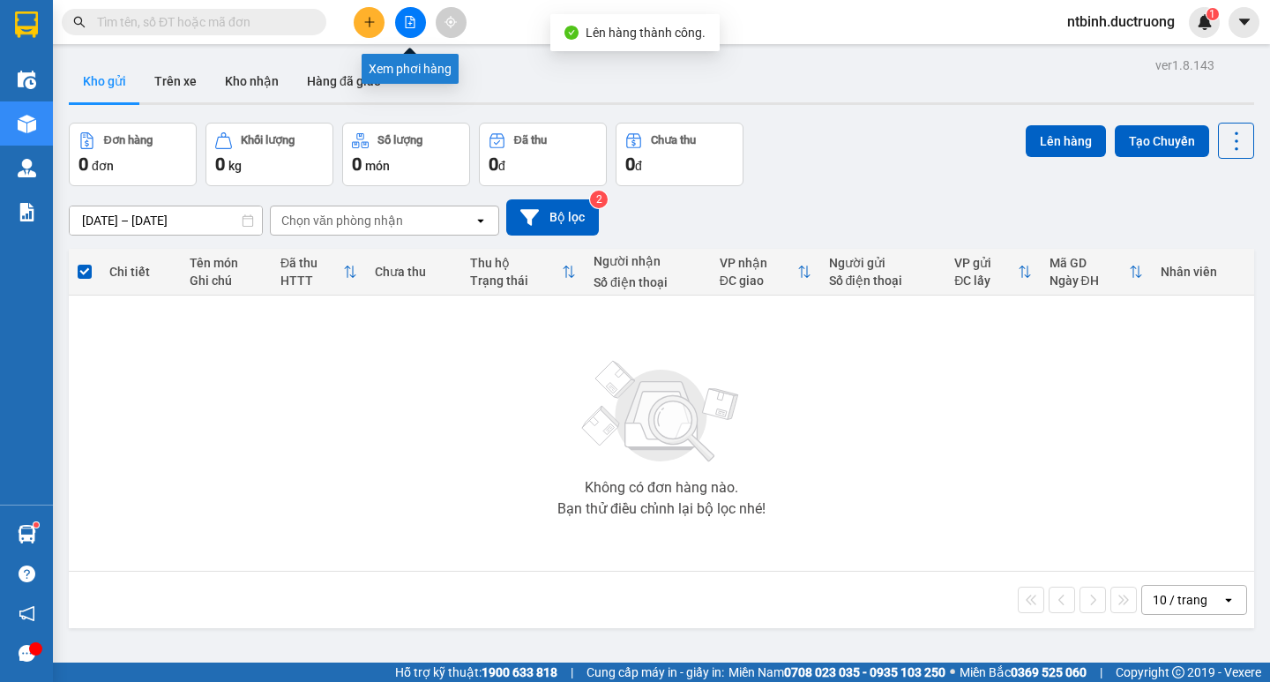
click at [405, 29] on button at bounding box center [410, 22] width 31 height 31
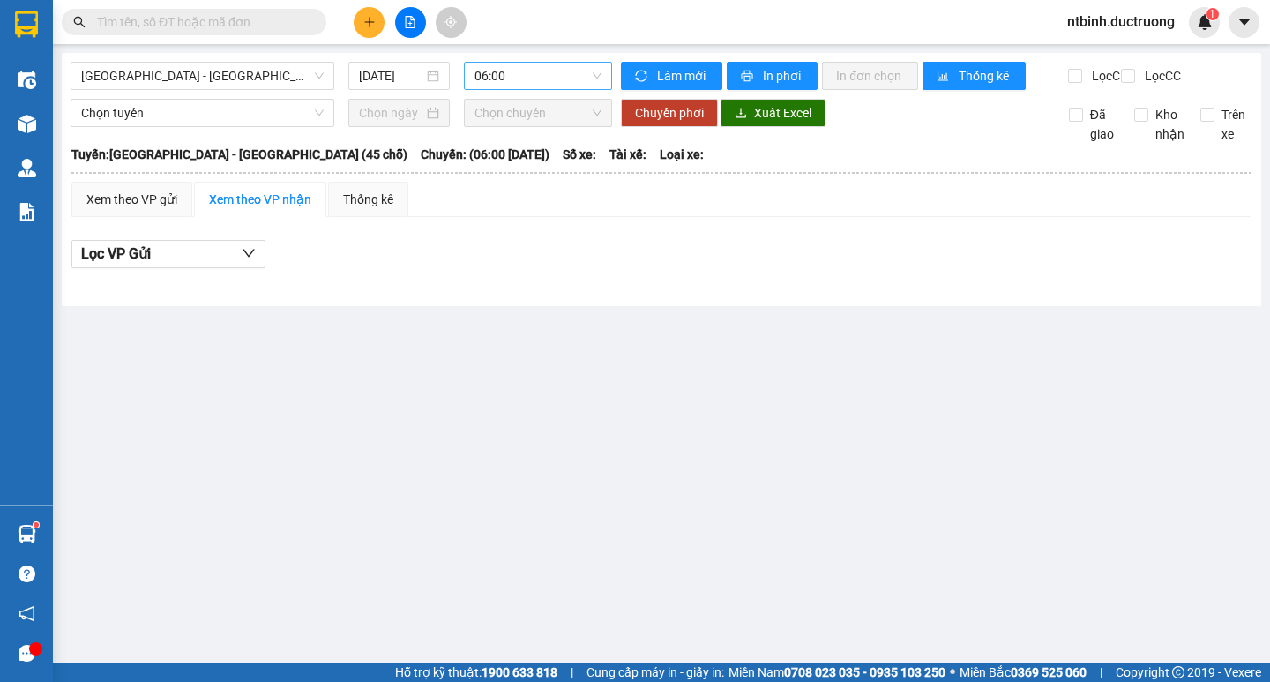
click at [526, 73] on span "06:00" at bounding box center [538, 76] width 127 height 26
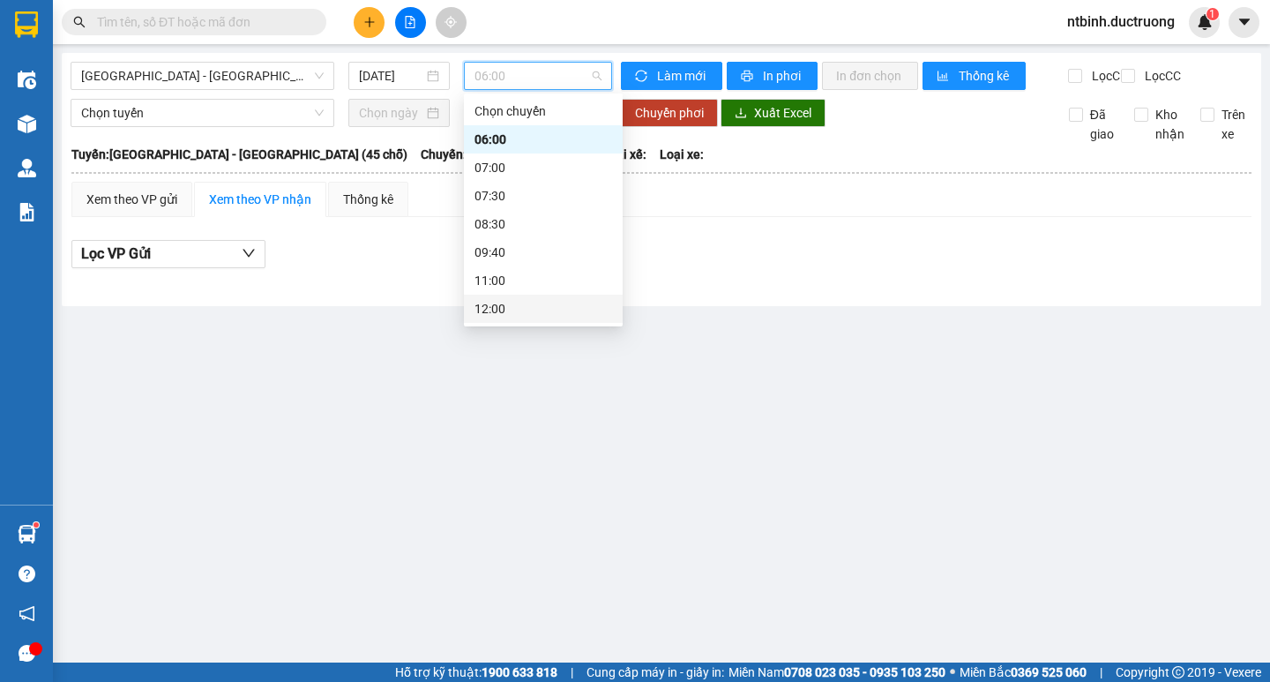
click at [488, 303] on div "12:00" at bounding box center [544, 308] width 138 height 19
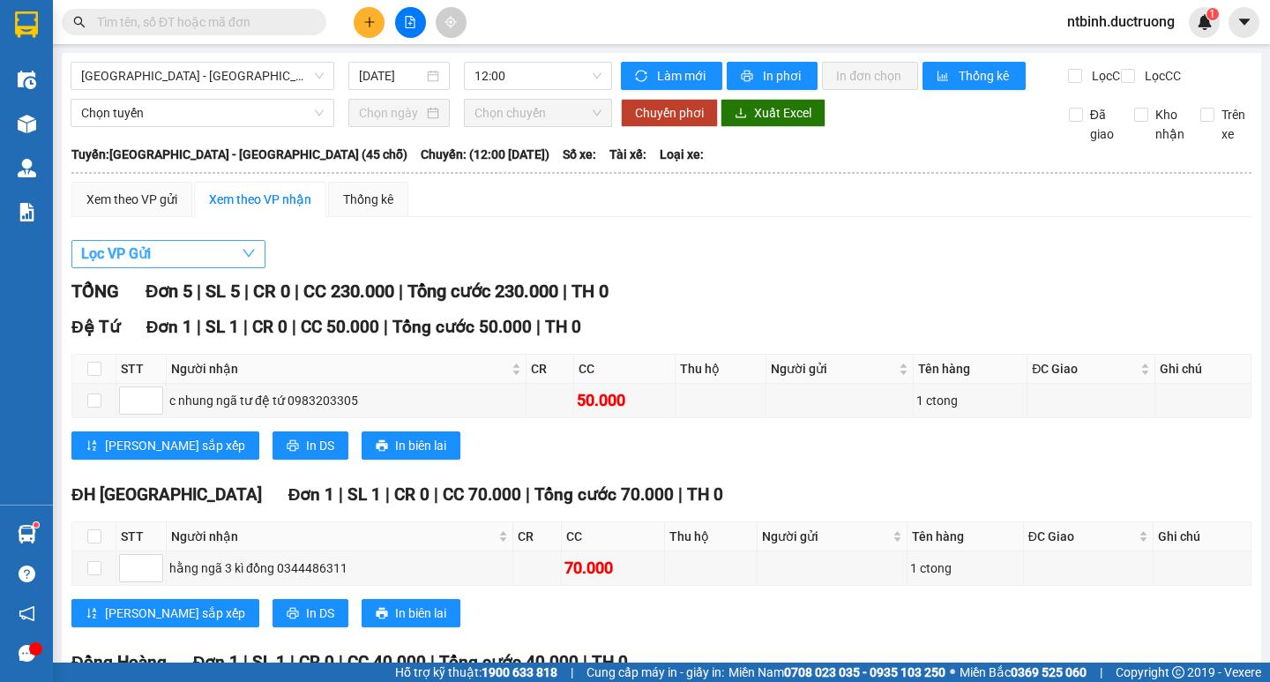
click at [222, 267] on button "Lọc VP Gửi" at bounding box center [168, 254] width 194 height 28
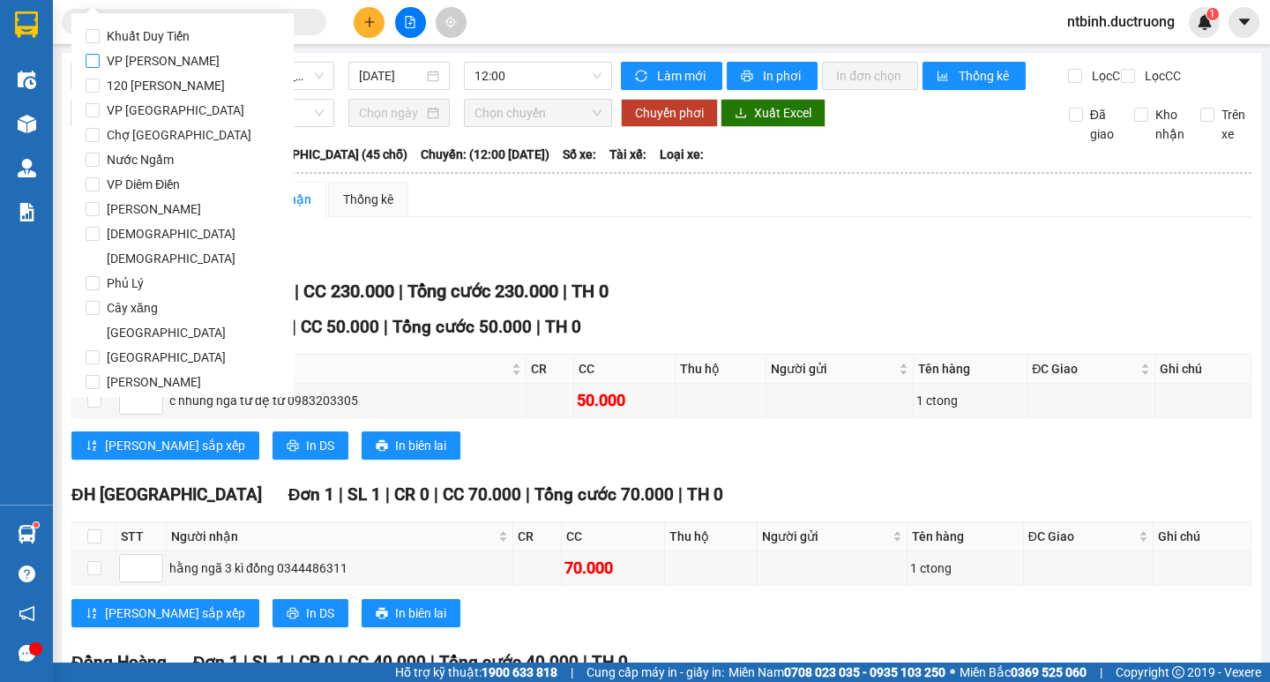
click at [102, 61] on span "VP [PERSON_NAME]" at bounding box center [163, 61] width 127 height 25
click at [100, 61] on input "VP [PERSON_NAME]" at bounding box center [93, 61] width 14 height 14
click at [449, 217] on div "Xem theo VP gửi Xem theo VP nhận Thống kê" at bounding box center [661, 199] width 1180 height 35
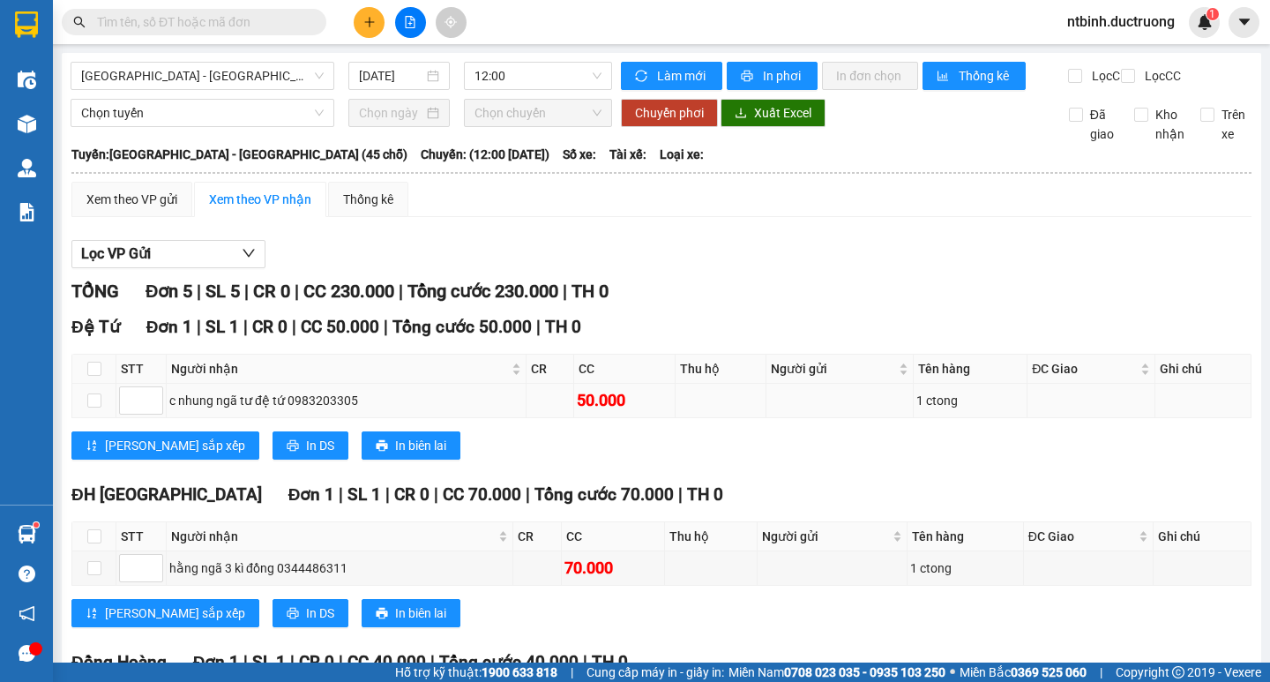
click at [106, 415] on td at bounding box center [94, 401] width 44 height 34
click at [96, 408] on input "checkbox" at bounding box center [94, 400] width 14 height 14
checkbox input "true"
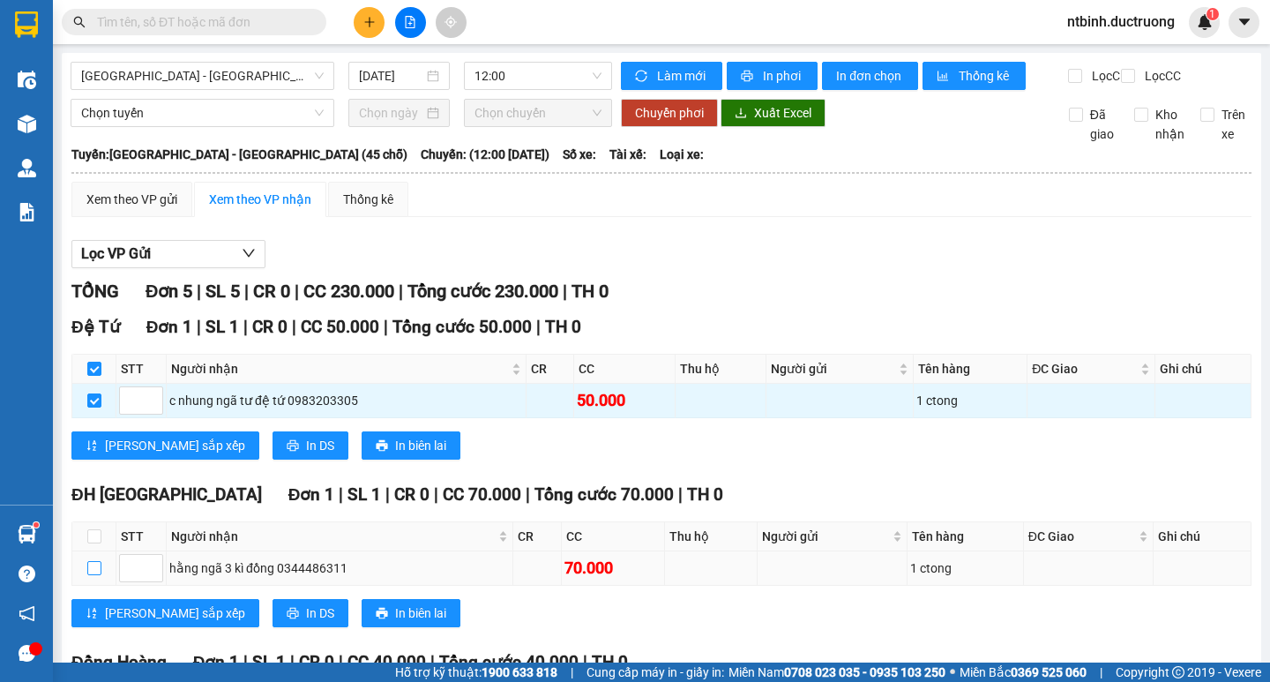
click at [101, 561] on input "checkbox" at bounding box center [94, 568] width 14 height 14
checkbox input "true"
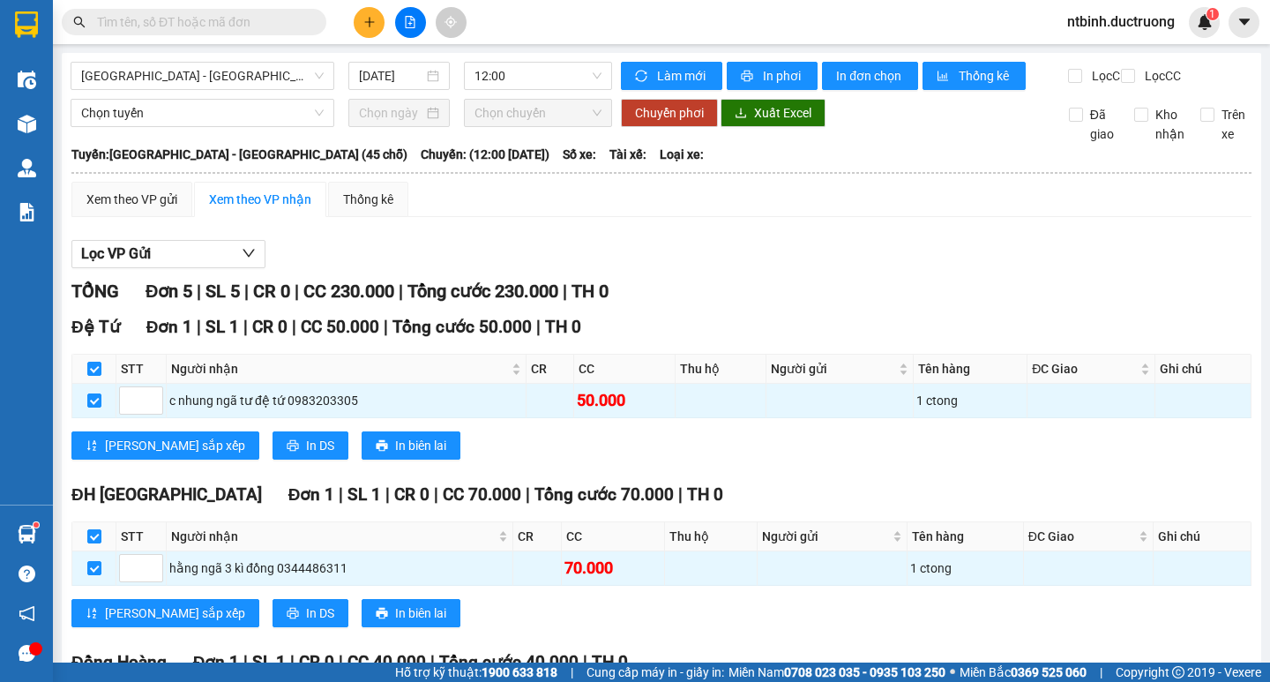
checkbox input "true"
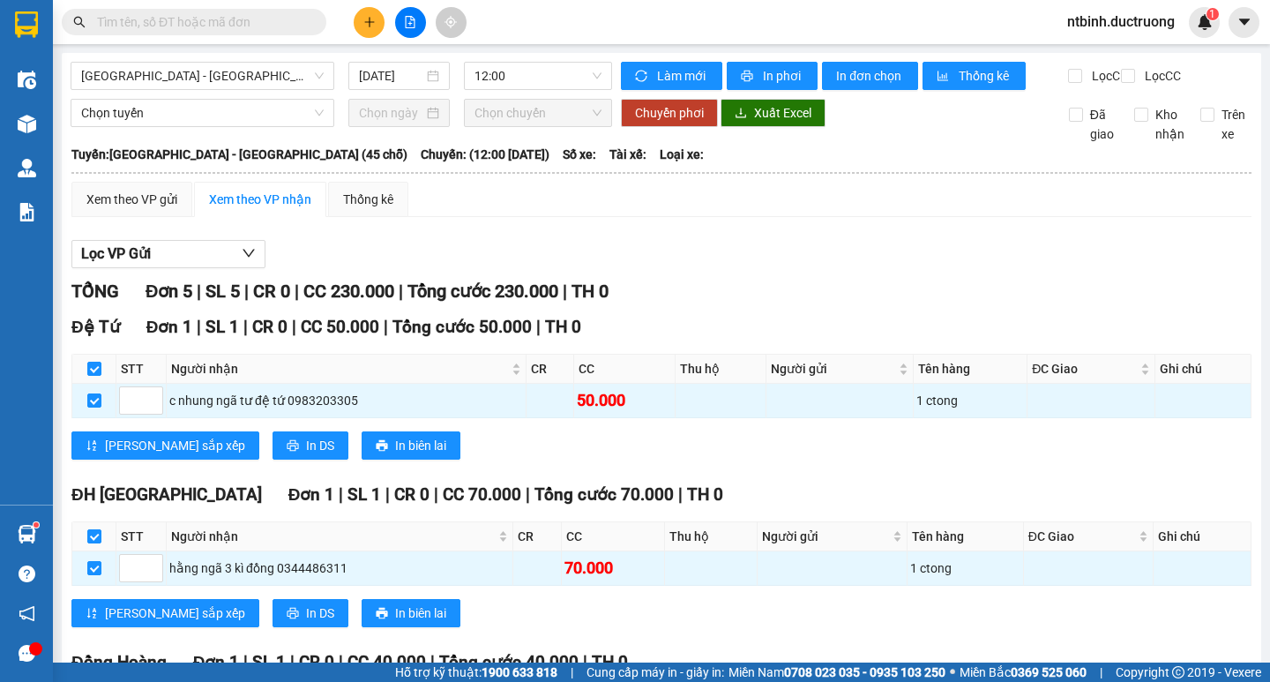
checkbox input "true"
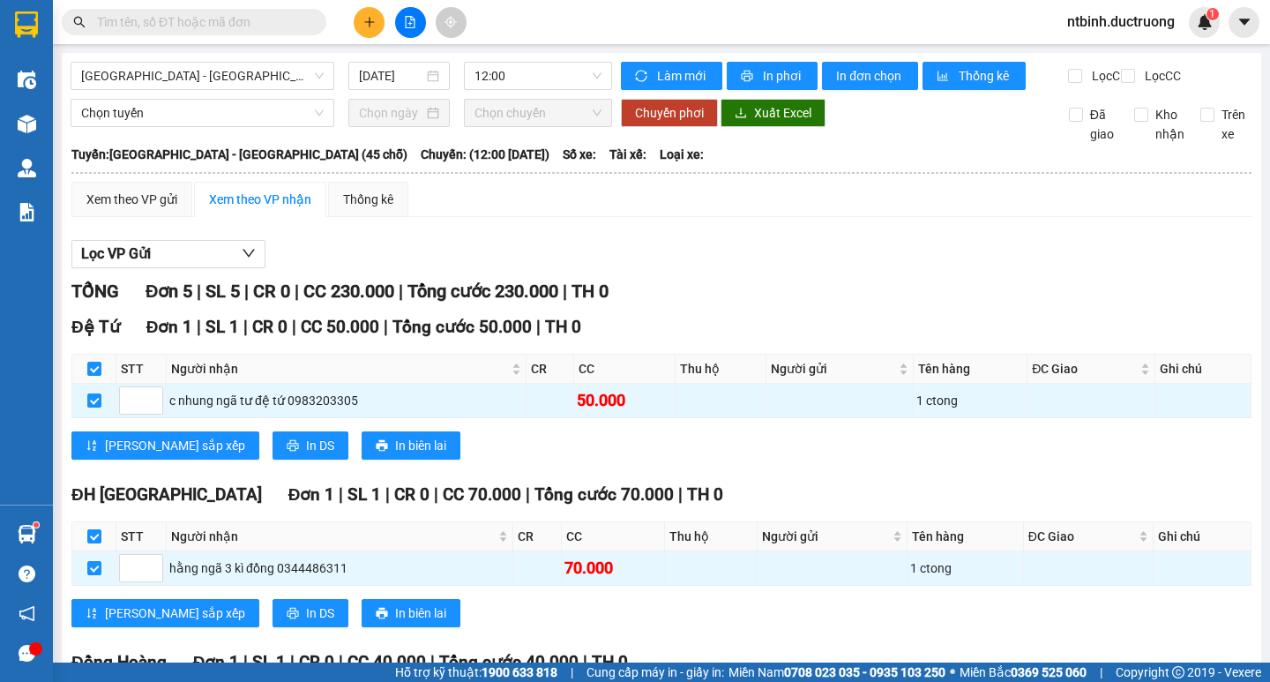
checkbox input "true"
click at [757, 86] on button "In phơi" at bounding box center [772, 76] width 91 height 28
click at [773, 75] on span "In phơi" at bounding box center [783, 75] width 41 height 19
click at [1026, 299] on div "TỔNG Đơn 5 | SL 5 | CR 0 | CC 230.000 | Tổng cước 230.000 | TH 0" at bounding box center [661, 291] width 1180 height 27
